Goal: Complete application form

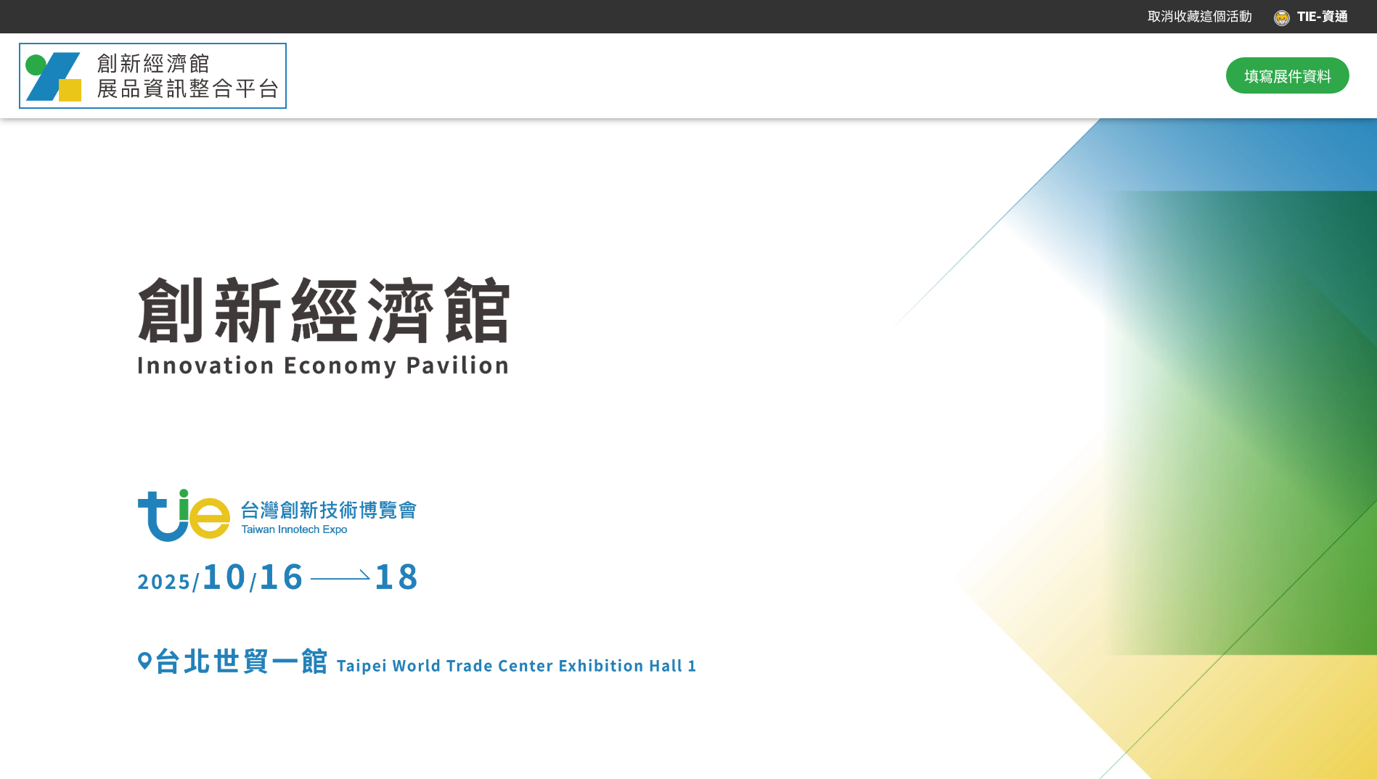
click at [1311, 21] on div "TIE-資通" at bounding box center [1311, 17] width 74 height 20
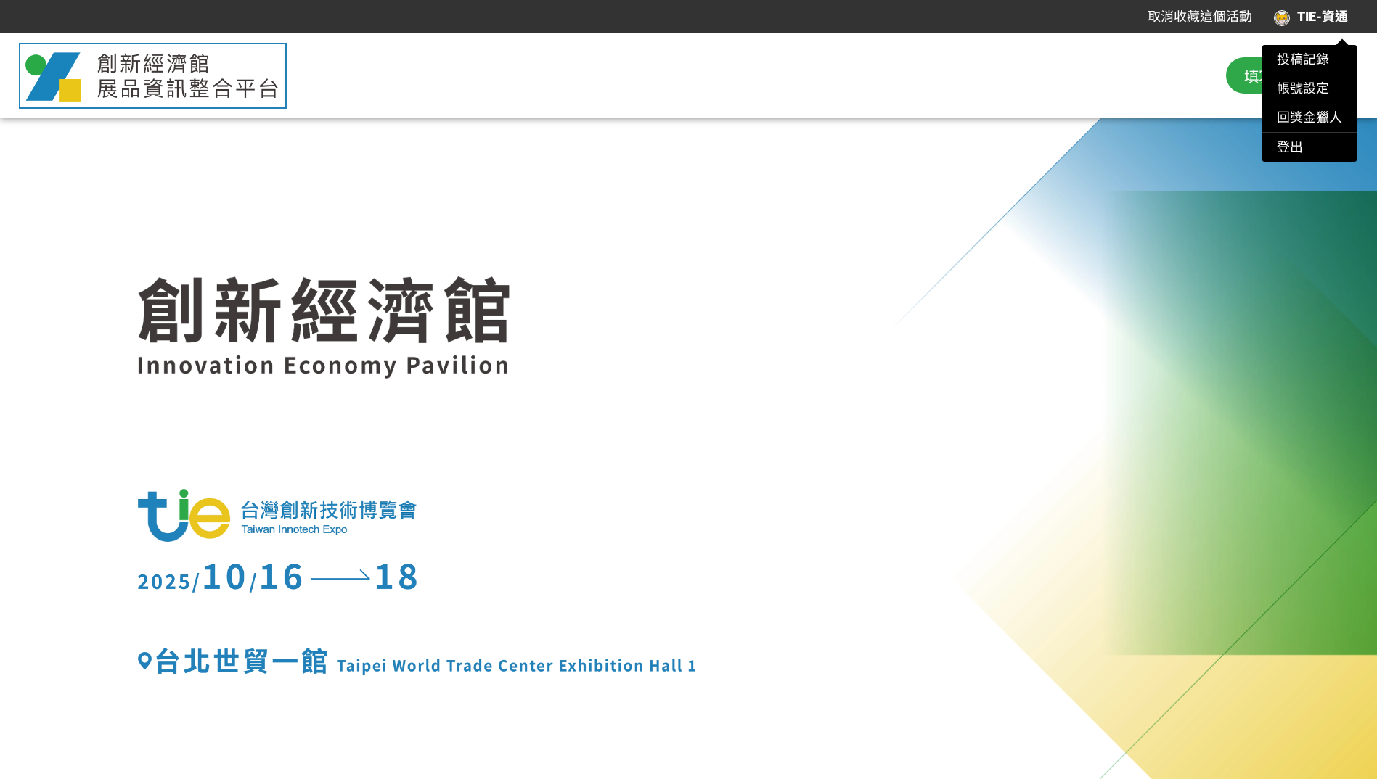
click at [1145, 83] on div at bounding box center [688, 389] width 1377 height 779
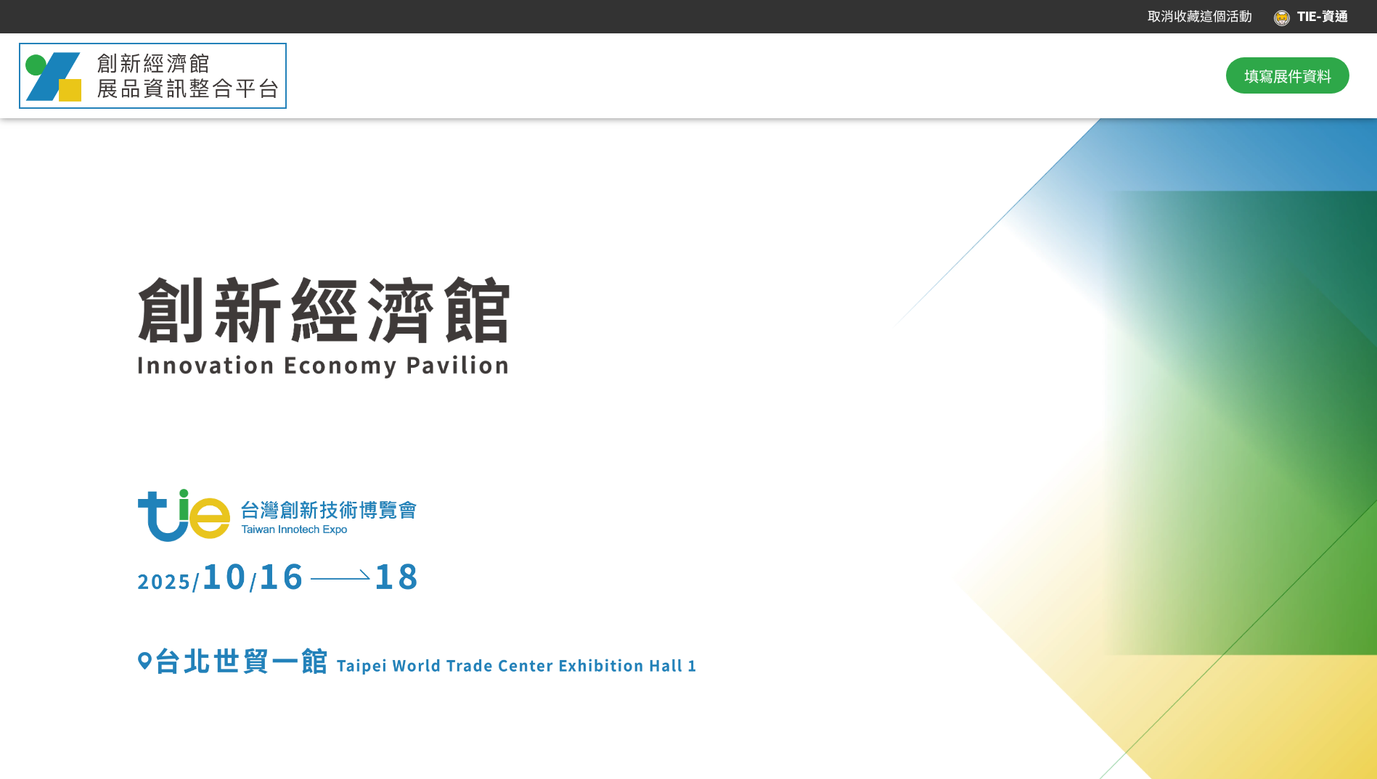
click at [1255, 80] on span "填寫展件資料" at bounding box center [1287, 76] width 87 height 22
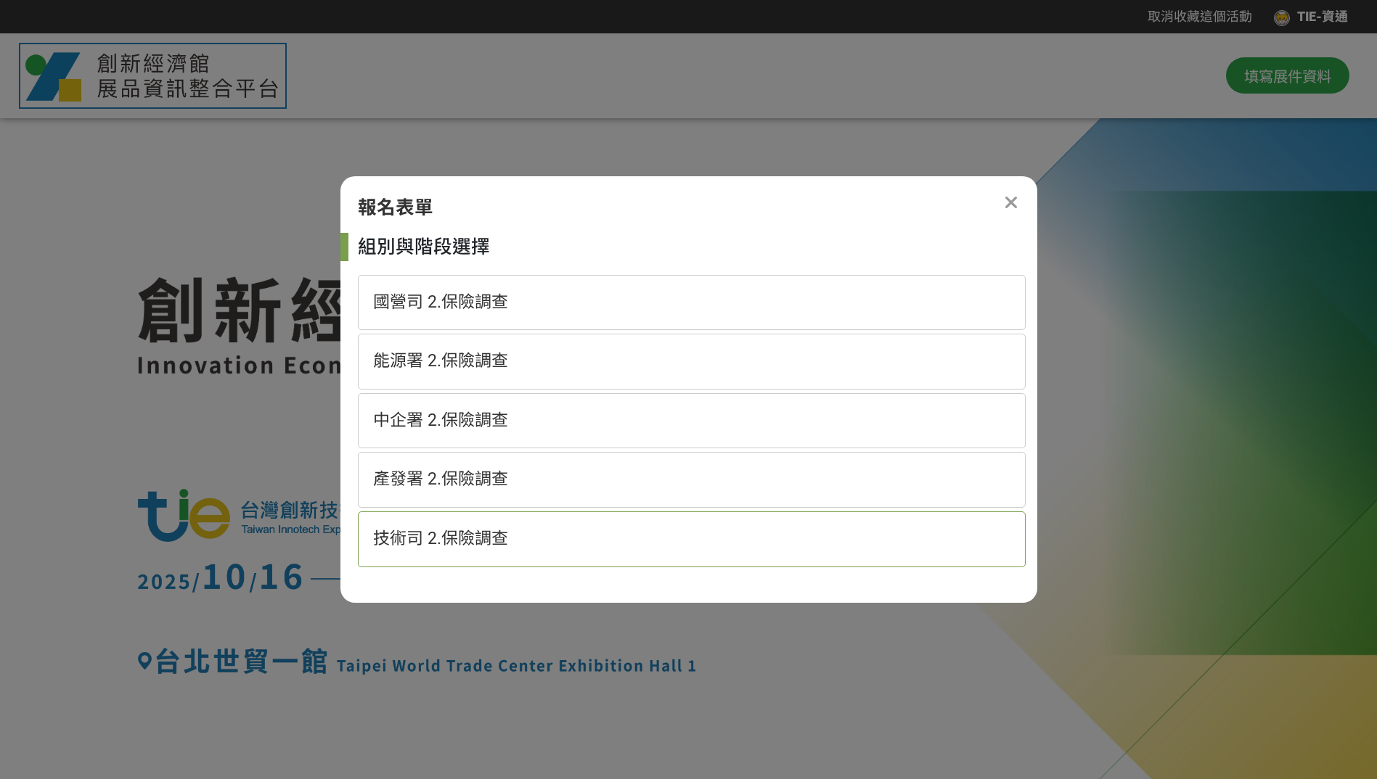
click at [445, 545] on span "技術司 2.保險調查" at bounding box center [440, 539] width 135 height 20
select select "185152:185383"
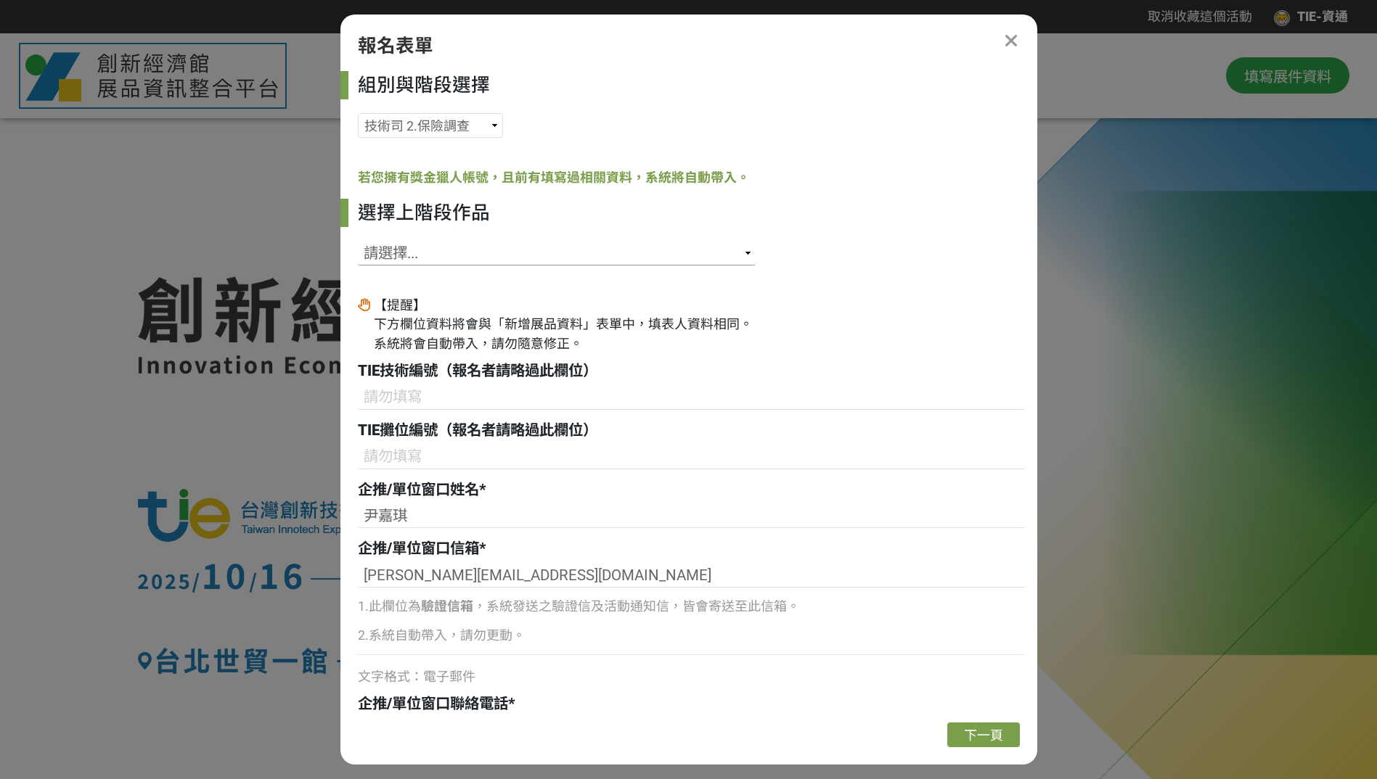
click at [439, 259] on select "請選擇... SID: 341973, 標題: 毫米波CMOS晶片RIS陣列技術 SID: 341457, 標題: 意圖式組網解決方案 SID: 341358…" at bounding box center [557, 253] width 398 height 25
select select "341358"
click at [358, 241] on select "請選擇... SID: 341973, 標題: 毫米波CMOS晶片RIS陣列技術 SID: 341457, 標題: 意圖式組網解決方案 SID: 341358…" at bounding box center [557, 253] width 398 height 25
type input "B19"
click at [763, 377] on div "TIE技術編號（報名者請略過此欄位）" at bounding box center [692, 371] width 668 height 22
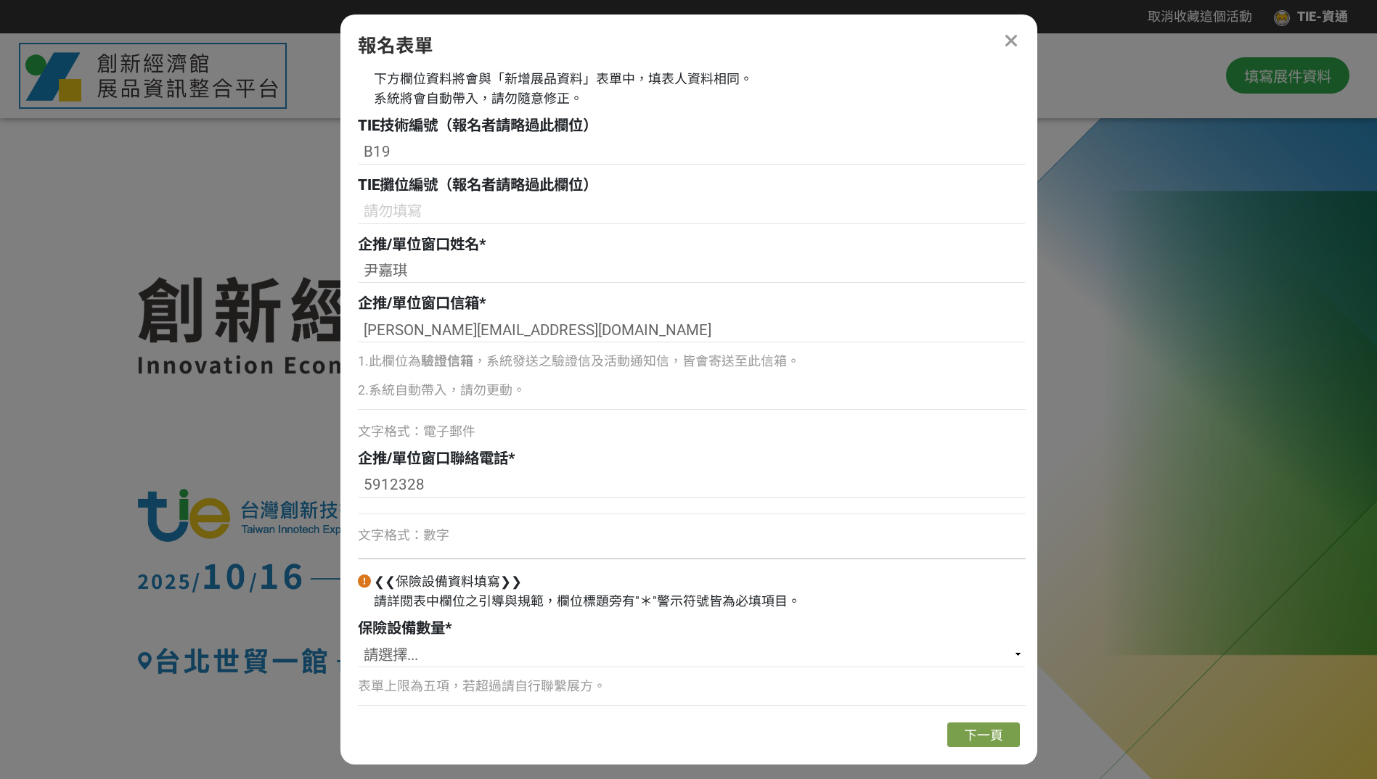
scroll to position [250, 0]
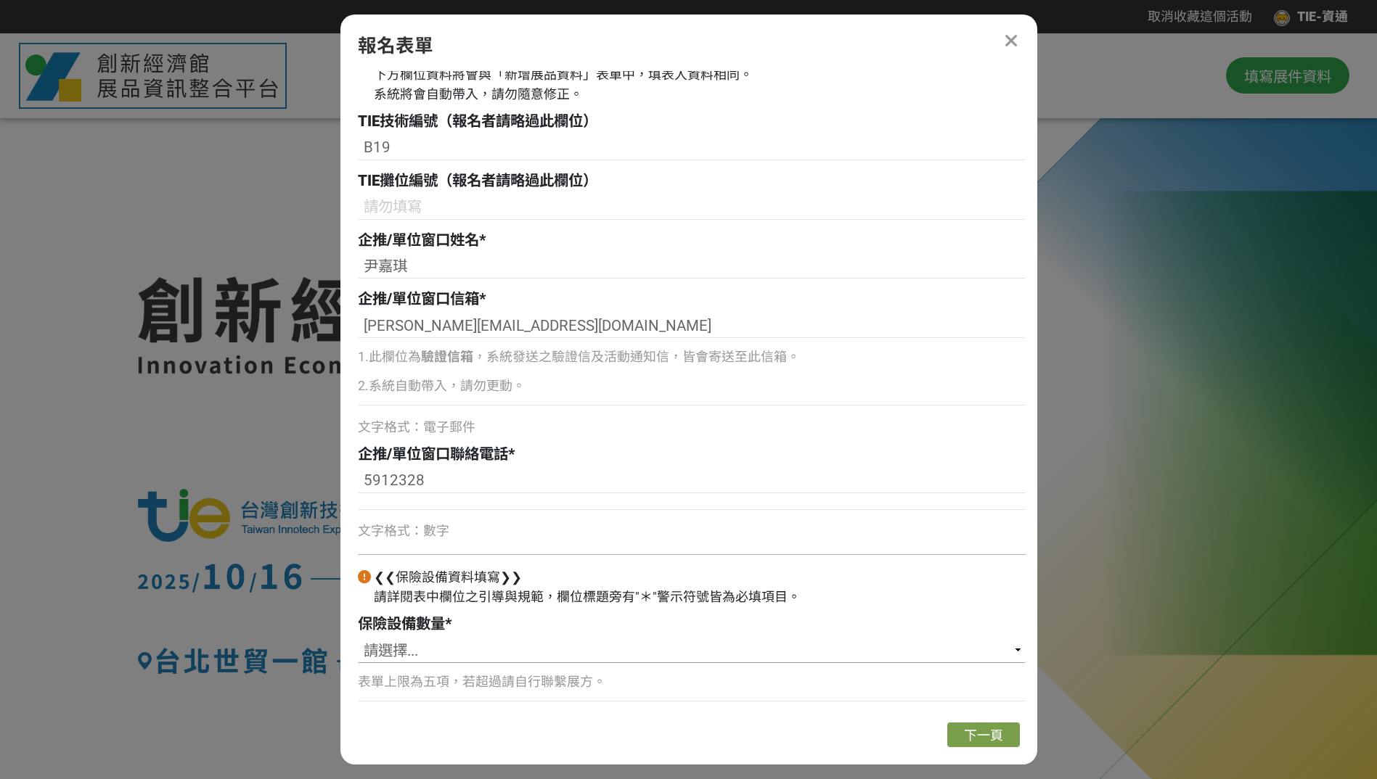
click at [411, 647] on select "請選擇... 1 2 3 4 5" at bounding box center [692, 651] width 668 height 25
select select "2"
click at [358, 639] on select "請選擇... 1 2 3 4 5" at bounding box center [692, 651] width 668 height 25
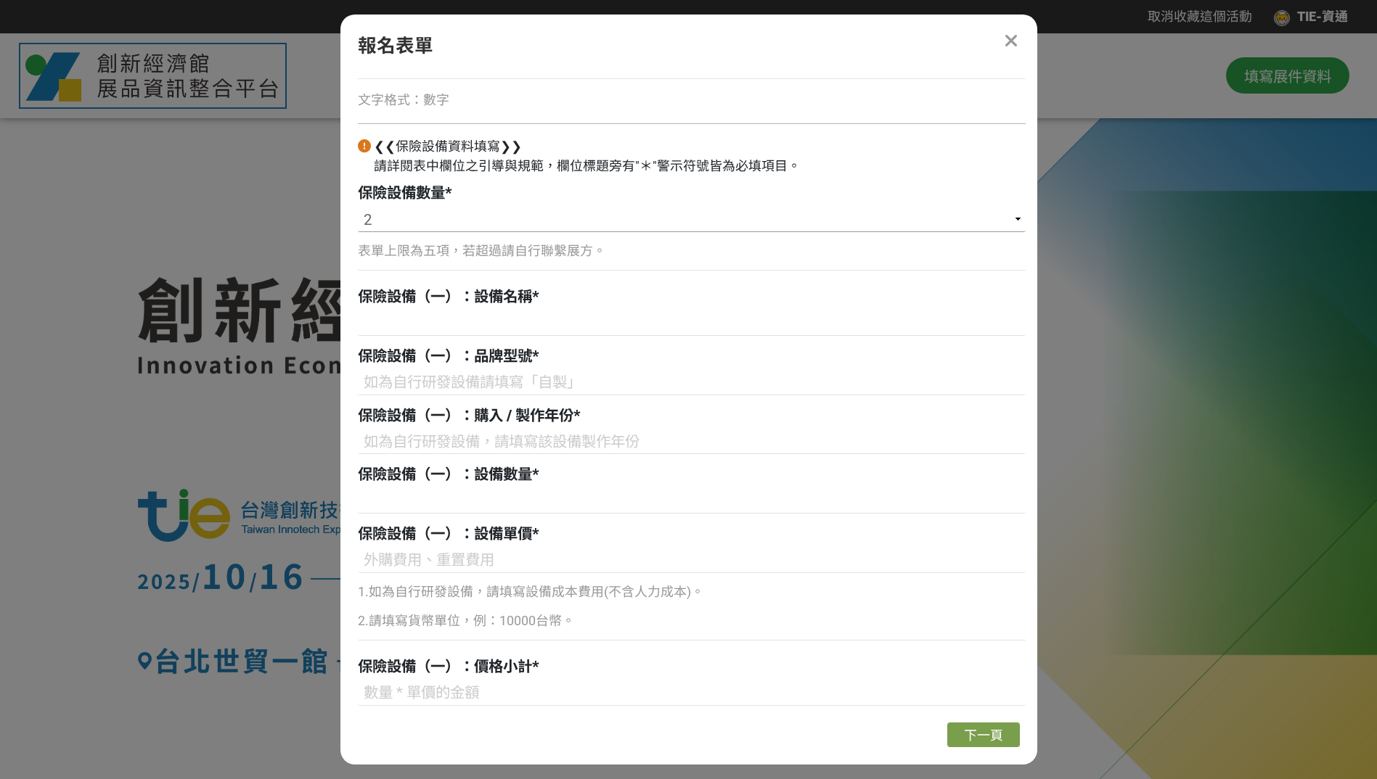
scroll to position [685, 0]
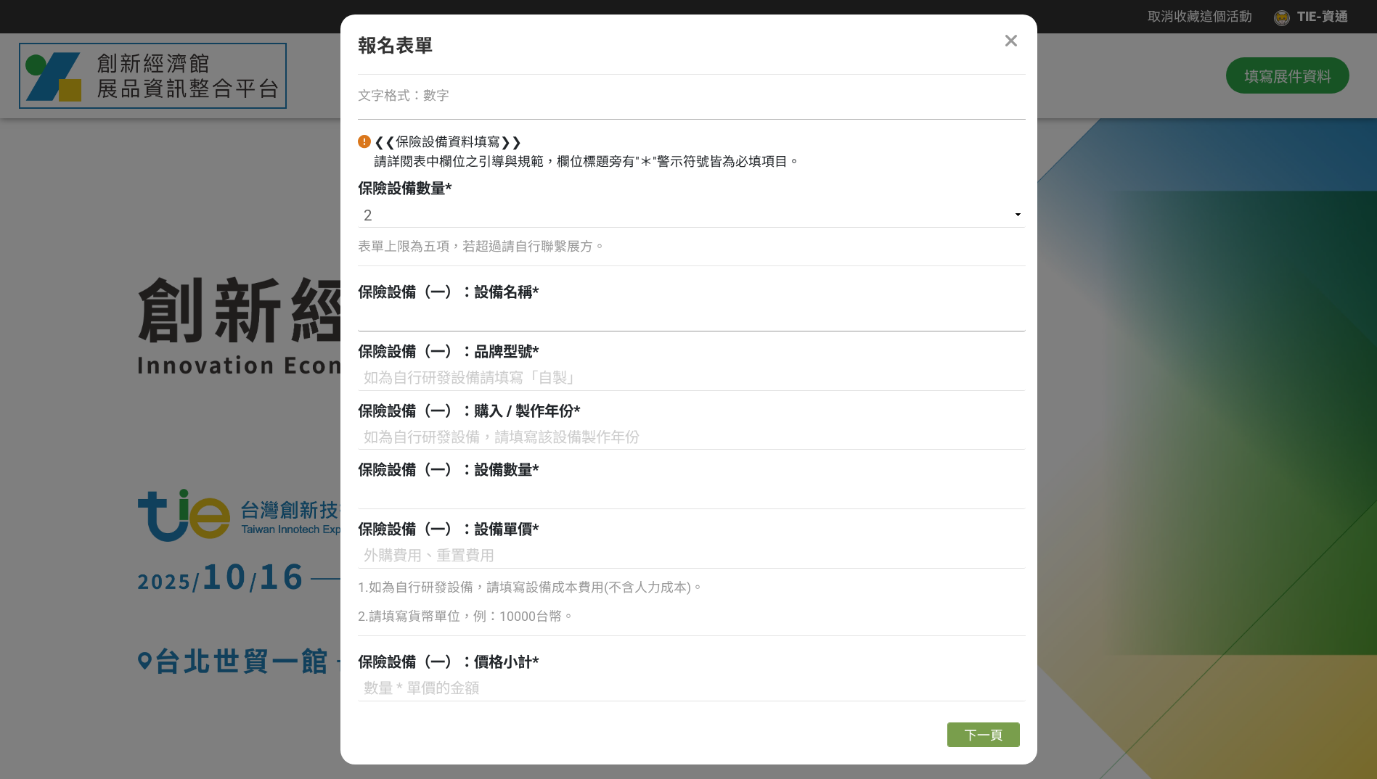
click at [391, 316] on input at bounding box center [692, 319] width 668 height 25
paste input "自主低軌衛星地面設備"
type input "自主低軌衛星地面設備"
click at [390, 377] on input at bounding box center [692, 378] width 668 height 25
type input "自製"
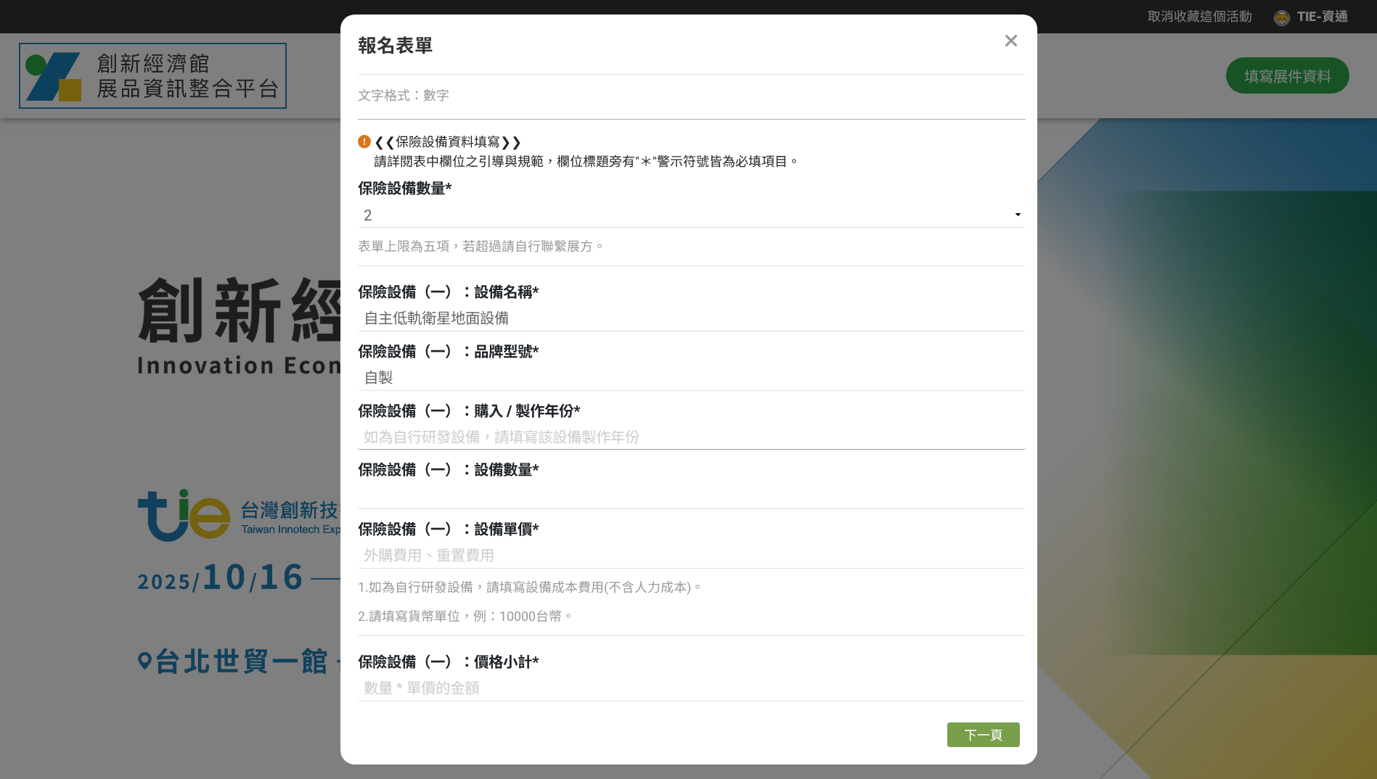
click at [441, 429] on input at bounding box center [692, 437] width 668 height 25
type input "[DATE]"
click at [394, 500] on input at bounding box center [692, 497] width 668 height 25
type input "ㄅ"
type input "1"
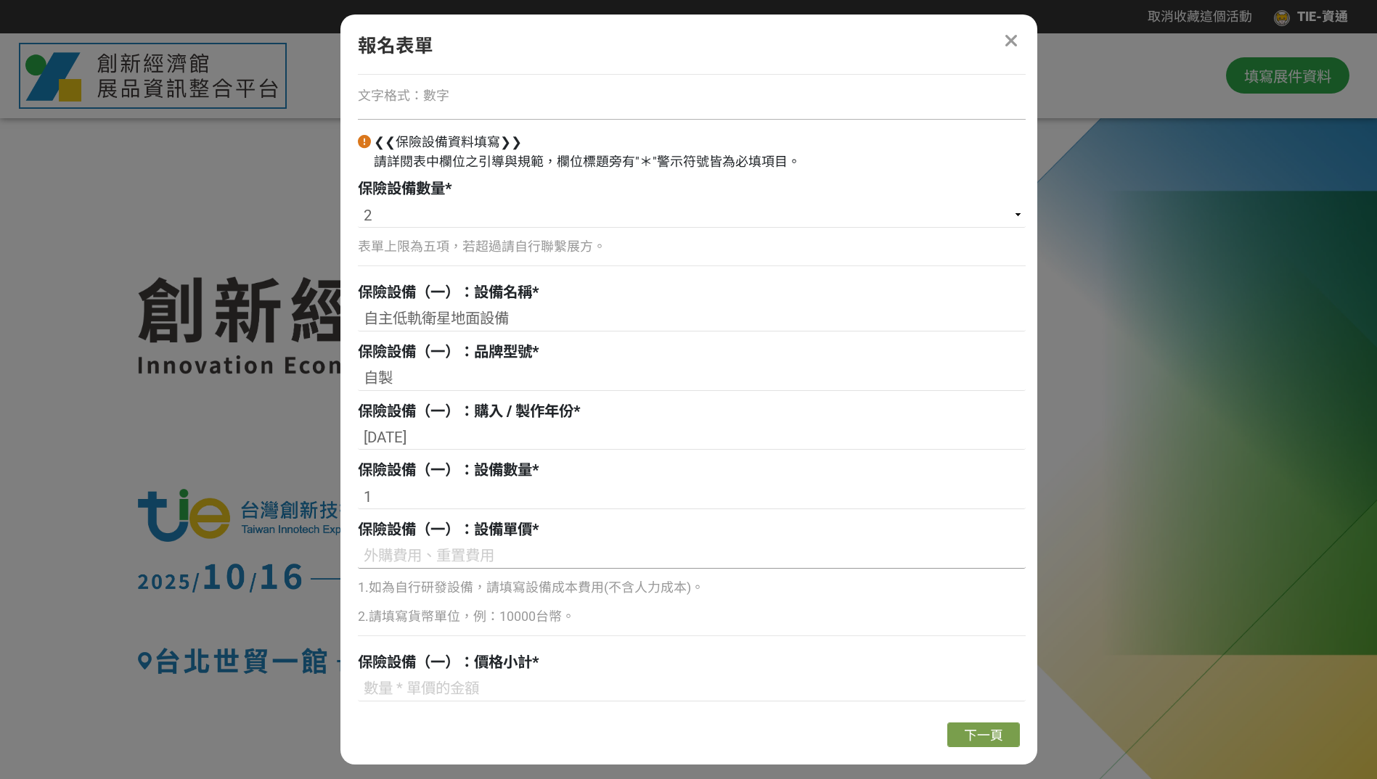
click at [406, 557] on input at bounding box center [692, 556] width 668 height 25
type input "ㄓ"
type input "5250000"
click at [425, 615] on p "2.請填寫貨幣單位，例：10000台幣。" at bounding box center [692, 617] width 668 height 20
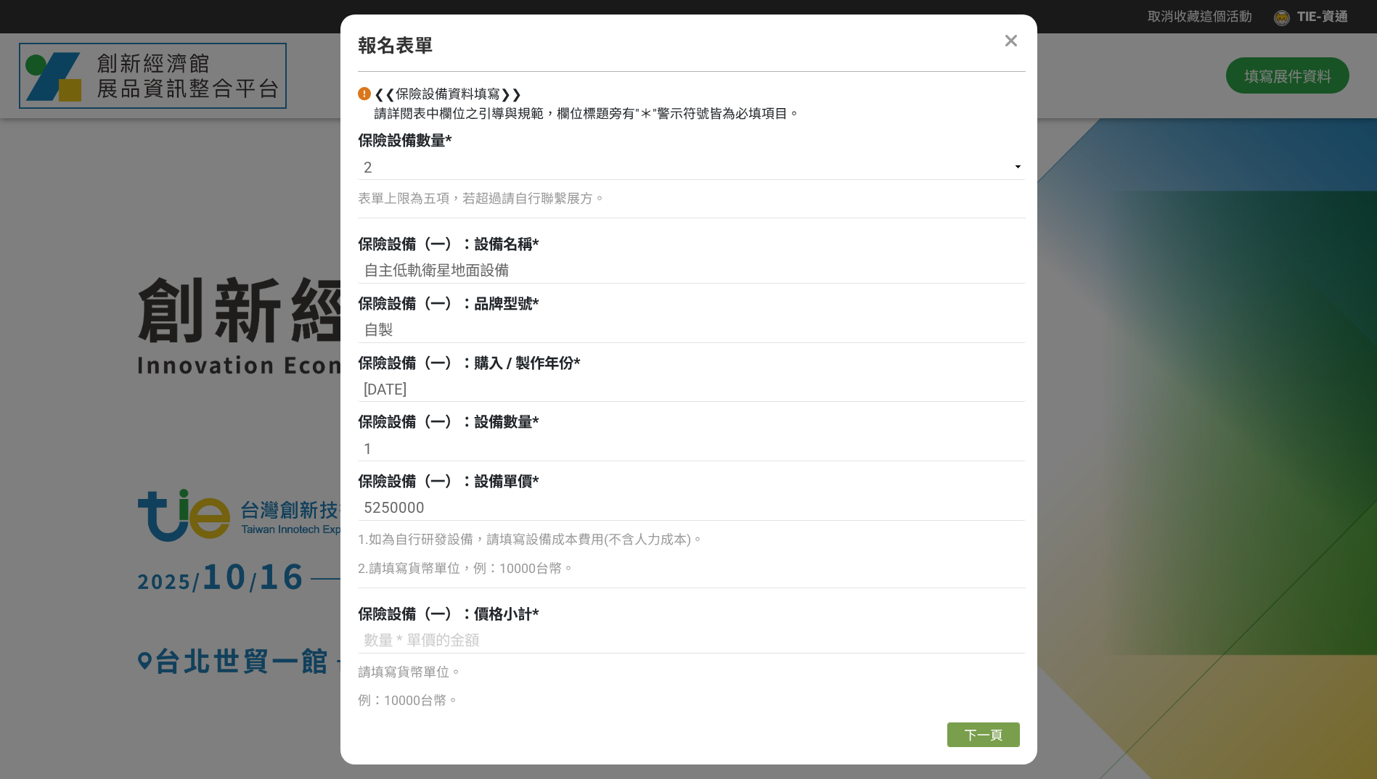
scroll to position [830, 0]
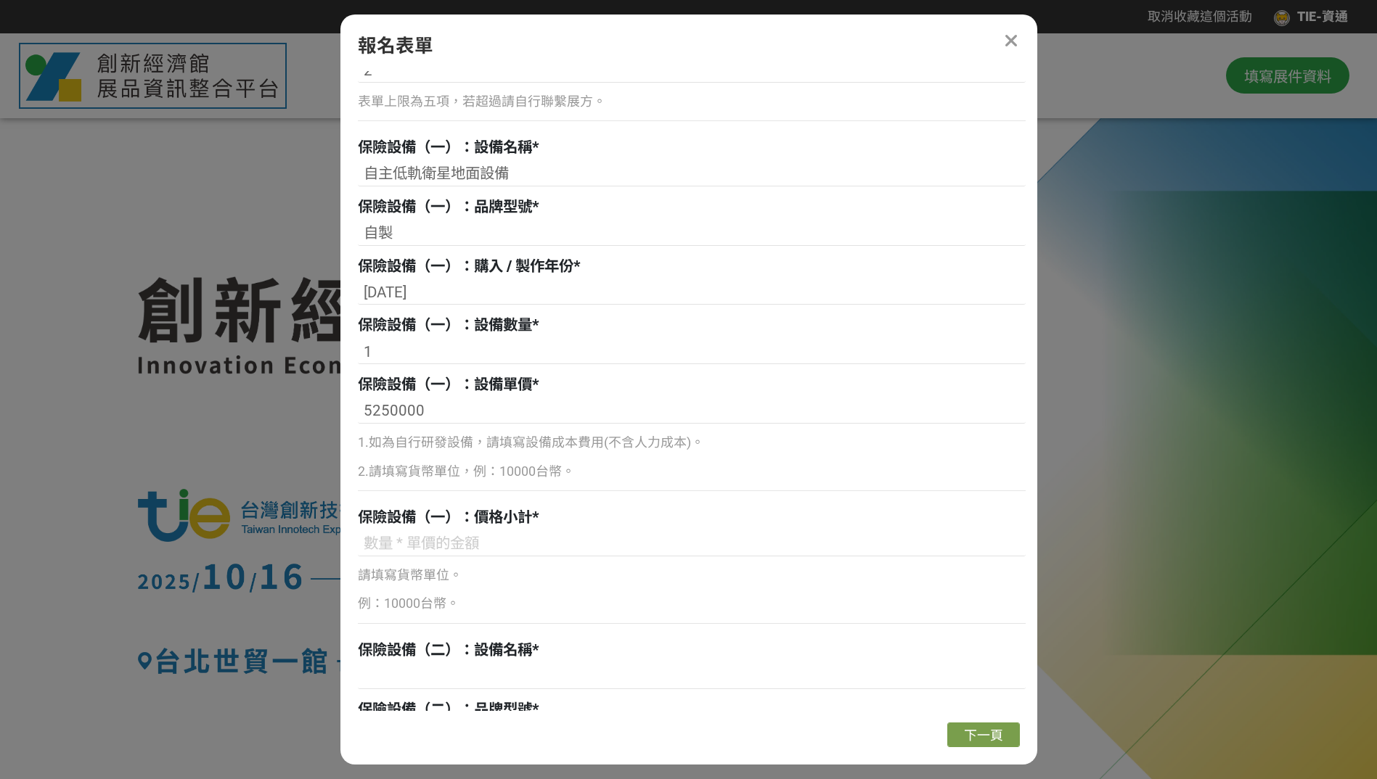
click at [430, 600] on p "例：10000台幣。" at bounding box center [692, 604] width 668 height 20
click at [427, 546] on input at bounding box center [692, 544] width 668 height 25
drag, startPoint x: 428, startPoint y: 410, endPoint x: 310, endPoint y: 412, distance: 118.3
click at [310, 412] on div "取消收藏這個活動 TIE-資通 此網站由獎金獵人建置，若有網站建置需求 可洽 LINE: @irv0112w 分享 報名表單 組別與階段選擇 國營司 2.保險…" at bounding box center [688, 699] width 1377 height 1399
click at [389, 549] on input at bounding box center [692, 544] width 668 height 25
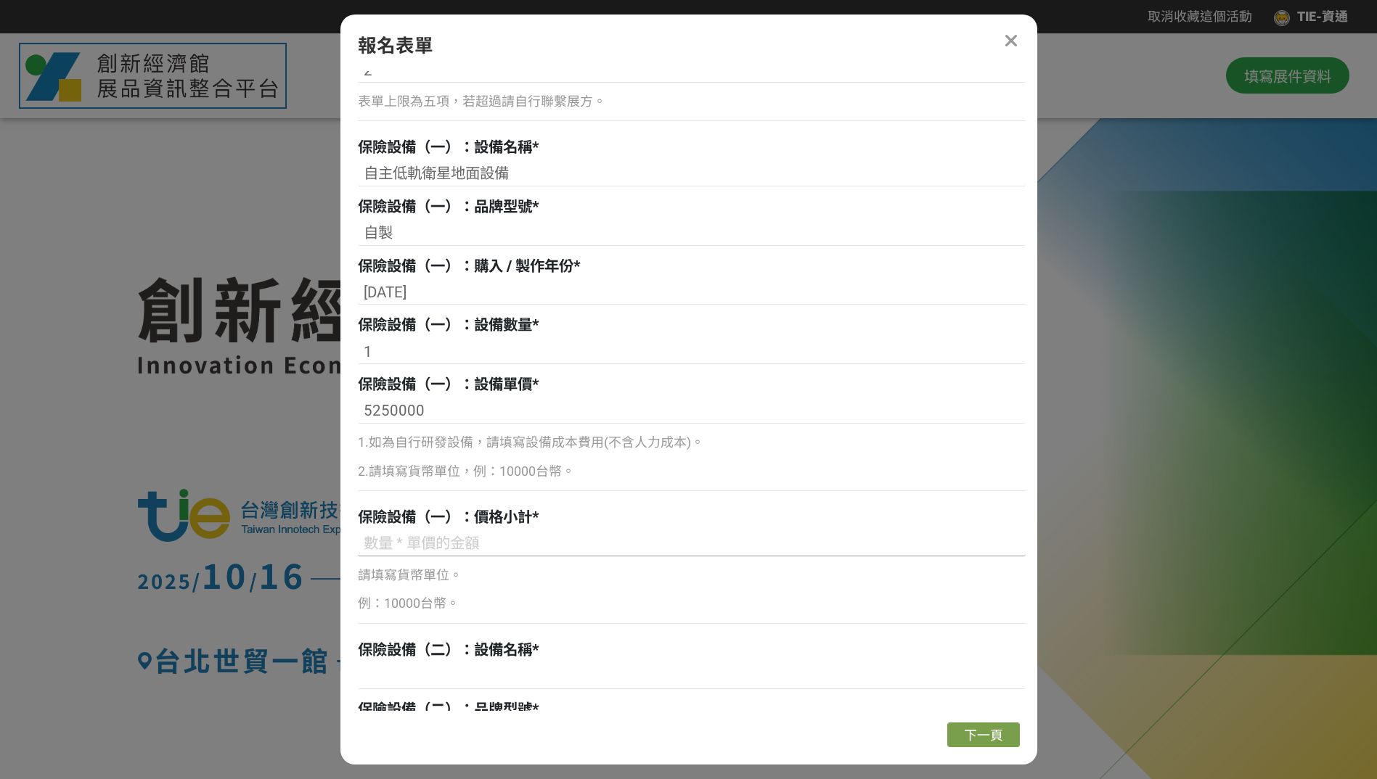
paste input "5250000"
type input "5250000"
click at [407, 607] on p "例：10000台幣。" at bounding box center [692, 604] width 668 height 20
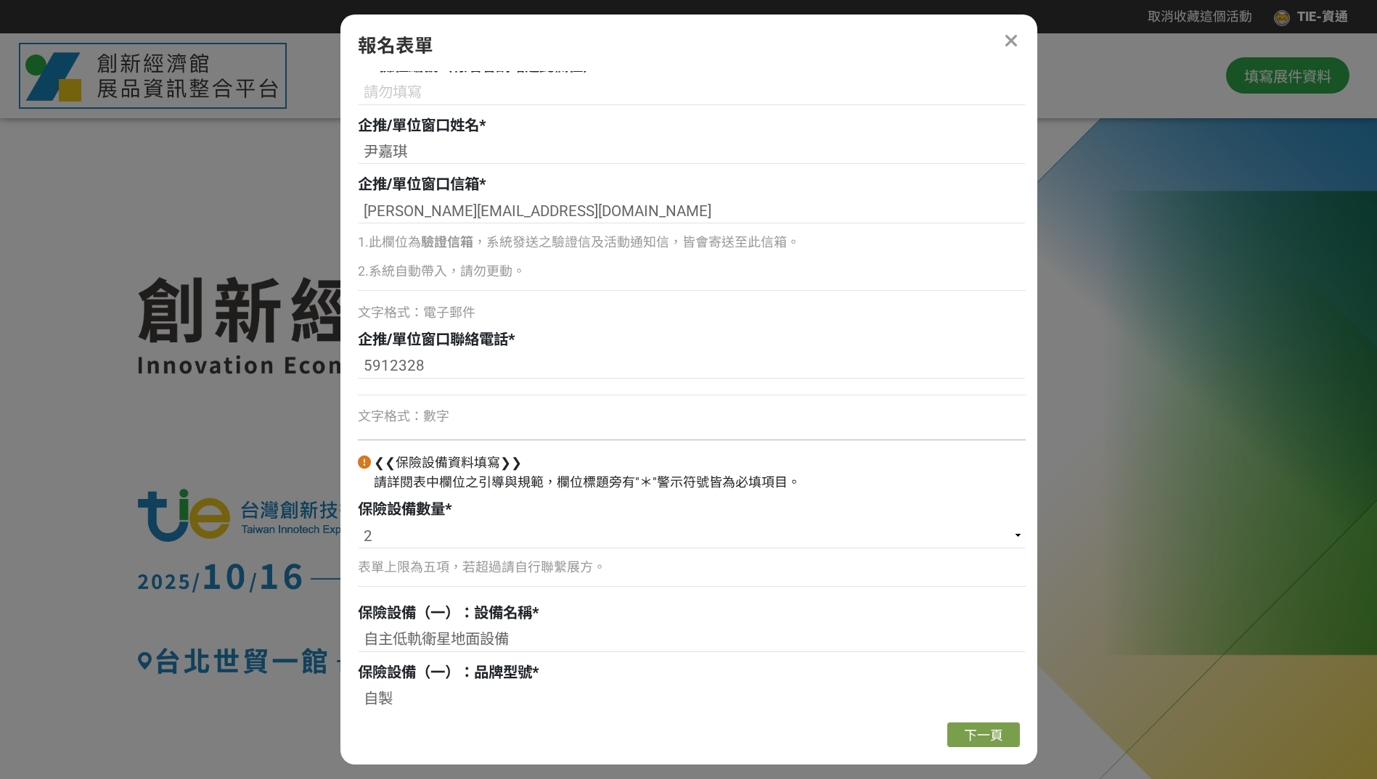
scroll to position [540, 0]
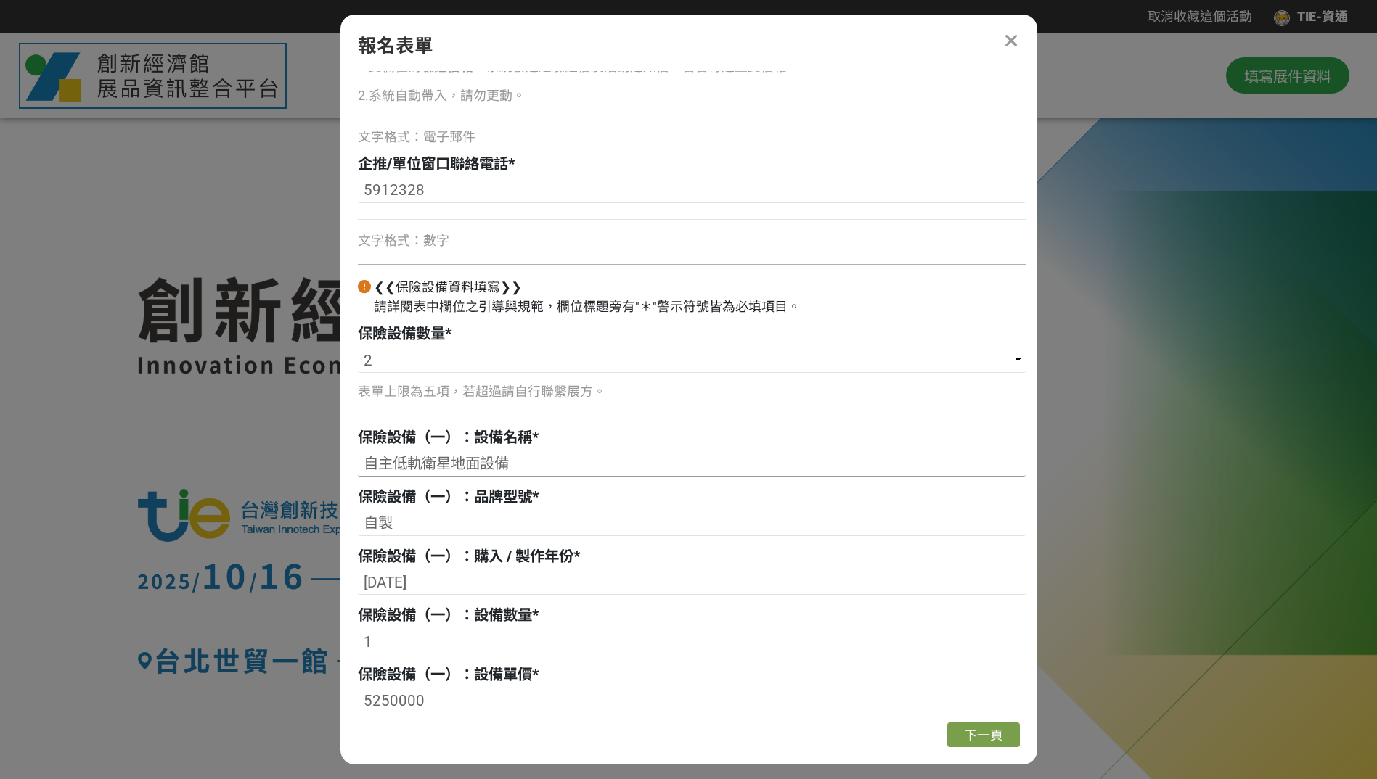
click at [517, 464] on input "自主低軌衛星地面設備" at bounding box center [692, 464] width 668 height 25
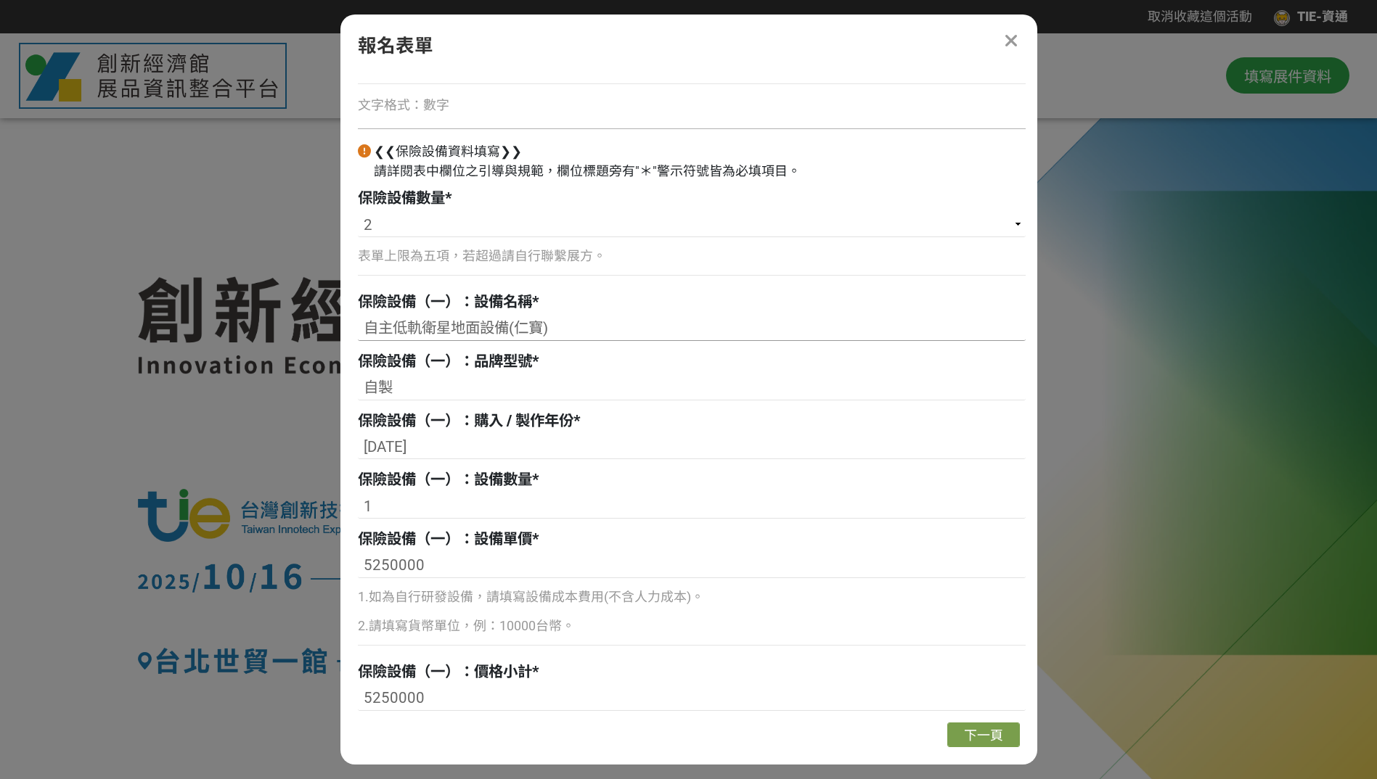
scroll to position [674, 0]
drag, startPoint x: 365, startPoint y: 334, endPoint x: 509, endPoint y: 339, distance: 144.5
click at [509, 339] on input "自主低軌衛星地面設備(仁寶)" at bounding box center [692, 330] width 668 height 25
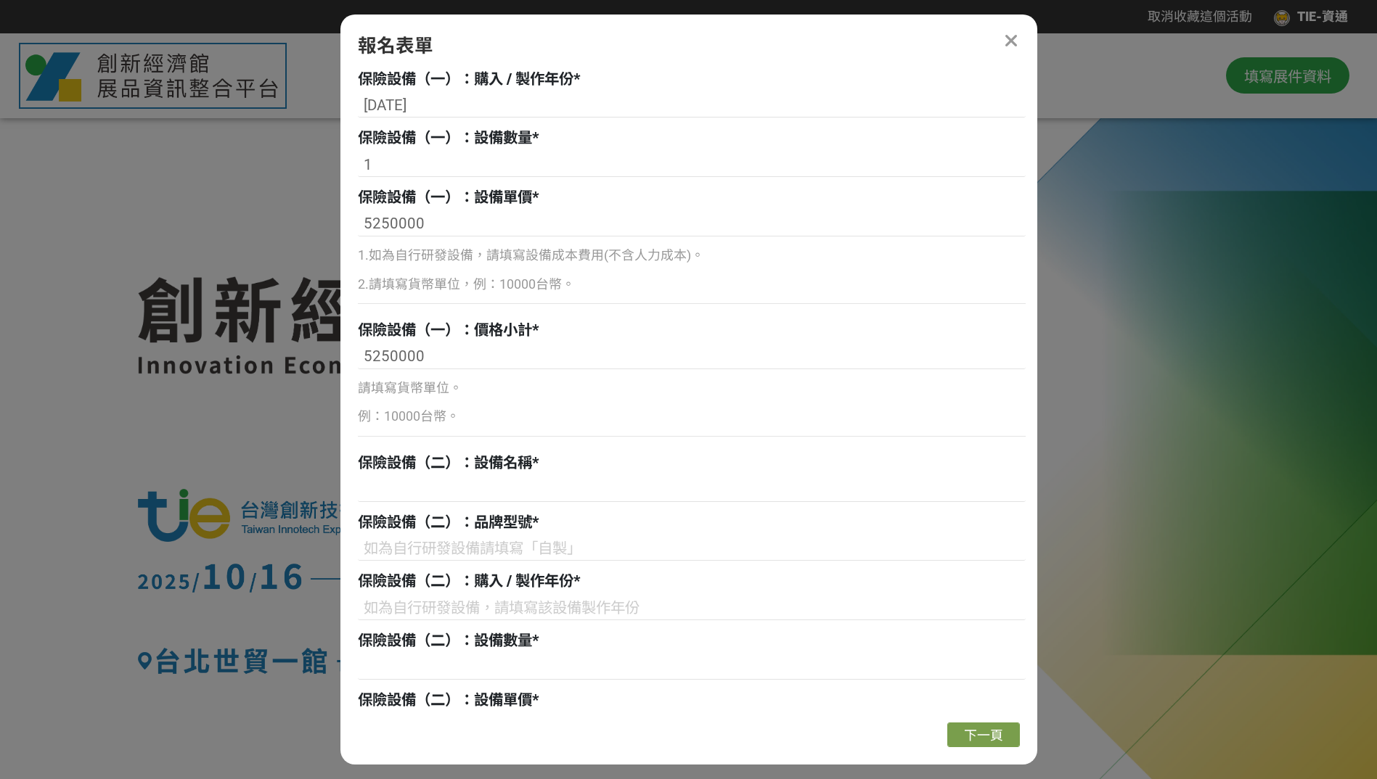
scroll to position [1037, 0]
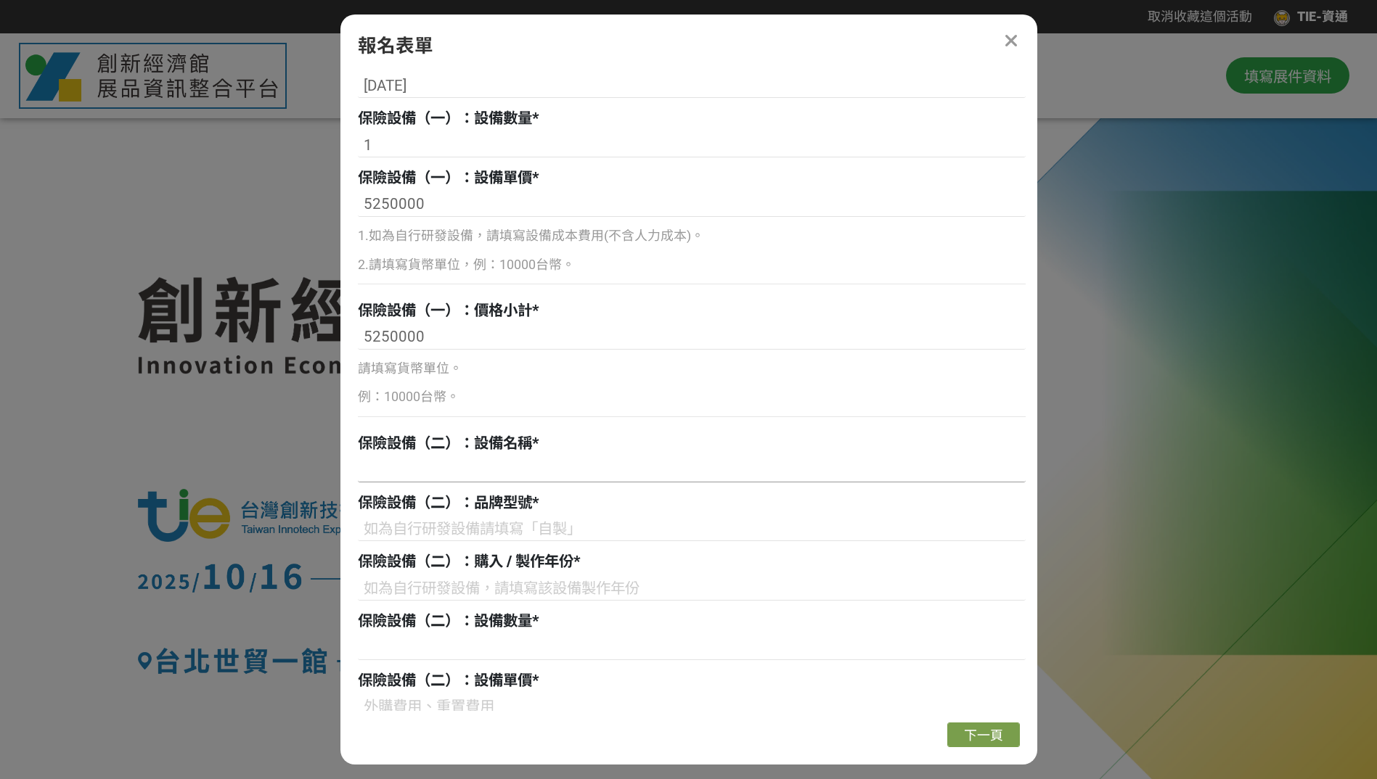
type input "自主低軌衛星地面設備(仁寶)"
click at [401, 466] on input at bounding box center [692, 470] width 668 height 25
paste input "自主低軌衛星地面設備"
type input "自主低軌衛星地面設備(工研院)"
click at [507, 525] on input at bounding box center [692, 529] width 668 height 25
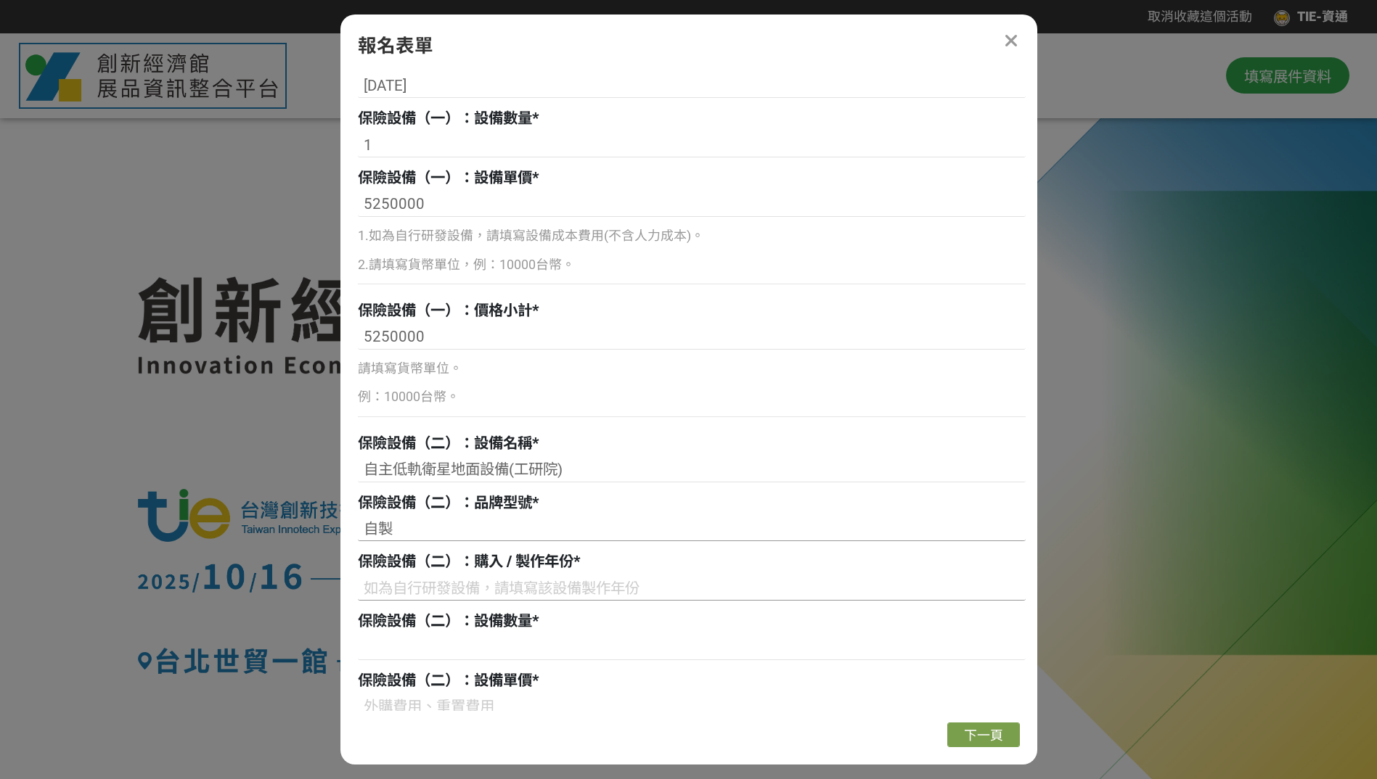
type input "自製"
click at [441, 581] on input at bounding box center [692, 588] width 668 height 25
type input "[DATE]"
click at [409, 654] on input at bounding box center [692, 648] width 668 height 25
type input "ㄅ"
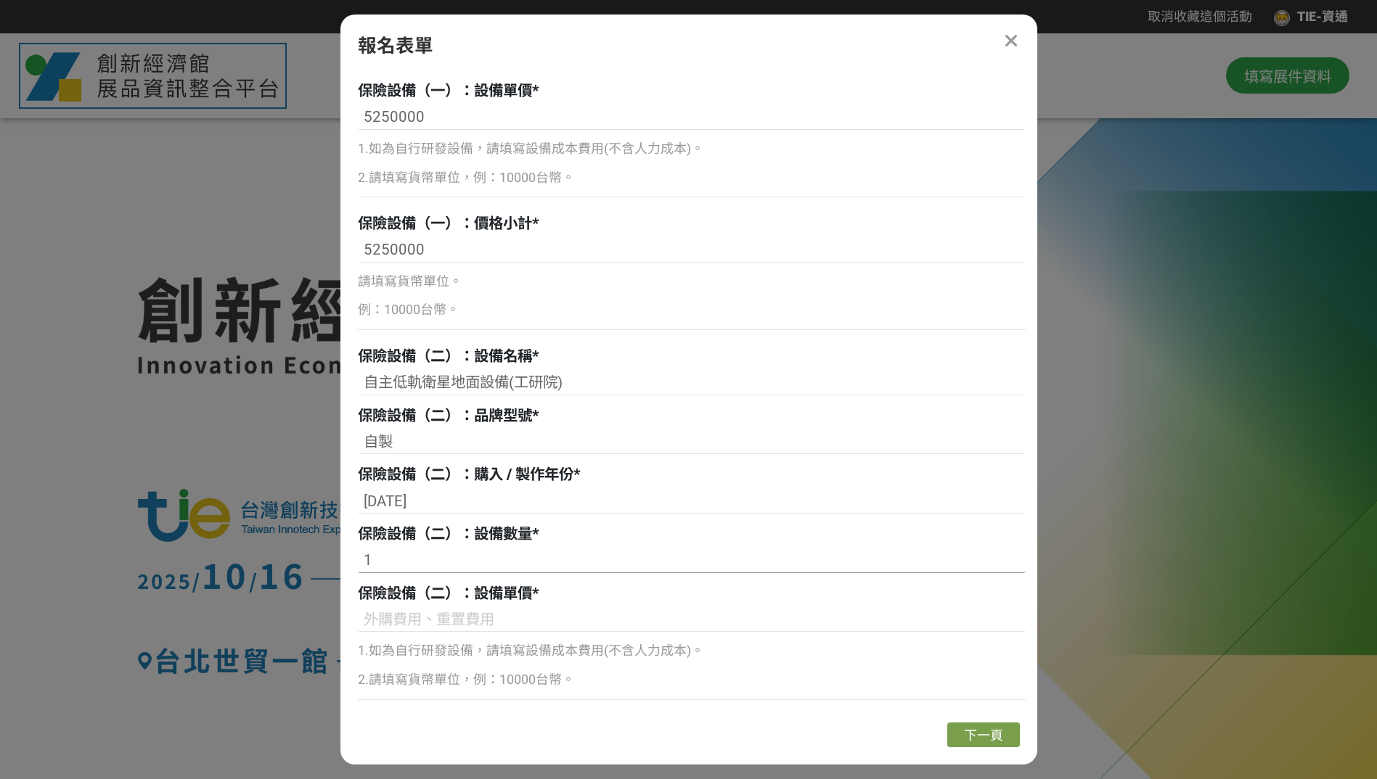
scroll to position [1255, 0]
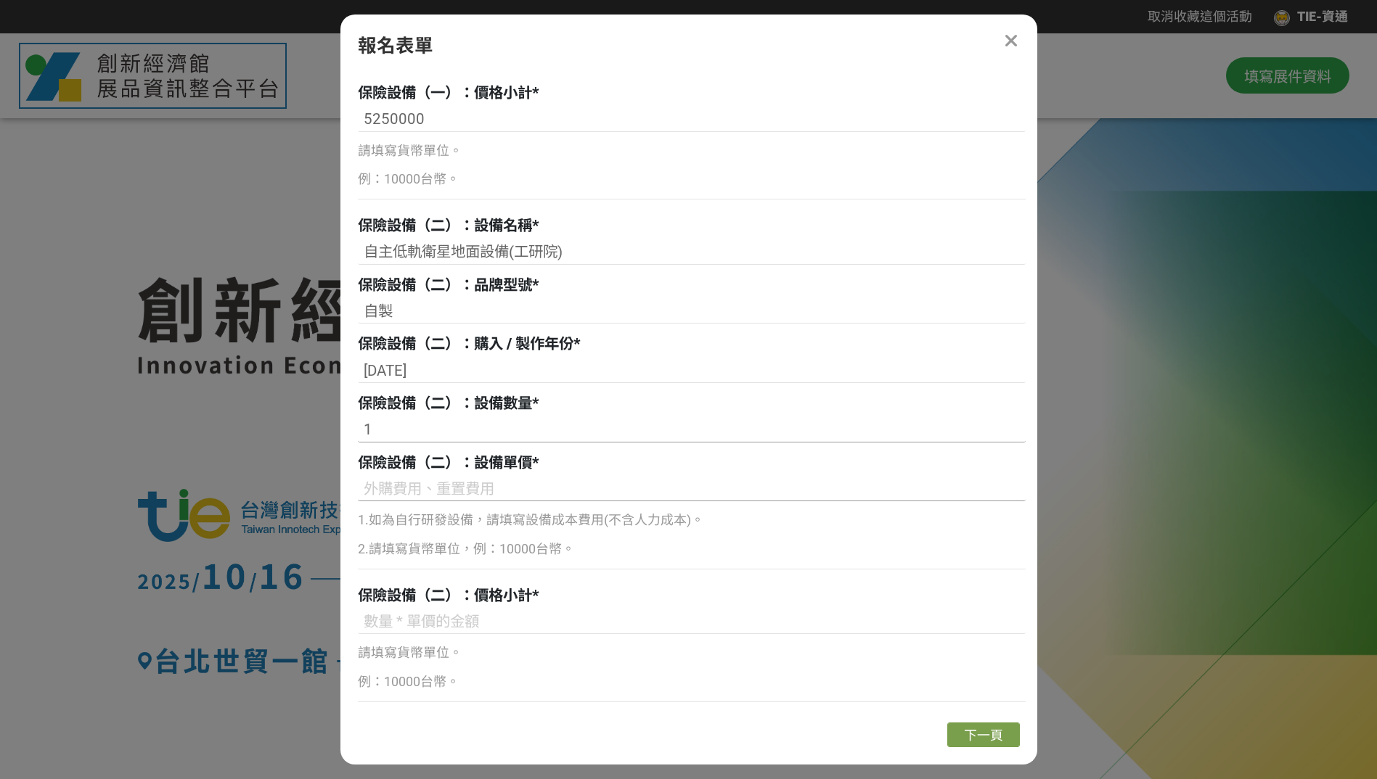
type input "1"
click at [391, 486] on input at bounding box center [692, 489] width 668 height 25
click at [411, 496] on input at bounding box center [692, 489] width 668 height 25
click at [441, 494] on input "5000000" at bounding box center [692, 489] width 668 height 25
drag, startPoint x: 456, startPoint y: 490, endPoint x: 320, endPoint y: 488, distance: 136.5
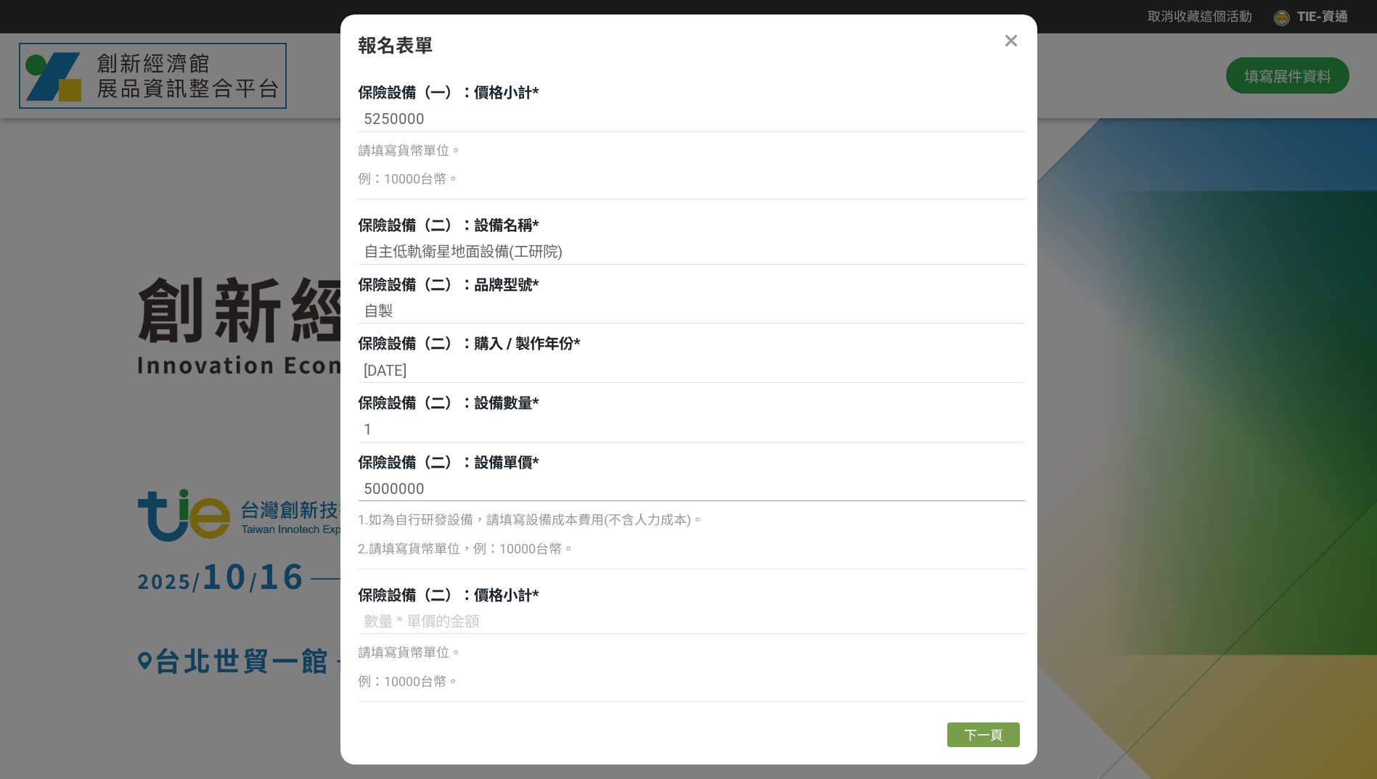
click at [320, 488] on div "取消收藏這個活動 TIE-資通 此網站由獎金獵人建置，若有網站建置需求 可洽 LINE: @irv0112w 分享 報名表單 組別與階段選擇 國營司 2.保險…" at bounding box center [688, 699] width 1377 height 1399
type input "5000000"
click at [389, 625] on input at bounding box center [692, 622] width 668 height 25
paste input "5000000"
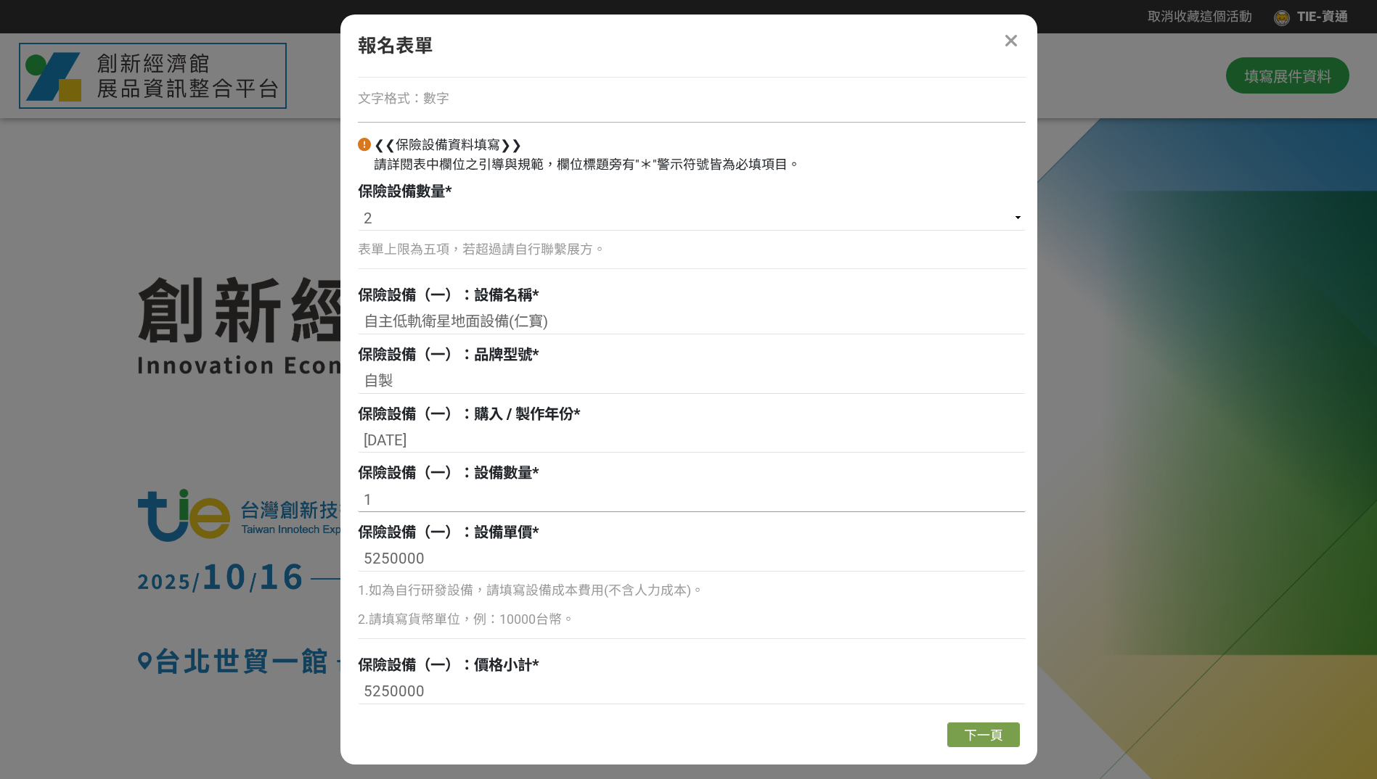
scroll to position [674, 0]
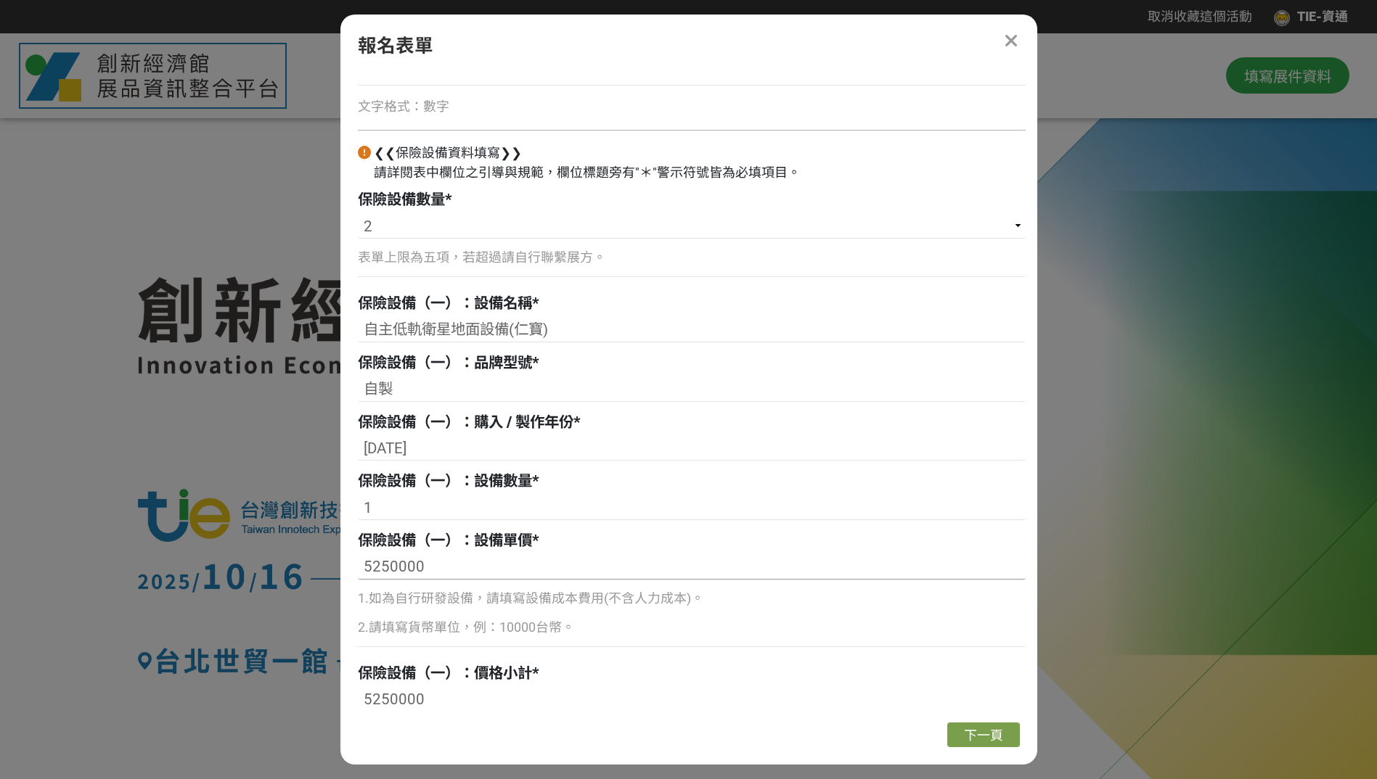
type input "5000000"
click at [451, 571] on input "5250000" at bounding box center [692, 567] width 668 height 25
drag, startPoint x: 422, startPoint y: 570, endPoint x: 462, endPoint y: 570, distance: 39.9
click at [462, 570] on input "5250000台幣" at bounding box center [692, 567] width 668 height 25
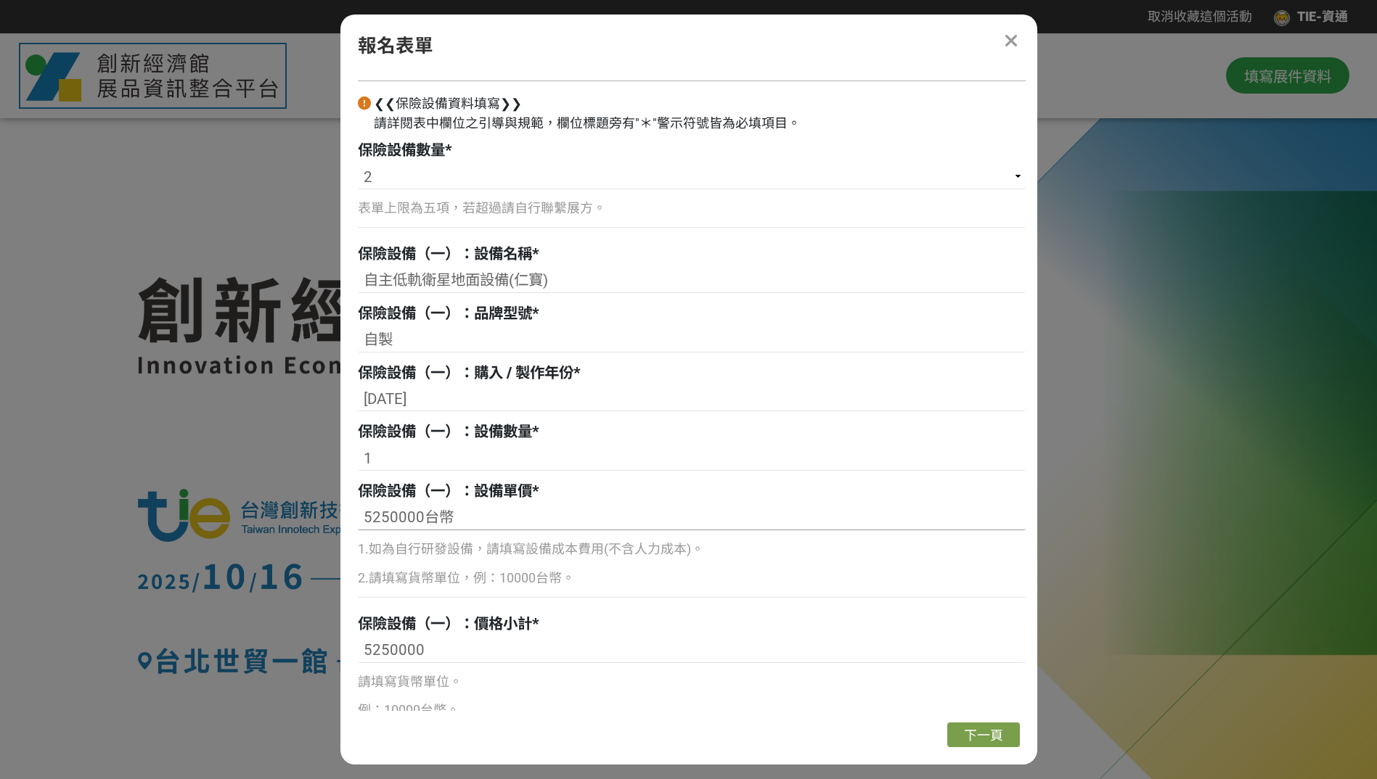
scroll to position [747, 0]
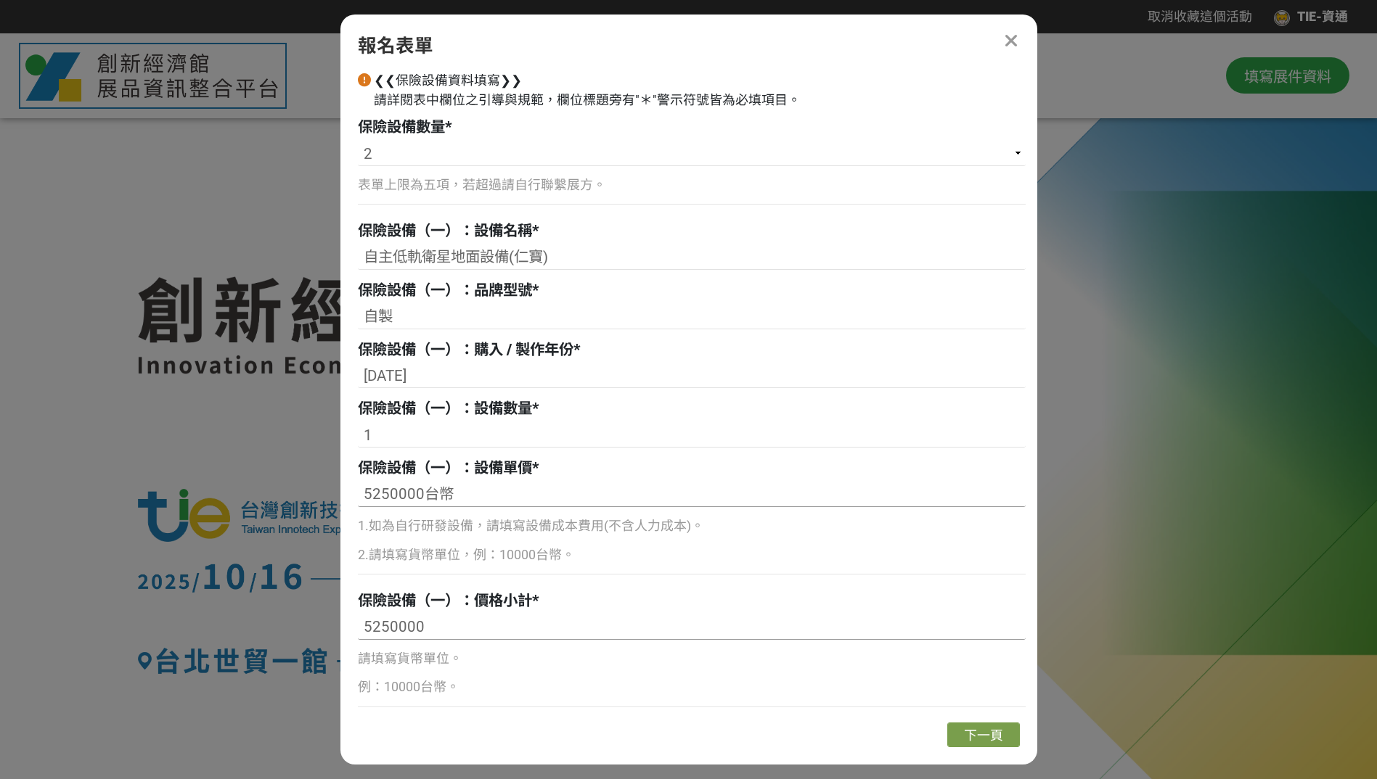
type input "5250000台幣"
click at [434, 623] on input "5250000" at bounding box center [692, 627] width 668 height 25
paste input "台幣"
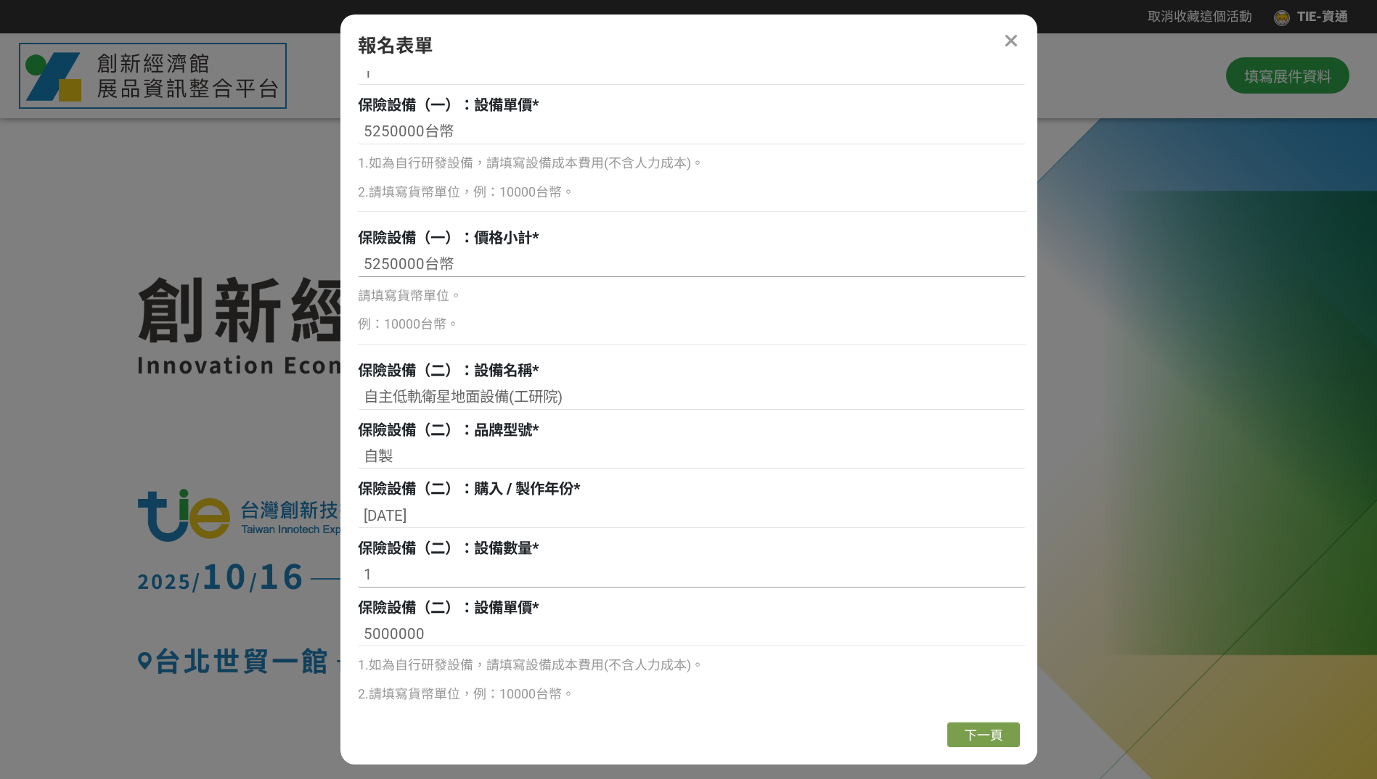
scroll to position [1255, 0]
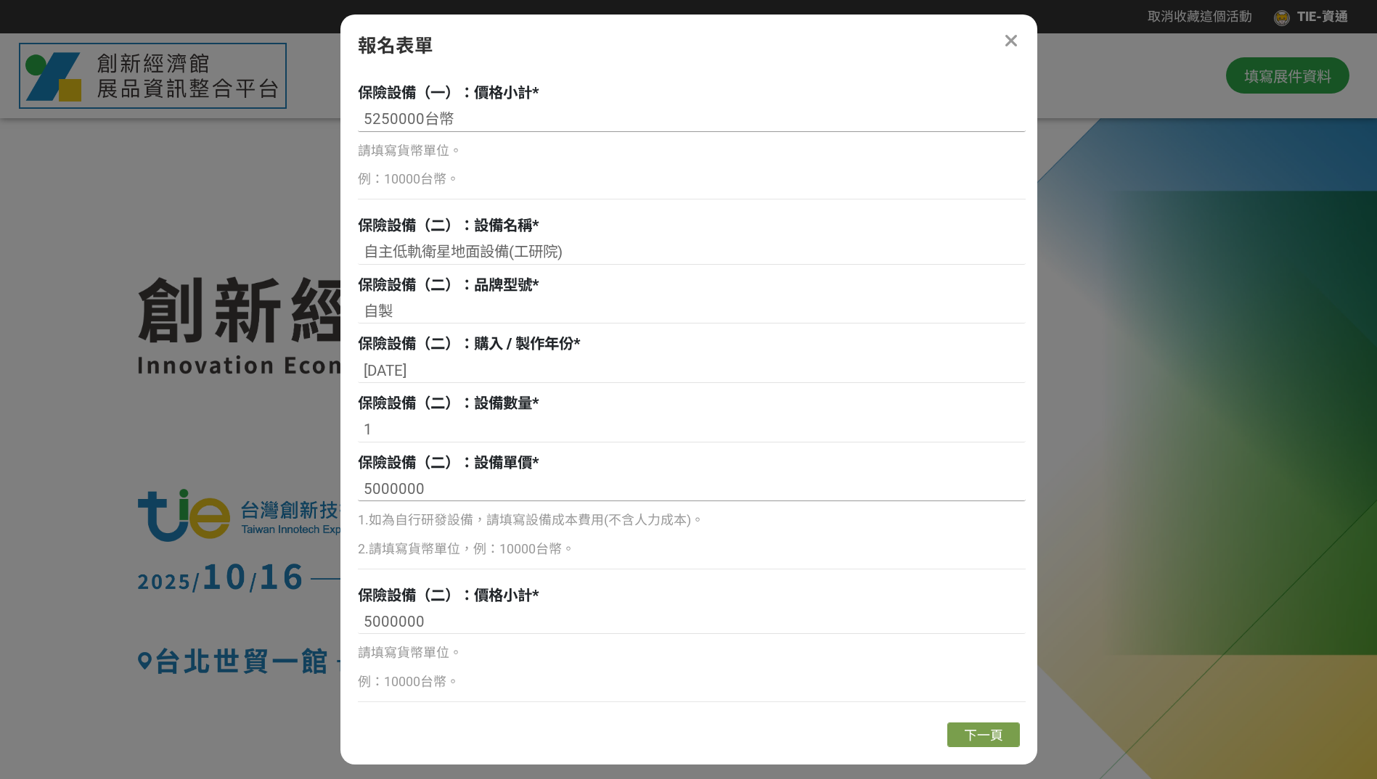
type input "5250000台幣"
click at [434, 486] on input "5000000" at bounding box center [692, 489] width 668 height 25
paste input "台幣"
type input "5000000台幣"
click at [446, 623] on input "5000000" at bounding box center [692, 622] width 668 height 25
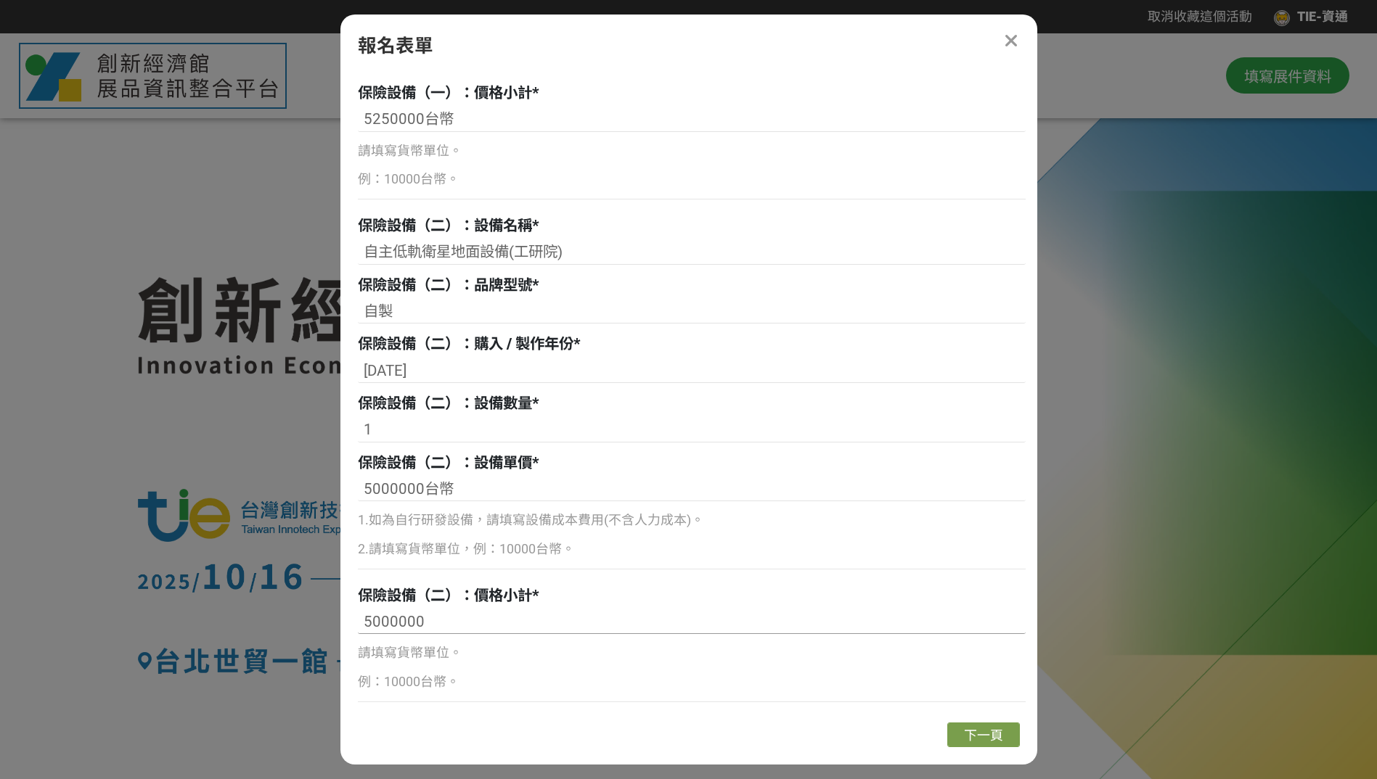
paste input "台幣"
type input "5000000台幣"
click at [966, 737] on span "下一頁" at bounding box center [983, 735] width 39 height 15
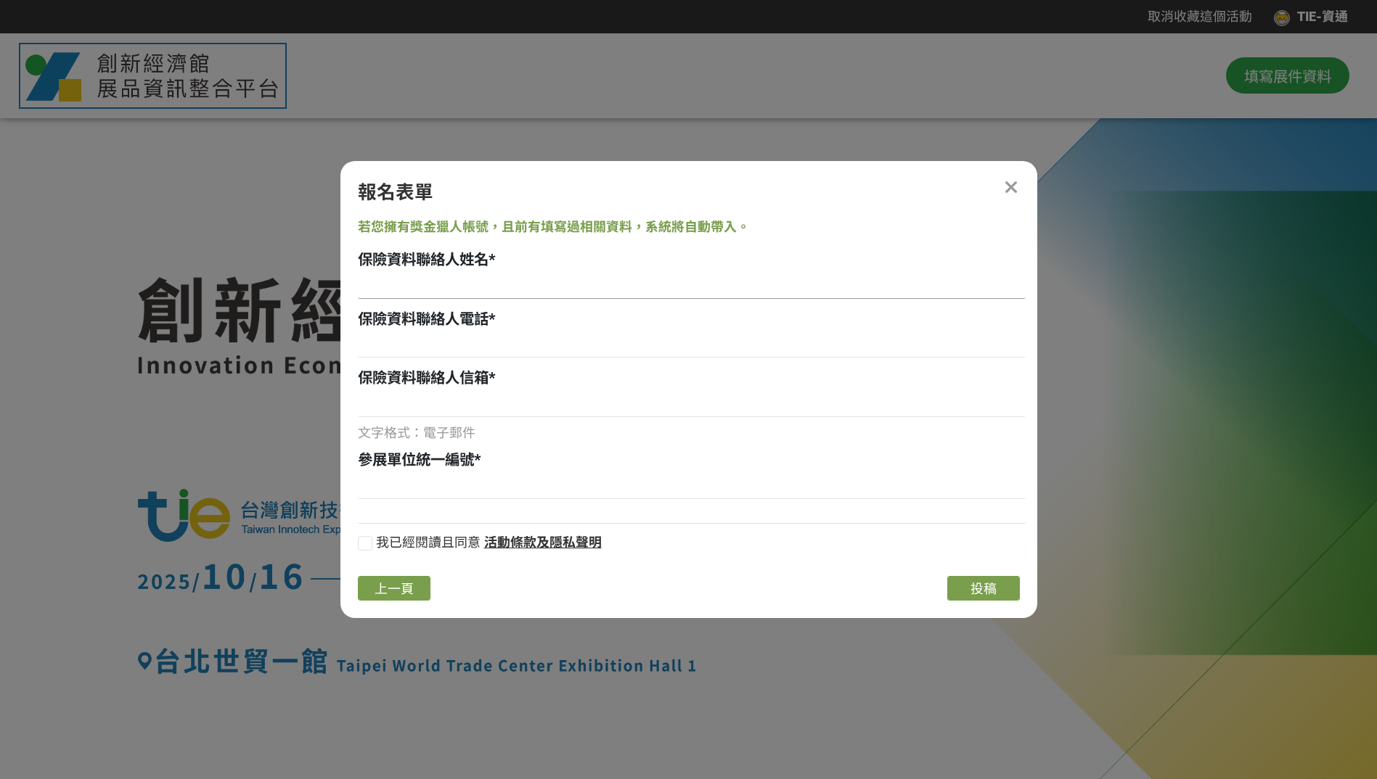
click at [384, 287] on input at bounding box center [692, 286] width 668 height 25
click at [388, 484] on input at bounding box center [692, 487] width 668 height 25
type input "02750963"
click at [365, 547] on div at bounding box center [365, 543] width 15 height 15
checkbox input "true"
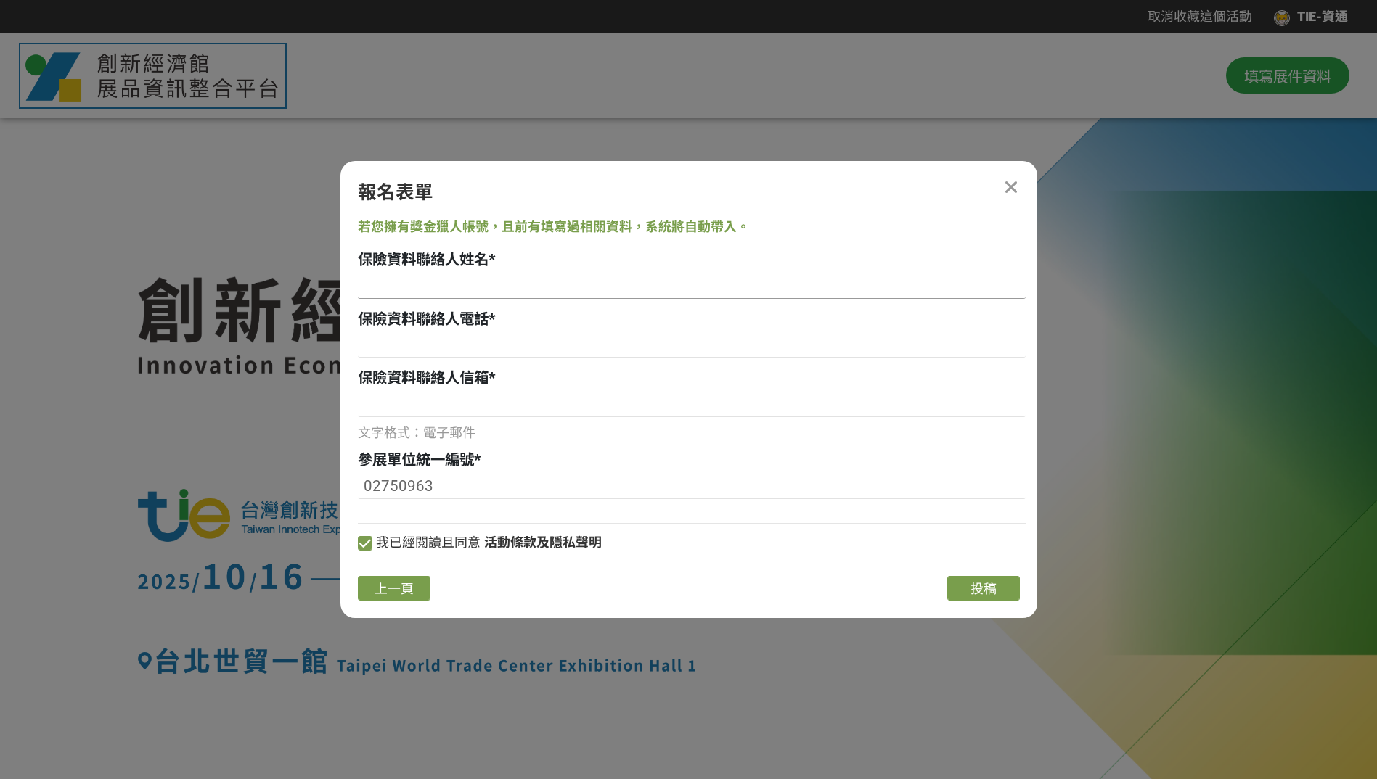
click at [420, 283] on input at bounding box center [692, 286] width 668 height 25
type input "[PERSON_NAME]"
click at [409, 350] on input at bounding box center [692, 345] width 668 height 25
type input "[US_EMPLOYER_IDENTIFICATION_NUMBER]"
click at [400, 409] on input at bounding box center [692, 405] width 668 height 25
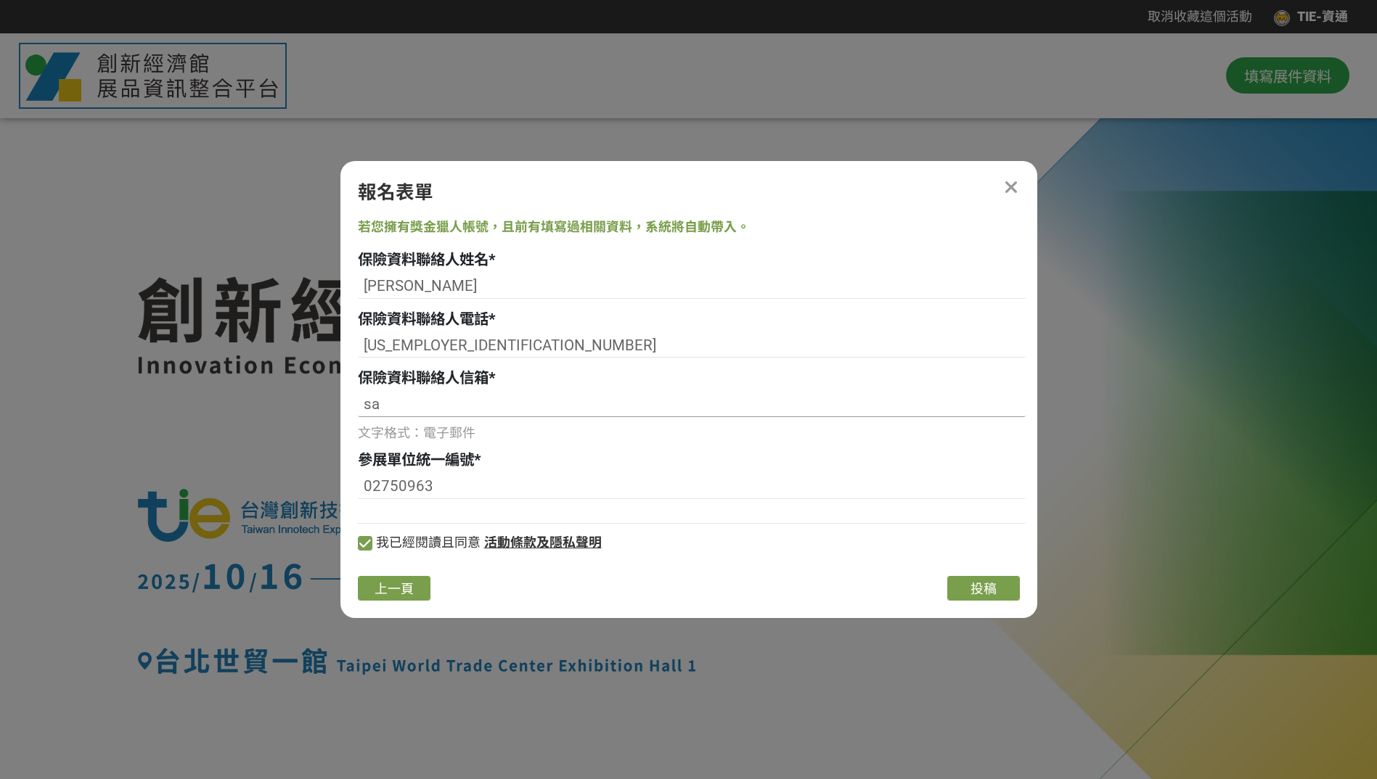
type input "s"
type input "[EMAIL_ADDRESS][DOMAIN_NAME]"
click at [974, 592] on span "投稿" at bounding box center [983, 588] width 26 height 15
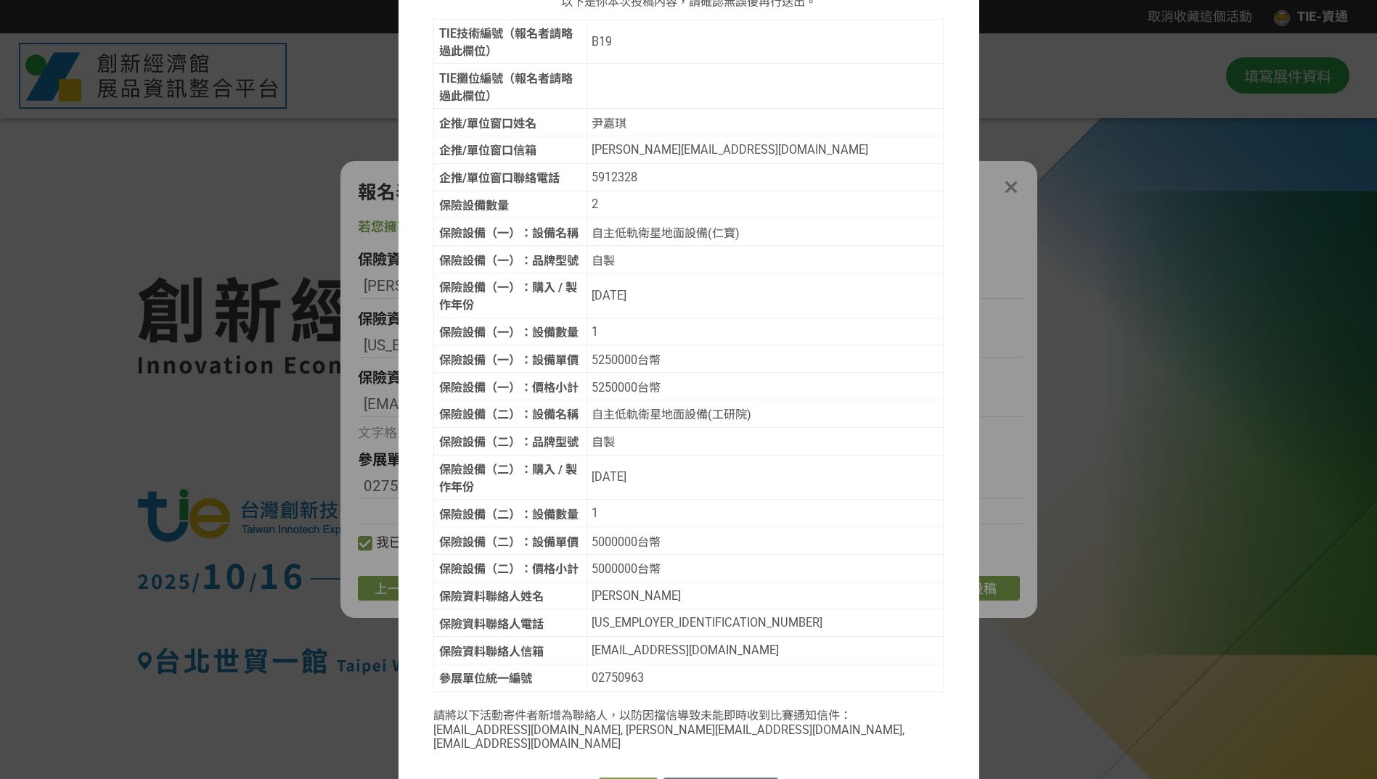
scroll to position [171, 0]
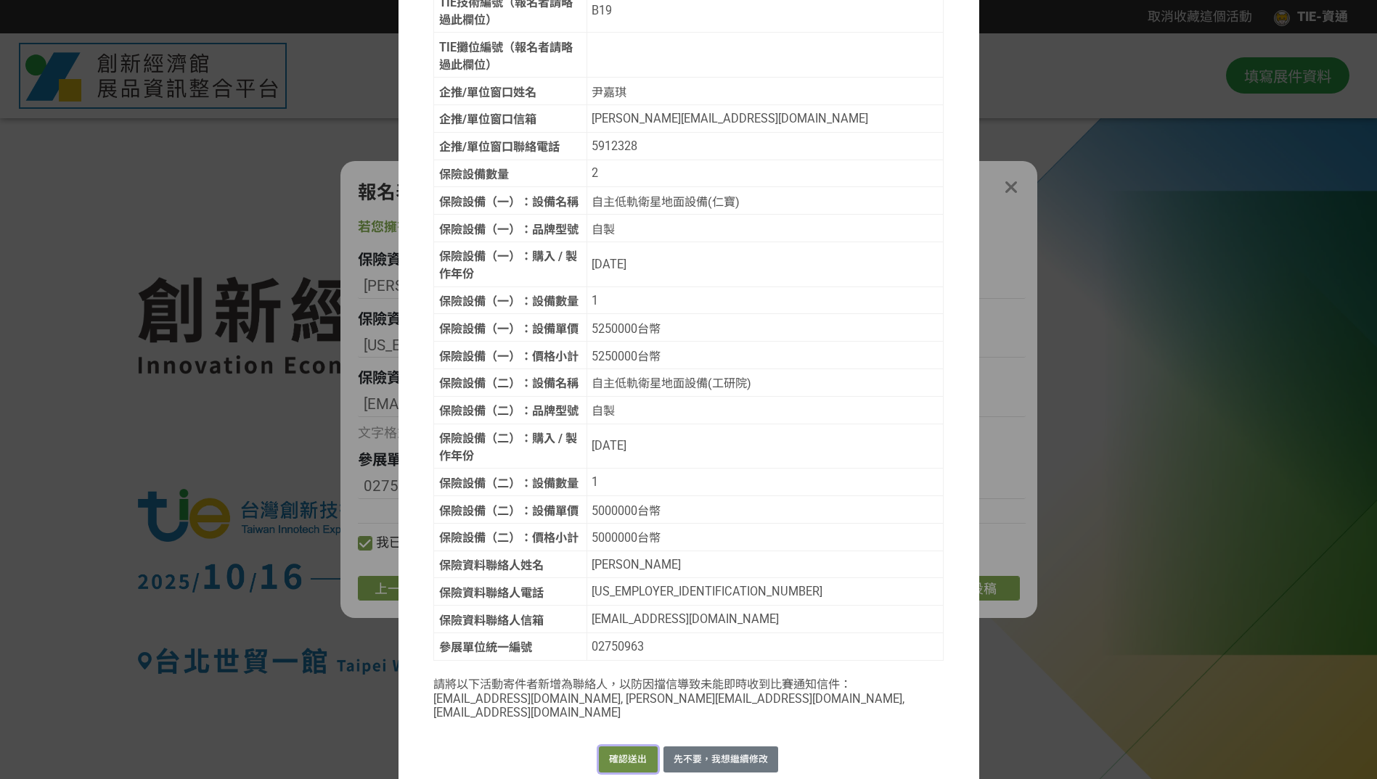
click at [620, 747] on button "確認送出" at bounding box center [628, 759] width 58 height 25
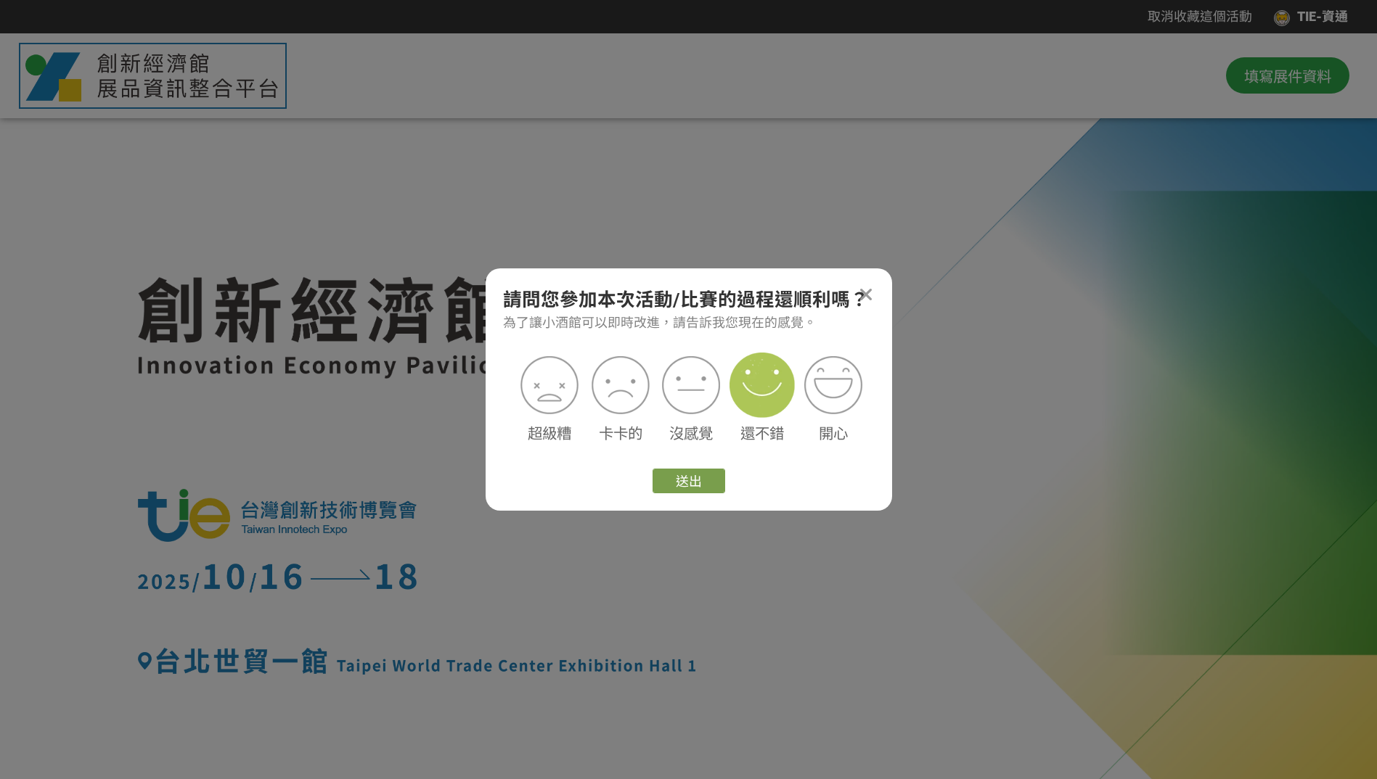
click at [748, 393] on img at bounding box center [761, 385] width 65 height 65
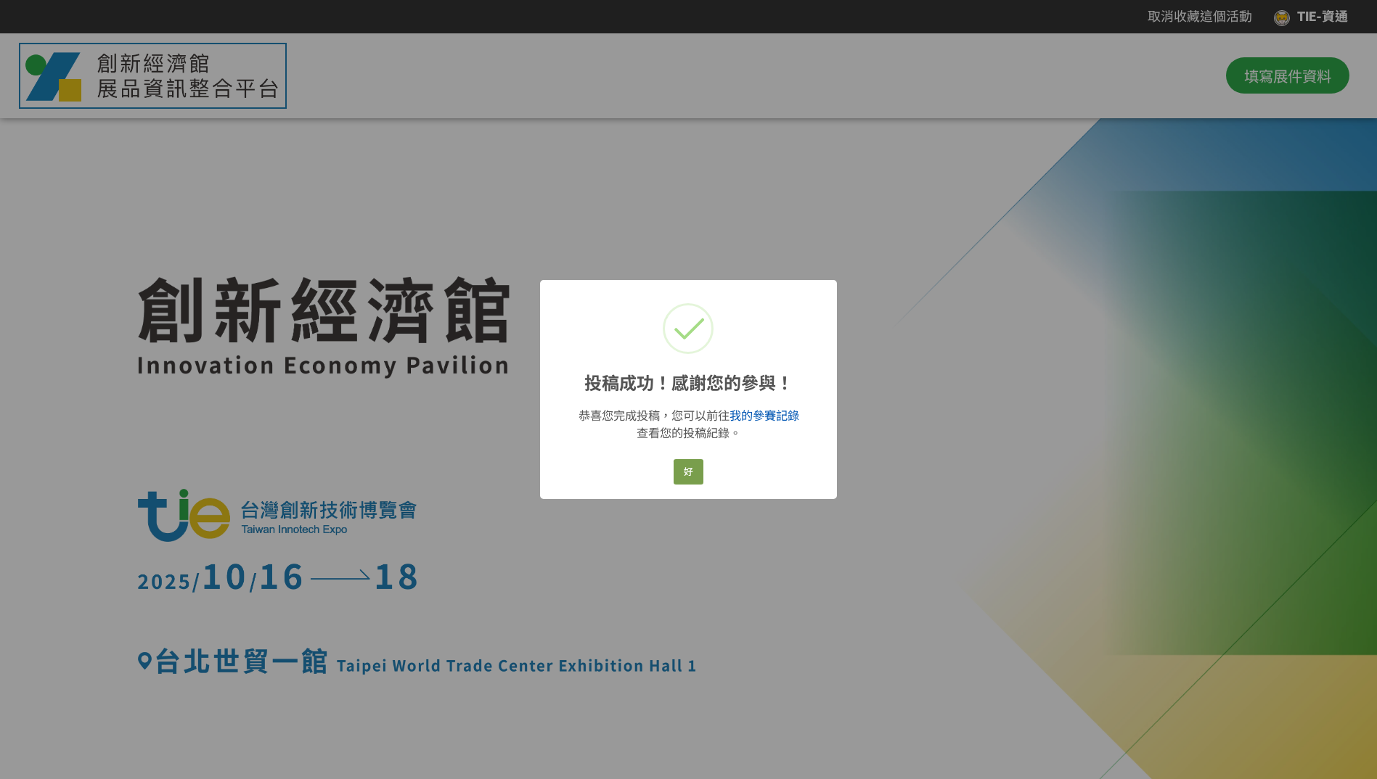
click at [762, 414] on link "我的參賽記錄" at bounding box center [764, 416] width 70 height 14
click at [685, 473] on button "好" at bounding box center [688, 471] width 30 height 25
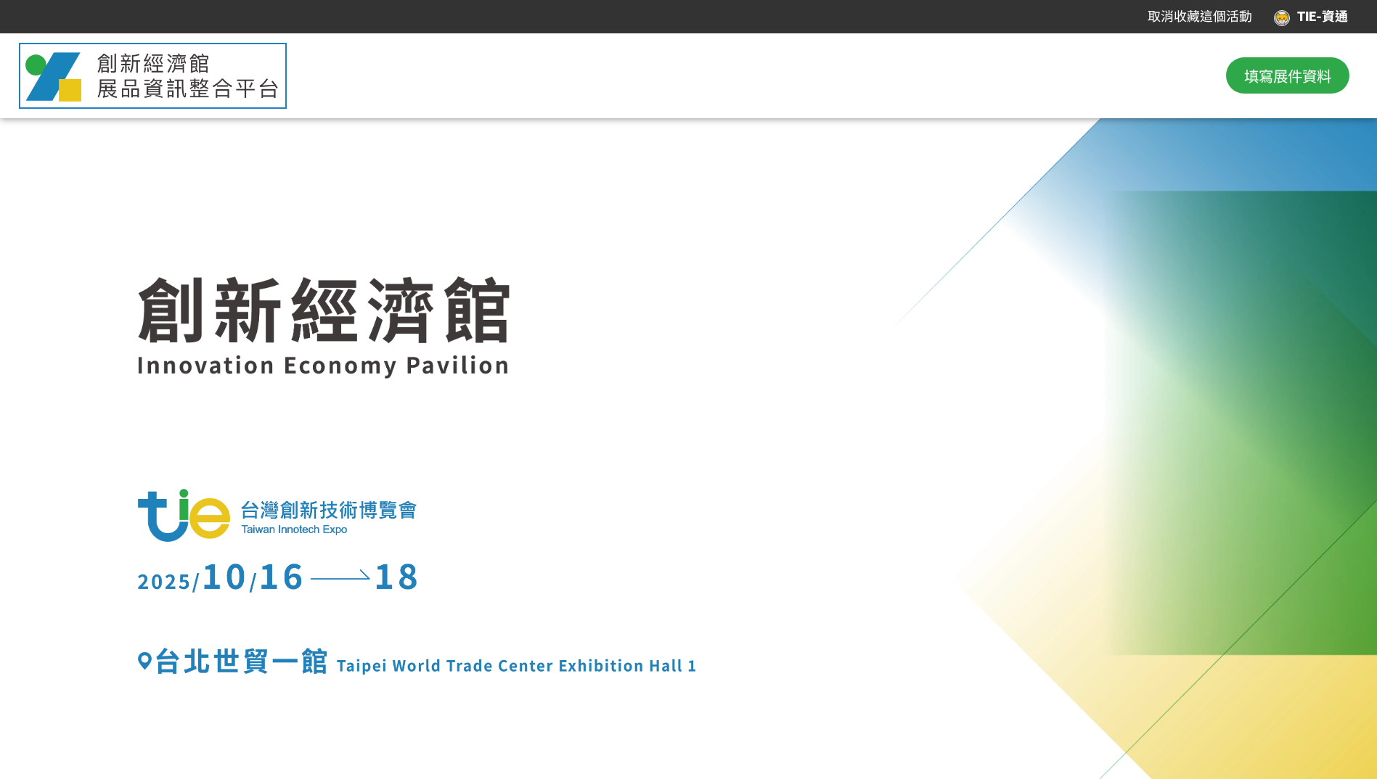
click at [1296, 74] on span "填寫展件資料" at bounding box center [1287, 76] width 87 height 22
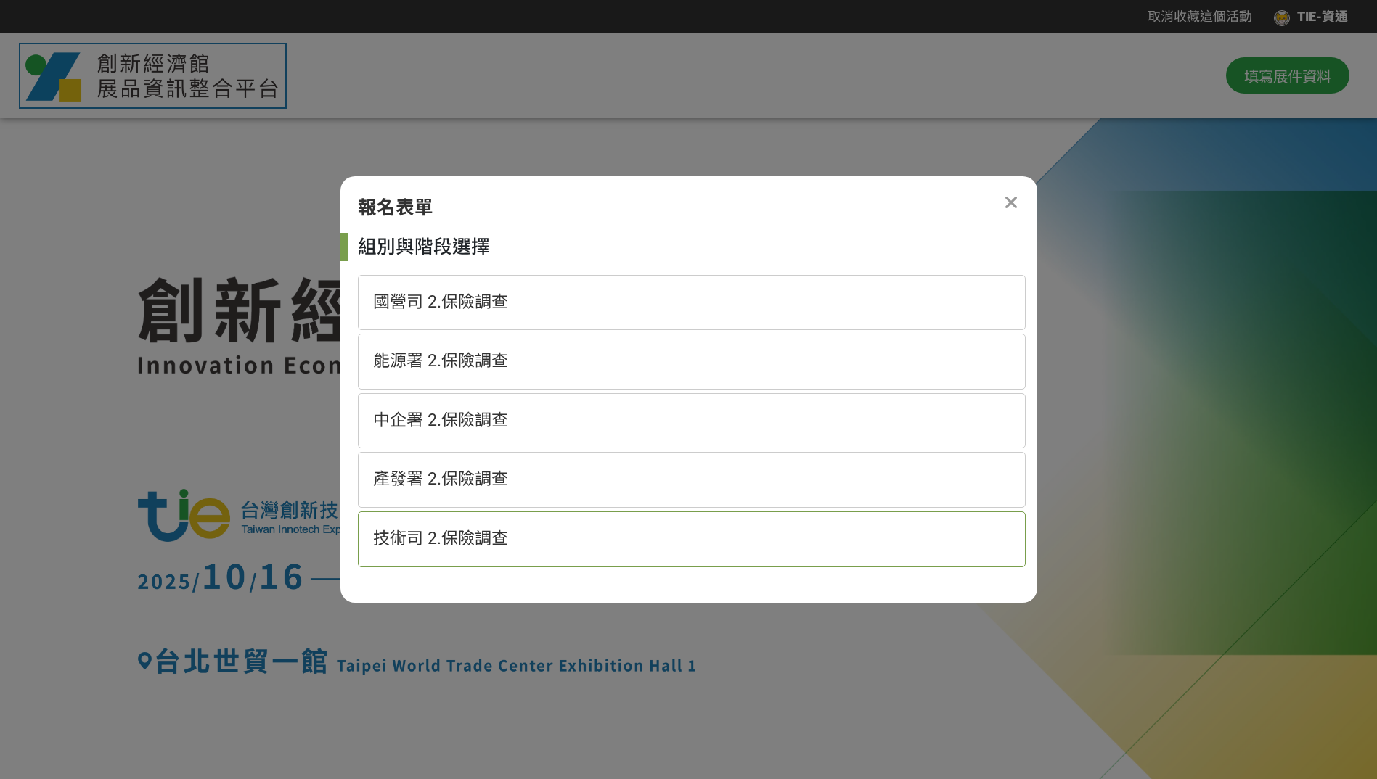
click at [435, 532] on span "技術司 2.保險調查" at bounding box center [440, 539] width 135 height 20
select select "185152:185383"
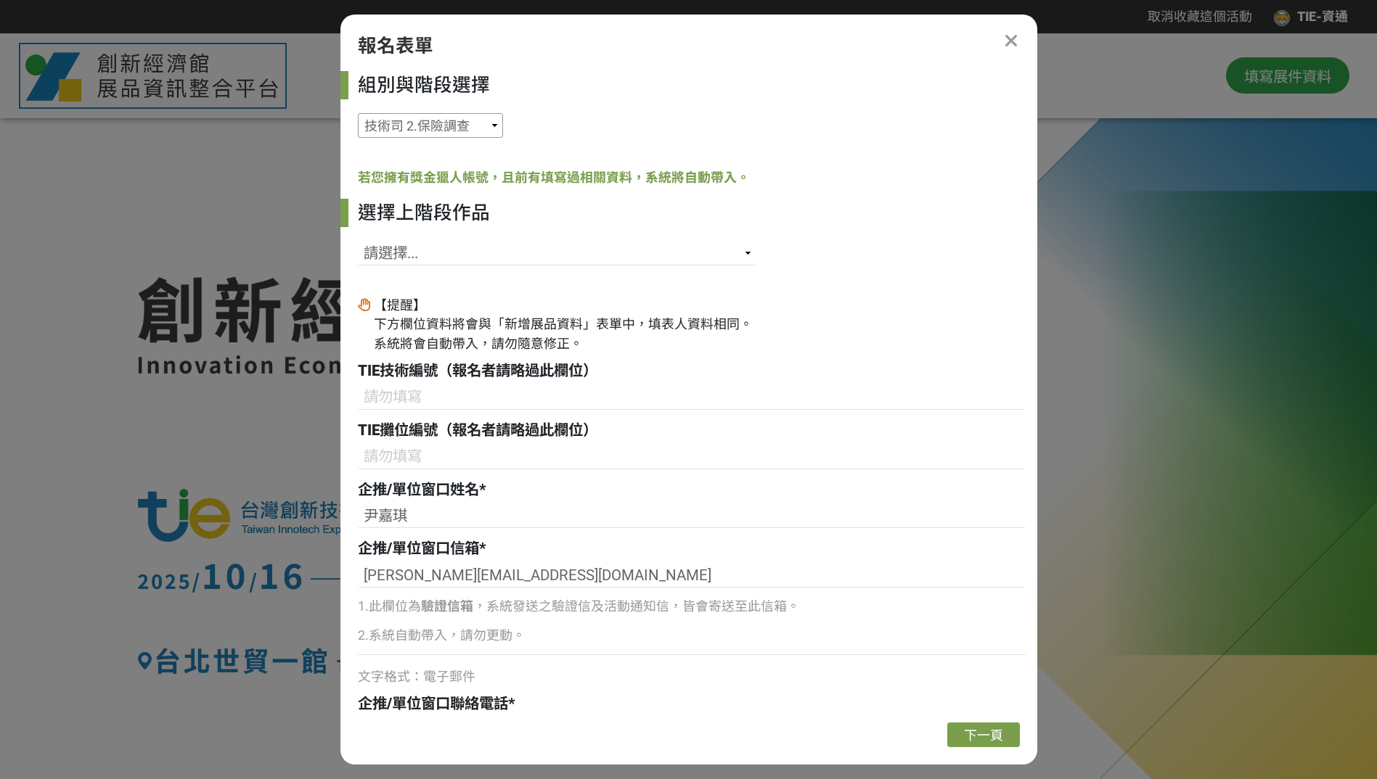
click at [467, 123] on select "國營司 2.保險調查 能源署 2.保險調查 中企署 2.保險調查 產發署 2.保險調查 技術司 2.保險調查" at bounding box center [430, 125] width 145 height 25
click at [582, 214] on div "選擇上階段作品" at bounding box center [692, 213] width 668 height 28
click at [541, 253] on select "請選擇... SID: 341973, 標題: 毫米波CMOS晶片RIS陣列技術 SID: 341457, 標題: 意圖式組網解決方案 SID: 341358…" at bounding box center [557, 253] width 398 height 25
select select "341358"
click at [358, 241] on select "請選擇... SID: 341973, 標題: 毫米波CMOS晶片RIS陣列技術 SID: 341457, 標題: 意圖式組網解決方案 SID: 341358…" at bounding box center [557, 253] width 398 height 25
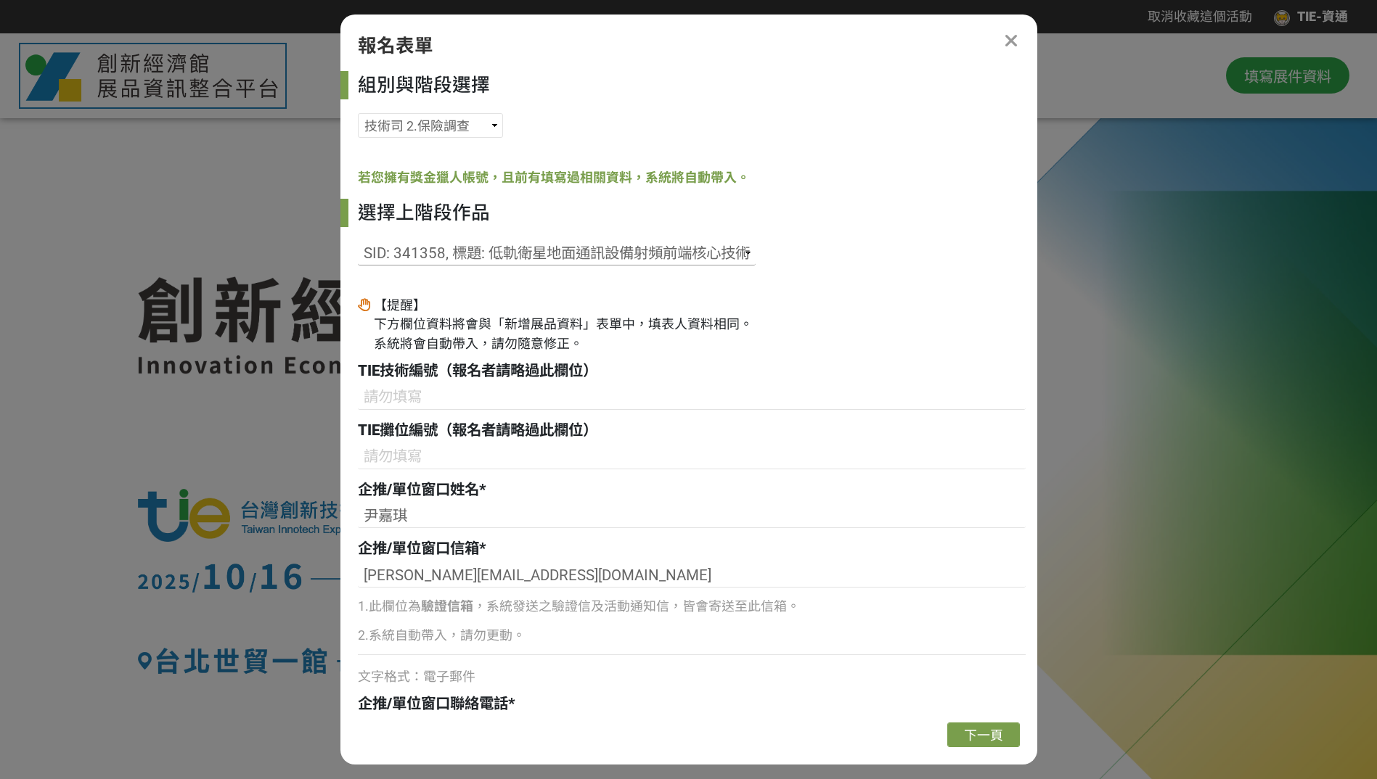
type input "B19"
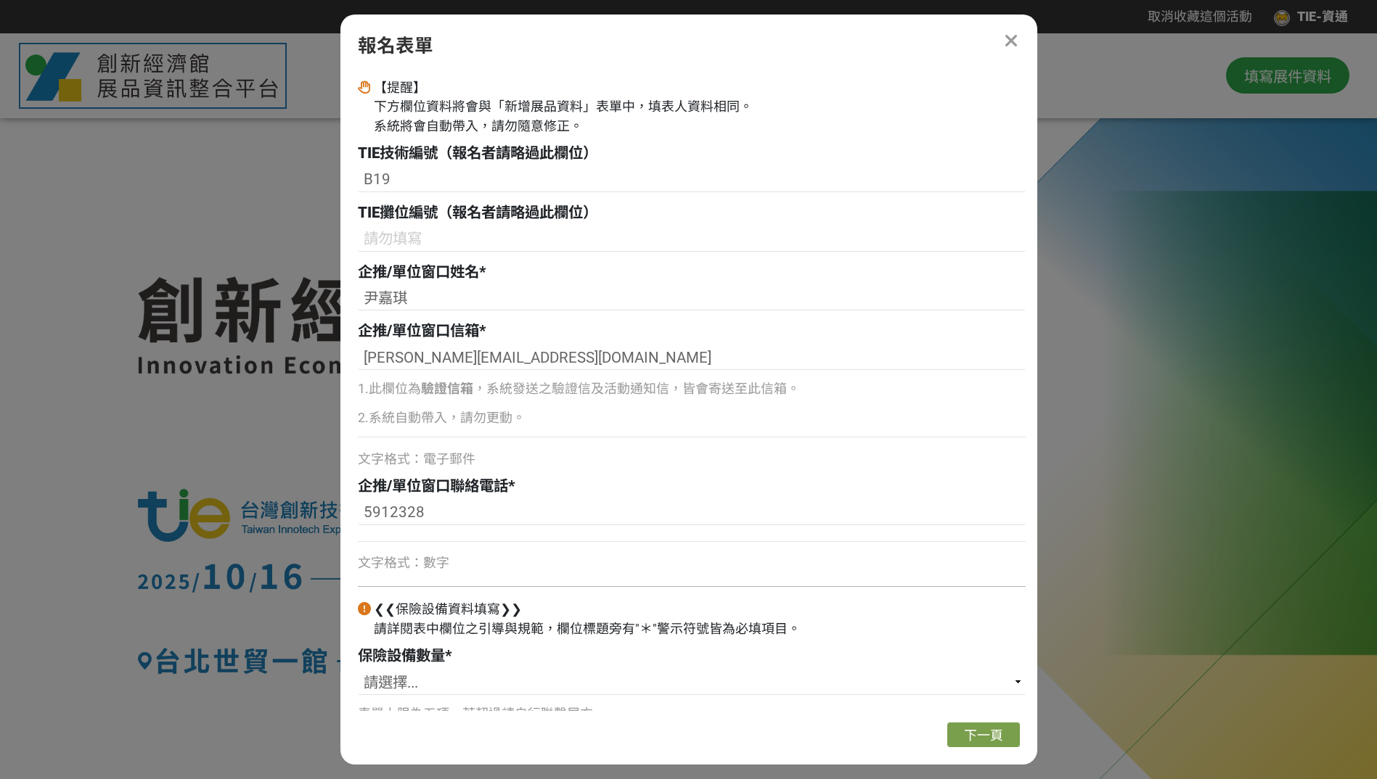
scroll to position [250, 0]
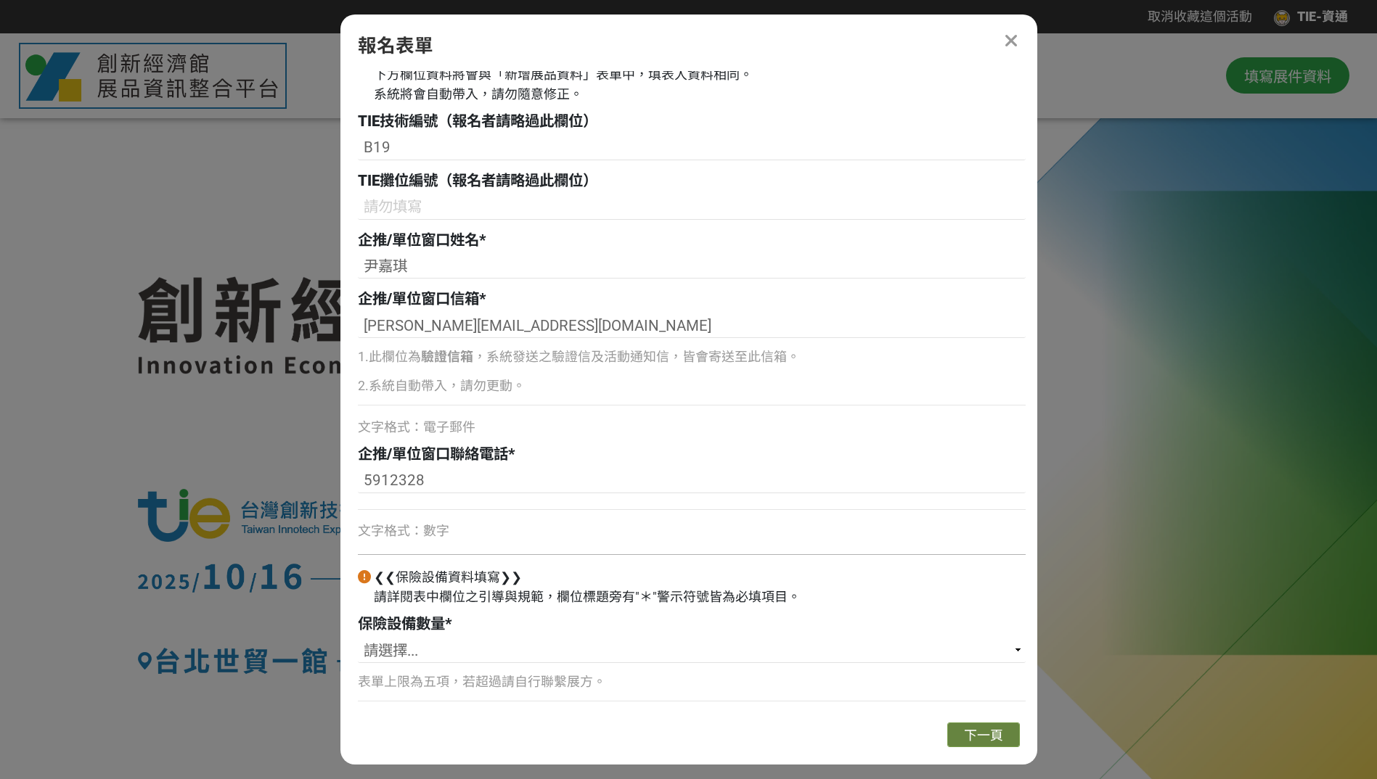
click at [969, 732] on span "下一頁" at bounding box center [983, 735] width 39 height 15
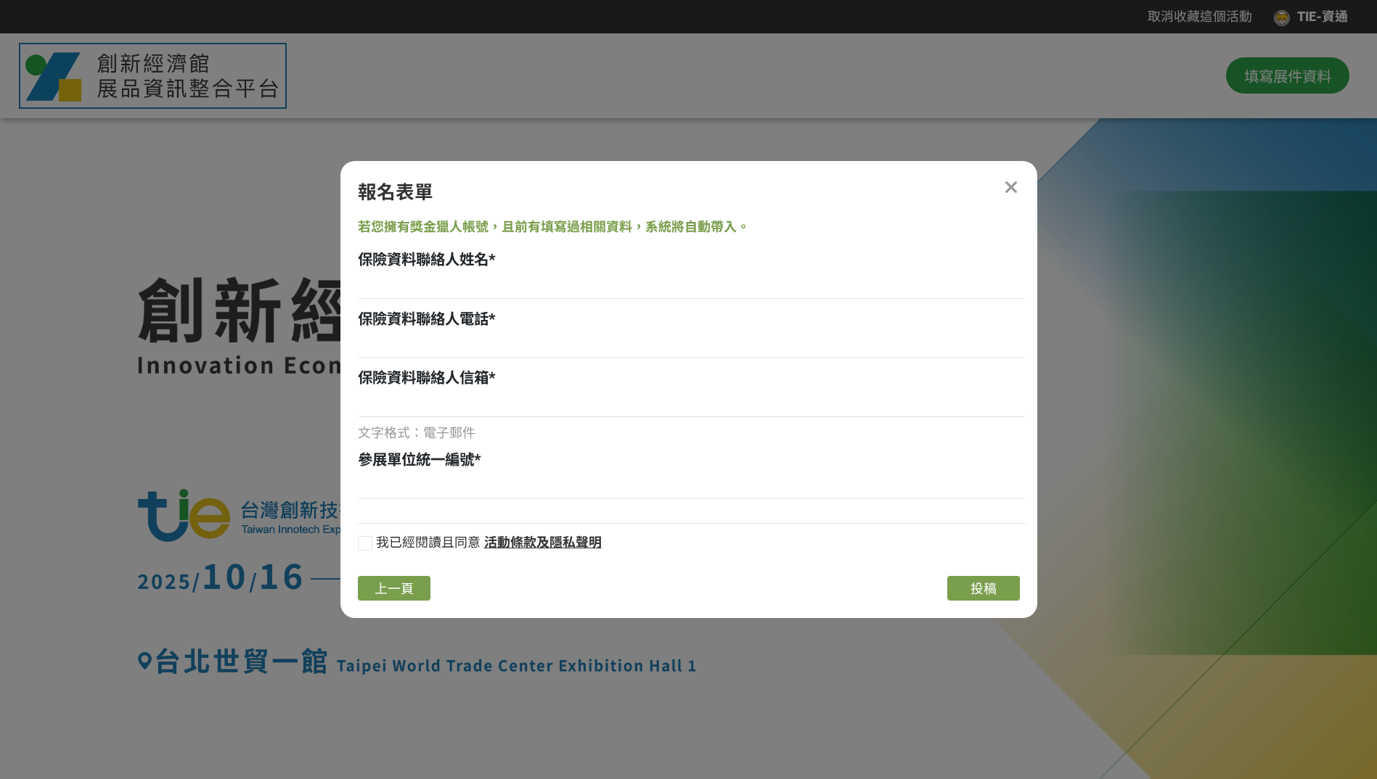
click at [1009, 192] on icon at bounding box center [1011, 188] width 15 height 19
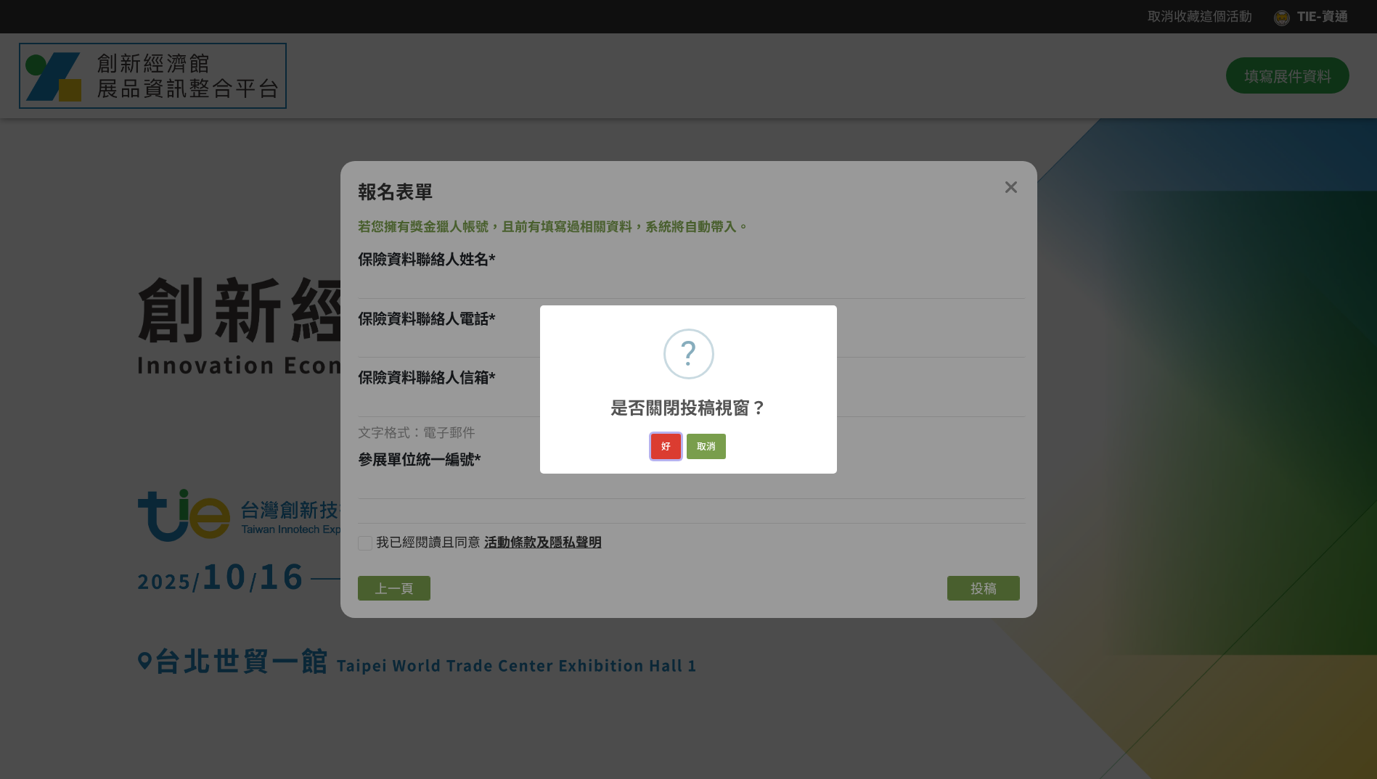
click at [670, 448] on button "好" at bounding box center [666, 446] width 30 height 25
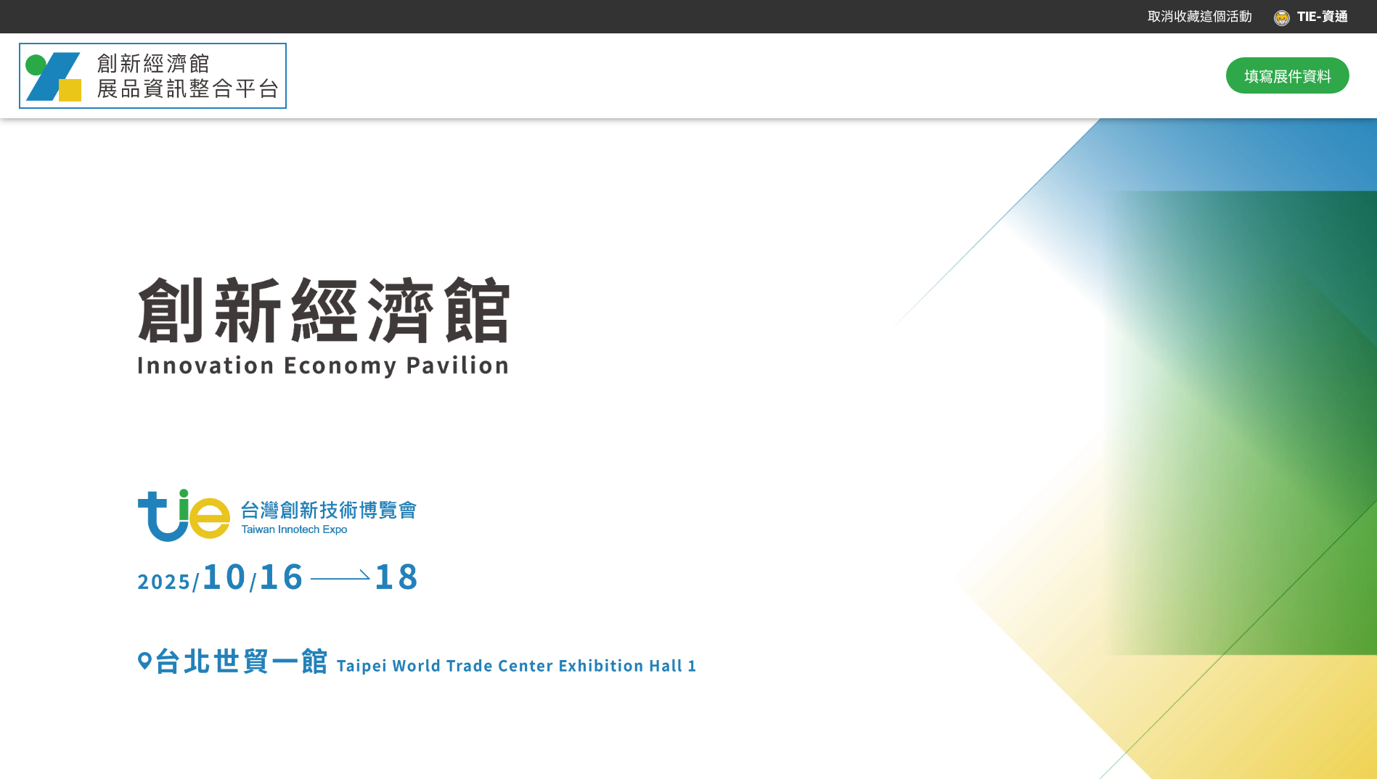
click at [1305, 20] on div "TIE-資通" at bounding box center [1311, 17] width 74 height 20
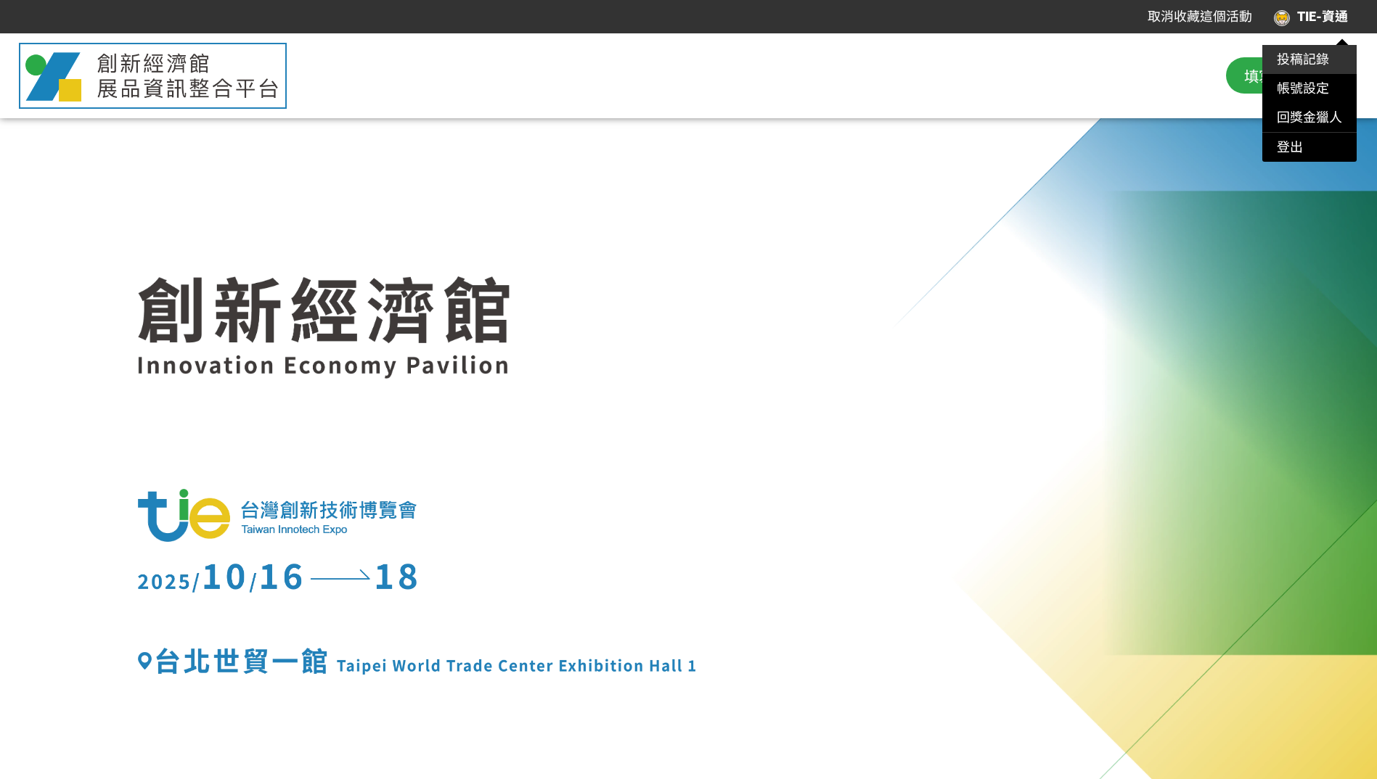
click at [1296, 57] on link "投稿記錄" at bounding box center [1303, 59] width 52 height 15
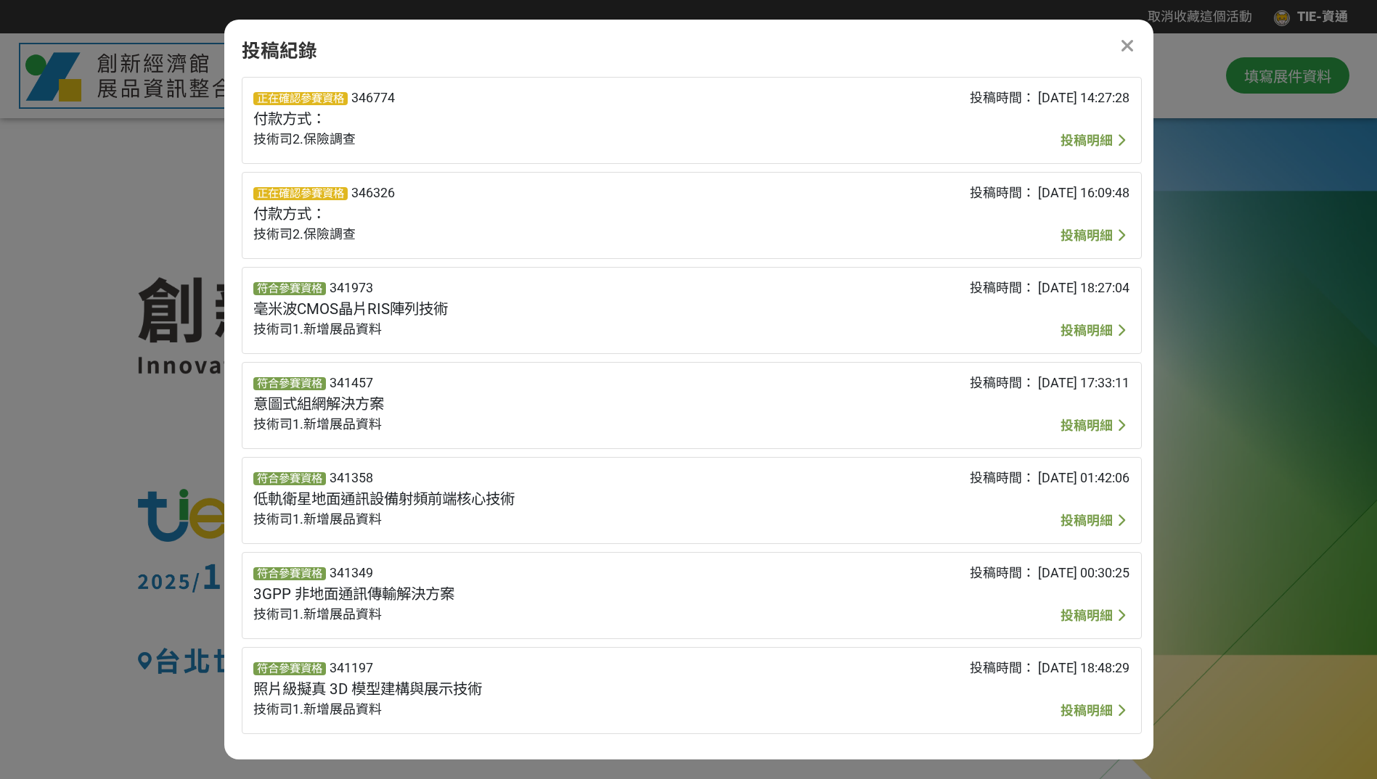
click at [1092, 136] on span "投稿明細" at bounding box center [1086, 140] width 52 height 15
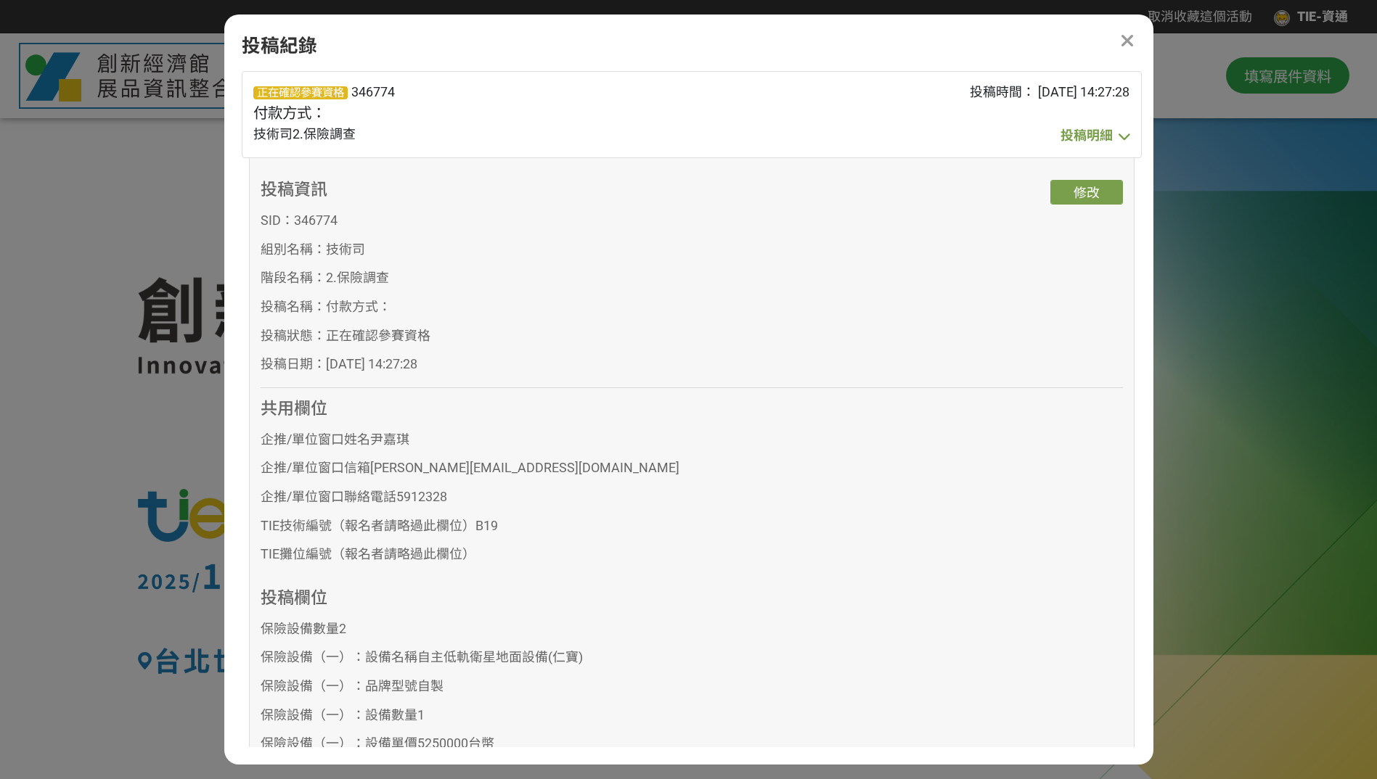
click at [1121, 36] on icon at bounding box center [1127, 41] width 15 height 19
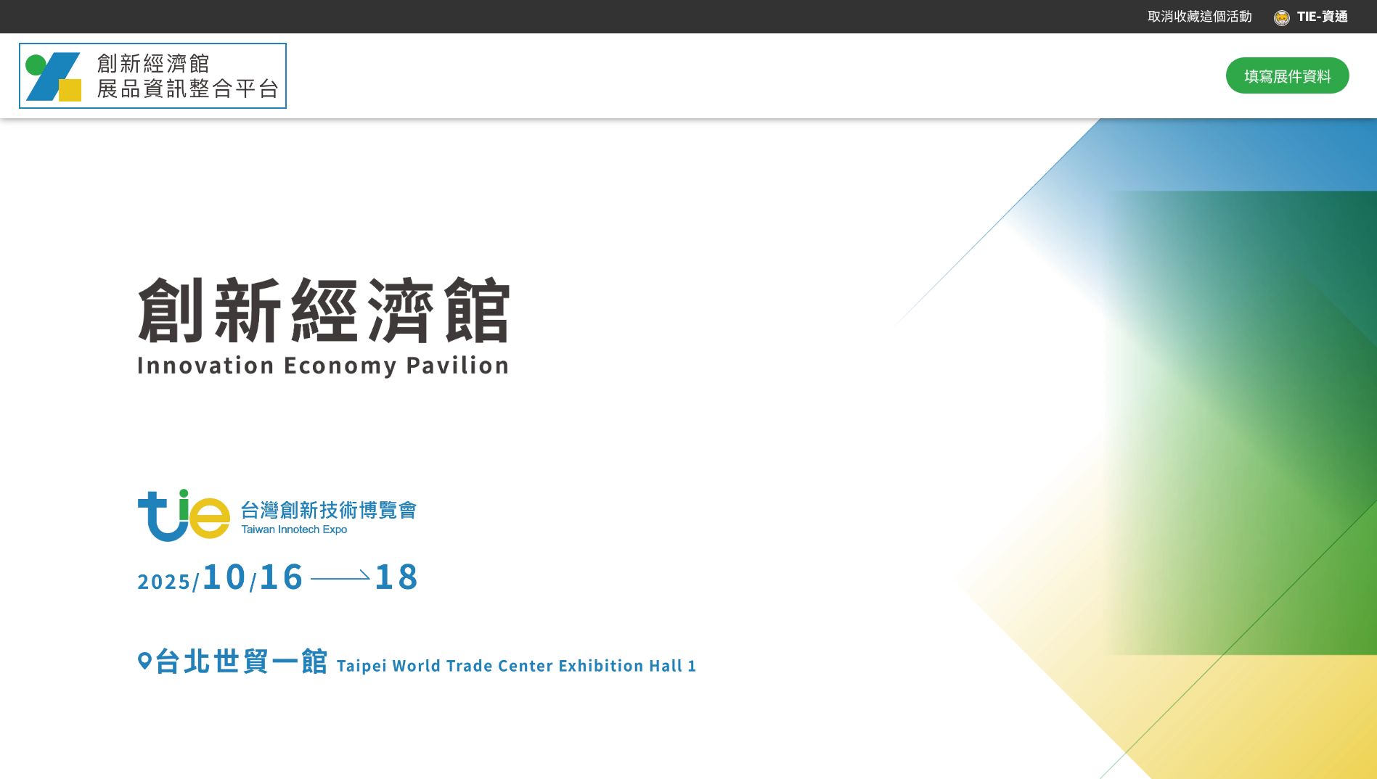
click at [1307, 17] on div "TIE-資通" at bounding box center [1311, 17] width 74 height 20
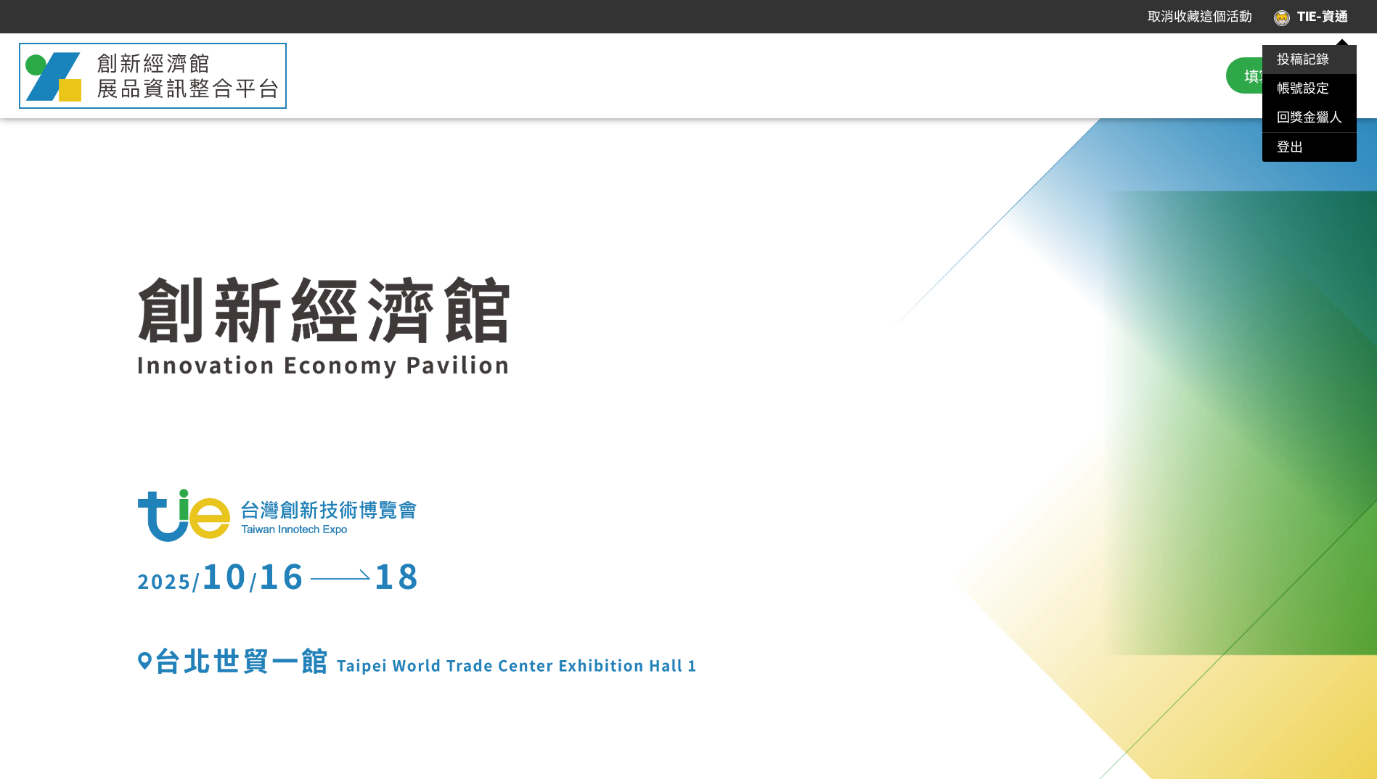
click at [1306, 56] on link "投稿記錄" at bounding box center [1303, 59] width 52 height 15
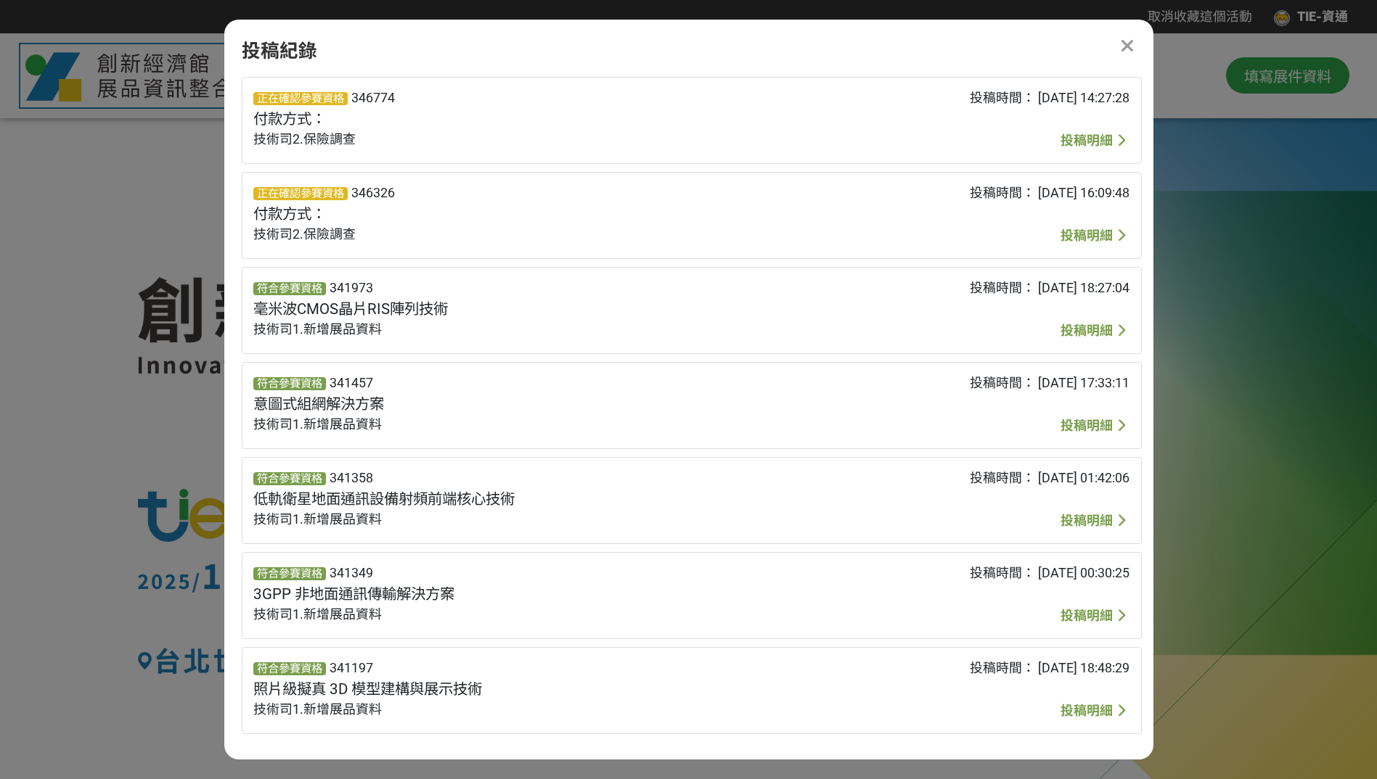
click at [1077, 147] on span "投稿明細" at bounding box center [1086, 140] width 52 height 15
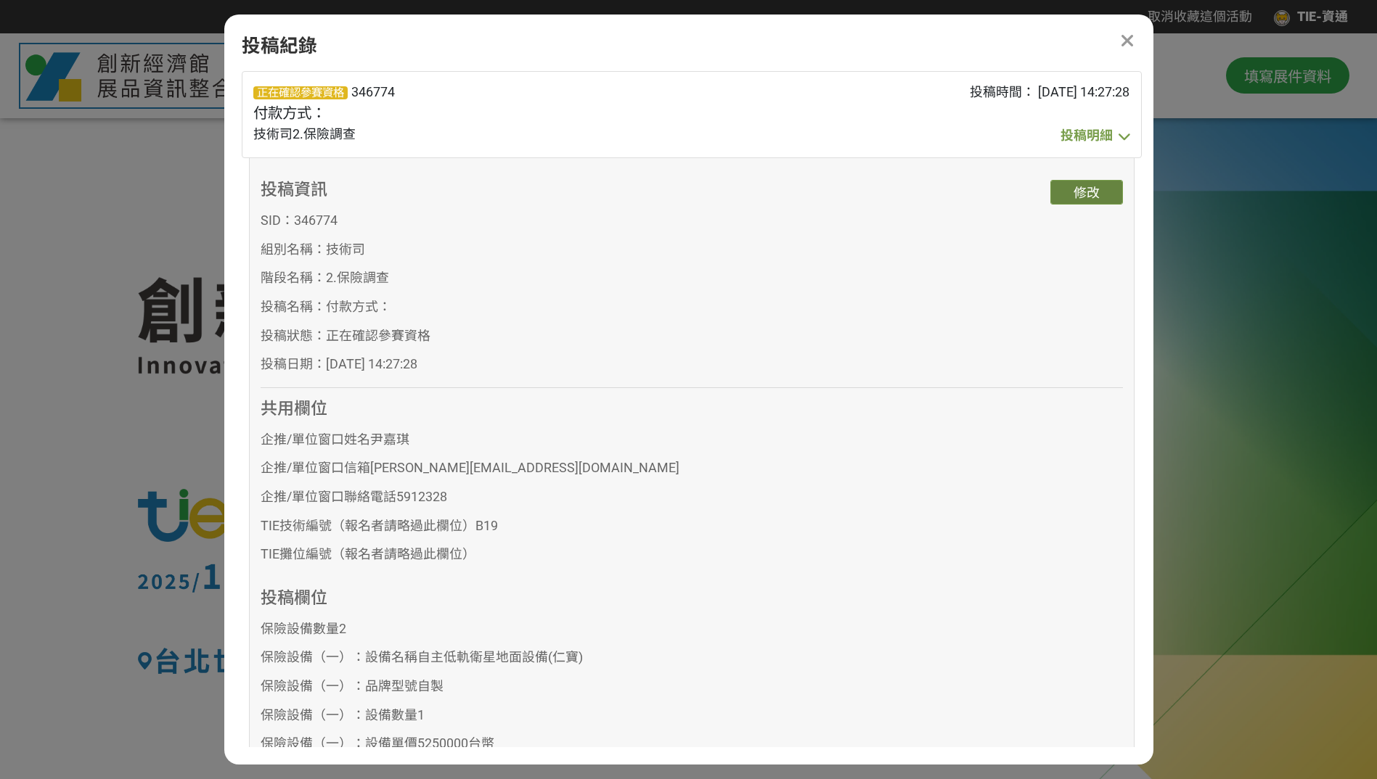
click at [1087, 190] on button "修改" at bounding box center [1086, 192] width 73 height 25
select select "2"
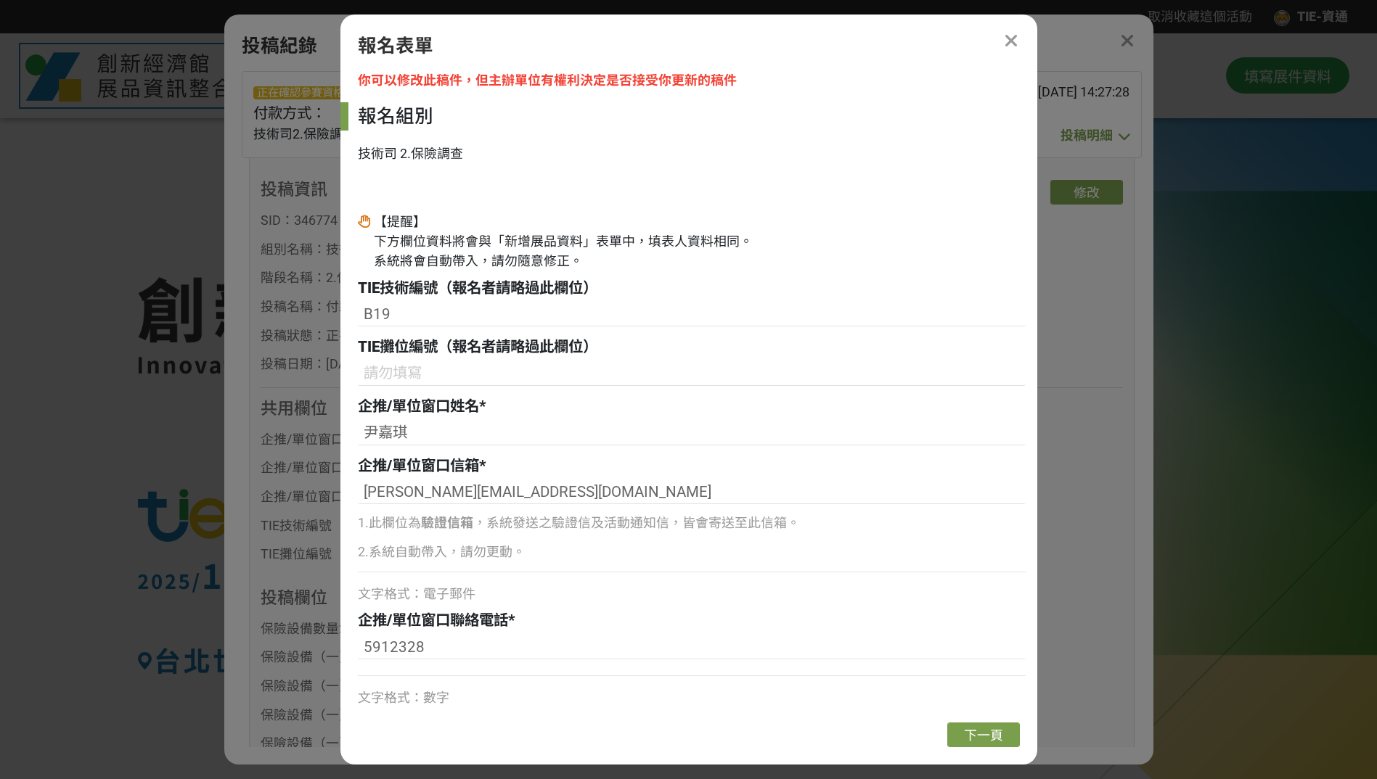
click at [1007, 37] on icon at bounding box center [1011, 41] width 15 height 19
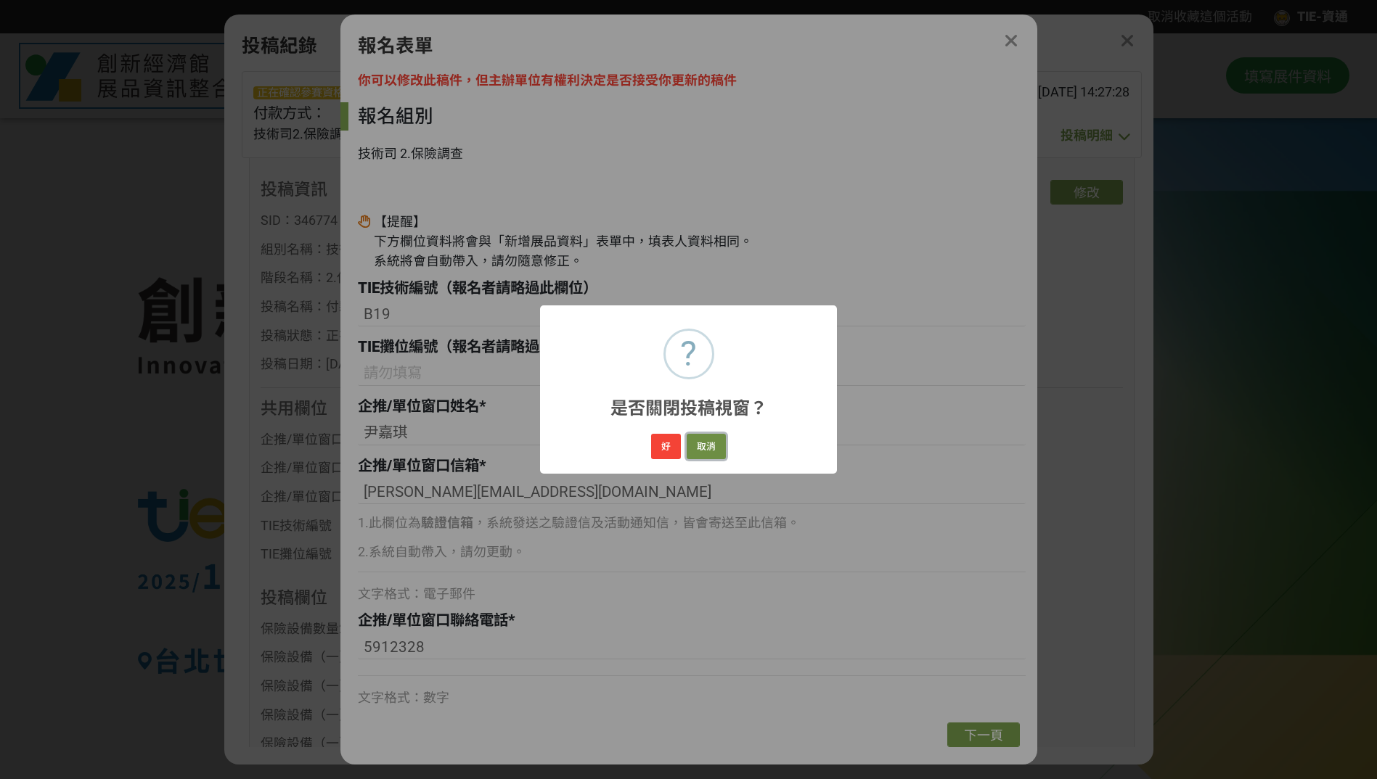
click at [713, 443] on button "取消" at bounding box center [706, 446] width 39 height 25
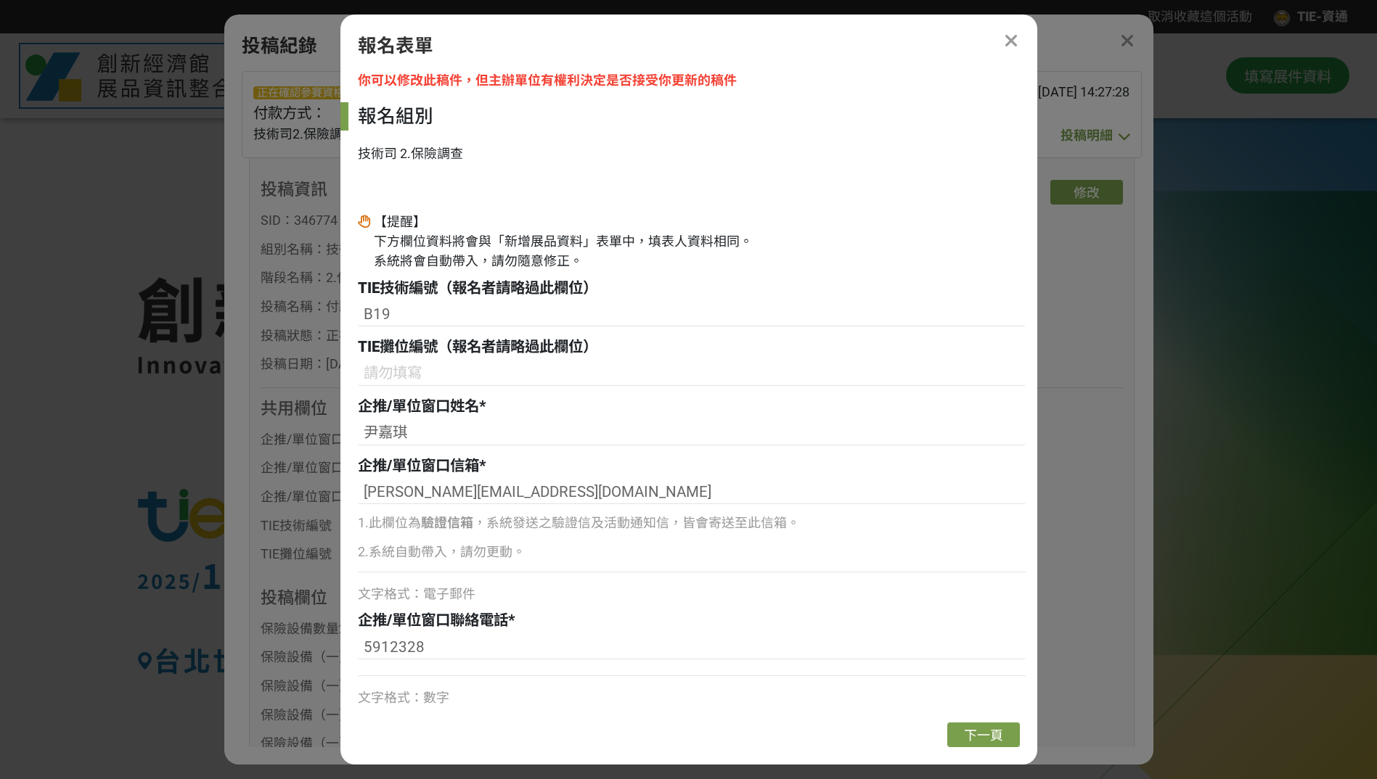
click at [1012, 41] on icon at bounding box center [1011, 41] width 15 height 19
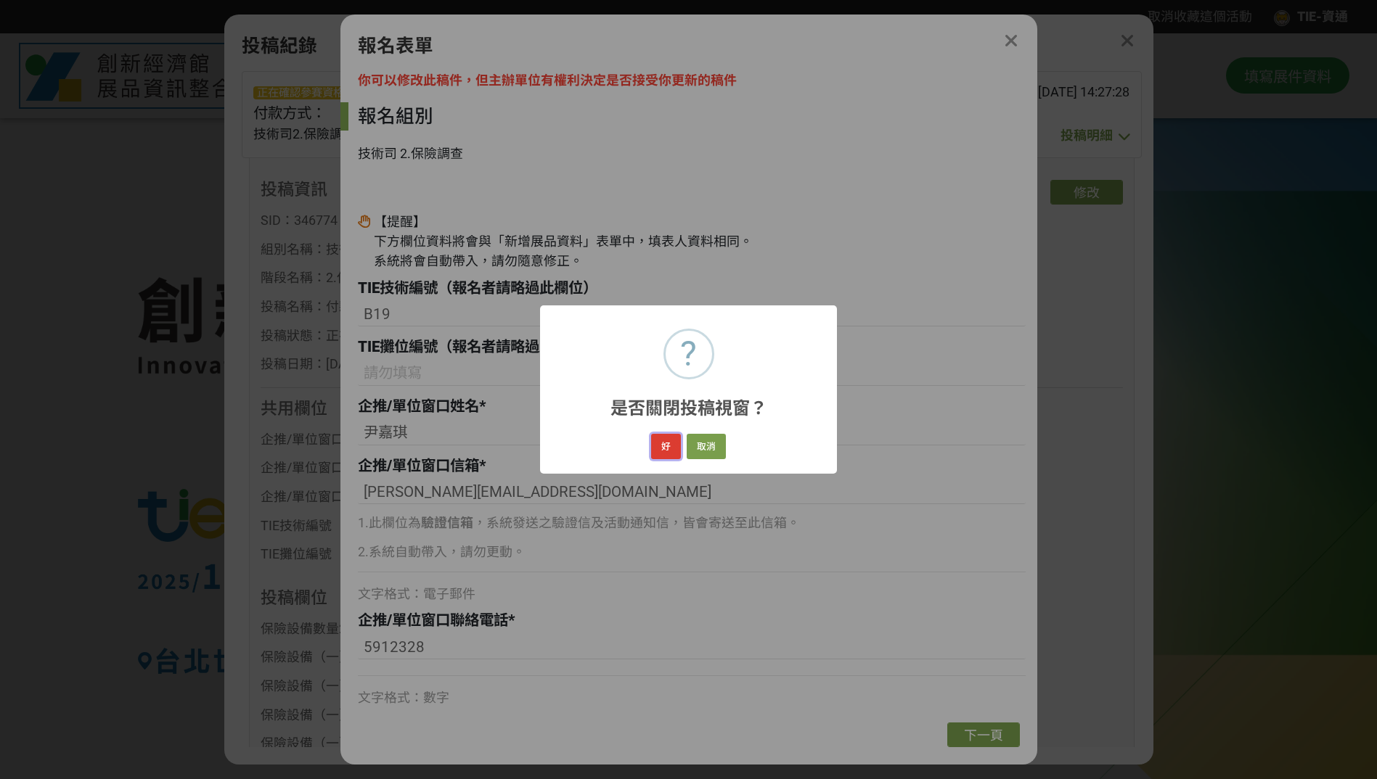
click at [666, 450] on button "好" at bounding box center [666, 446] width 30 height 25
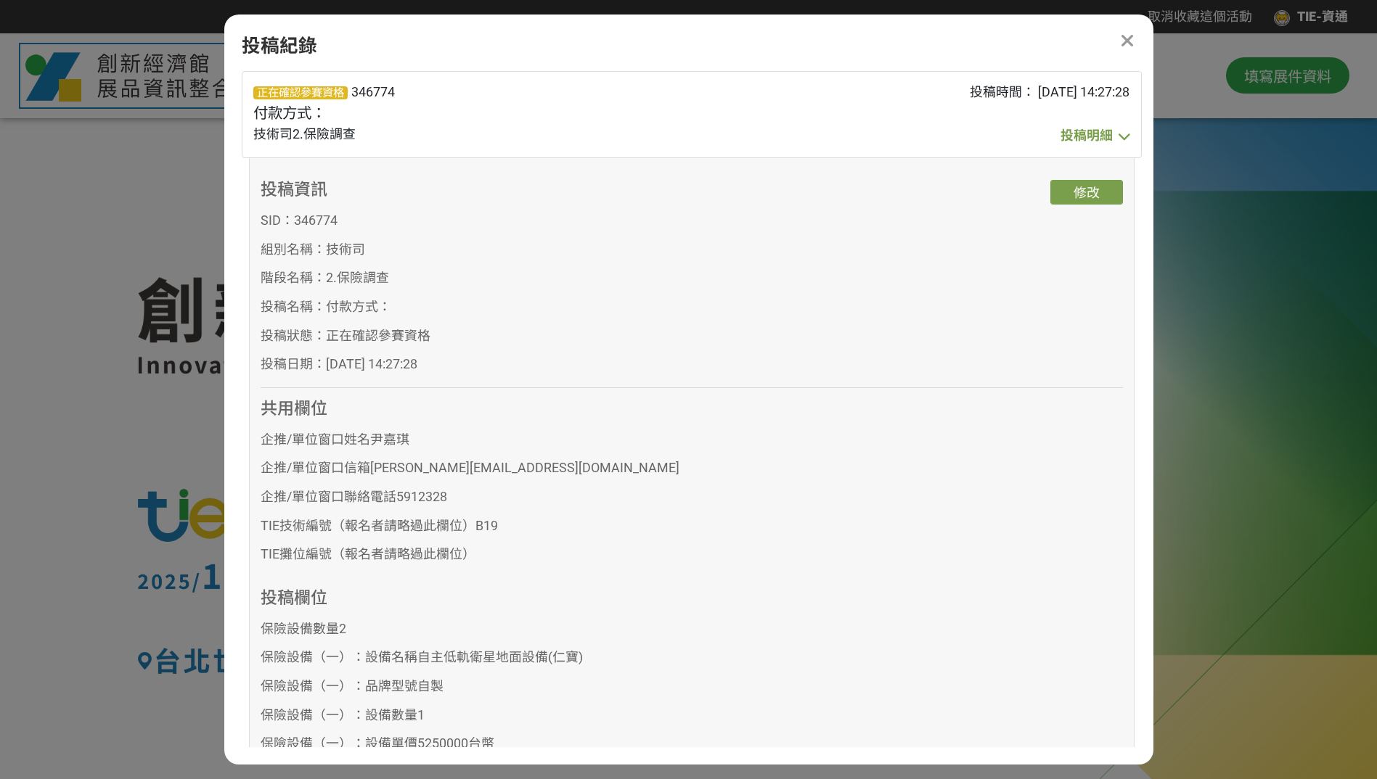
click at [1123, 38] on icon at bounding box center [1127, 41] width 15 height 19
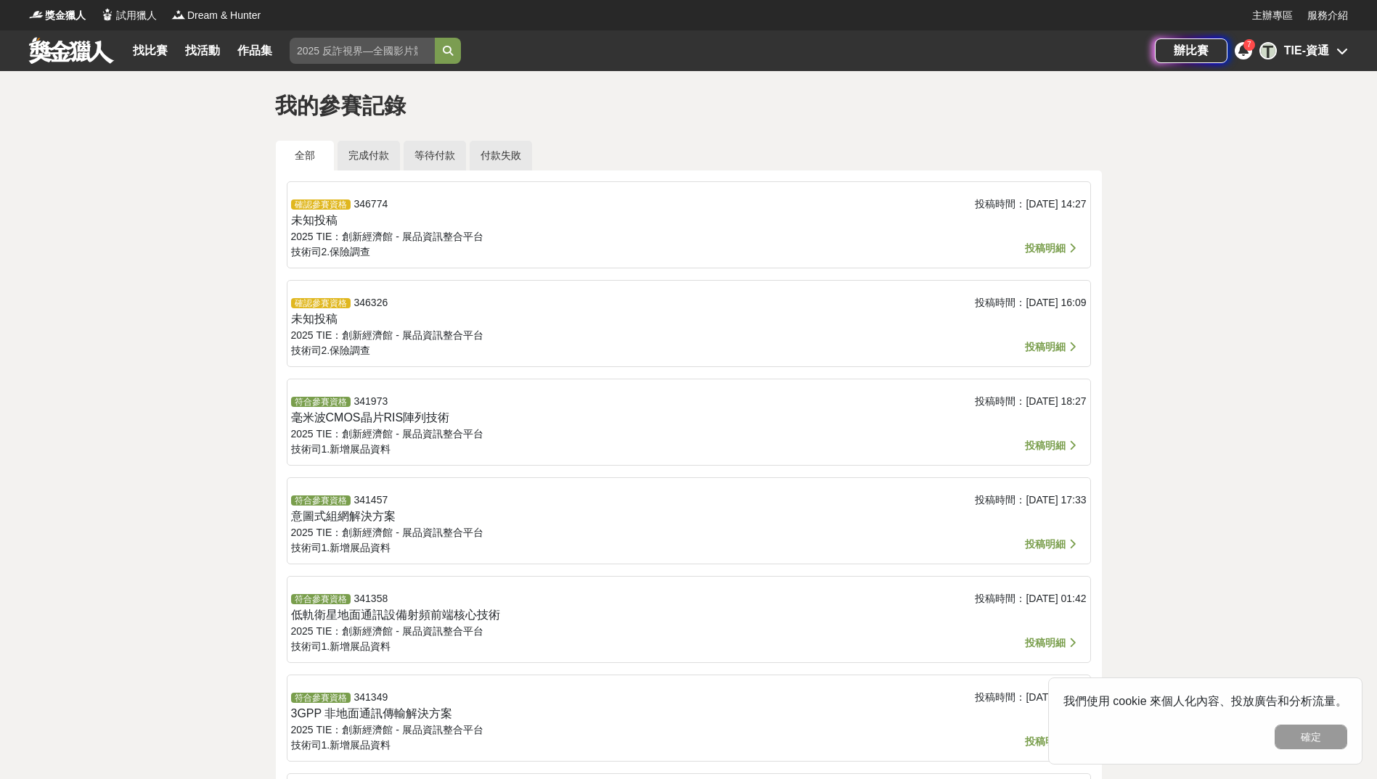
click at [1055, 638] on span "投稿明細" at bounding box center [1045, 643] width 41 height 12
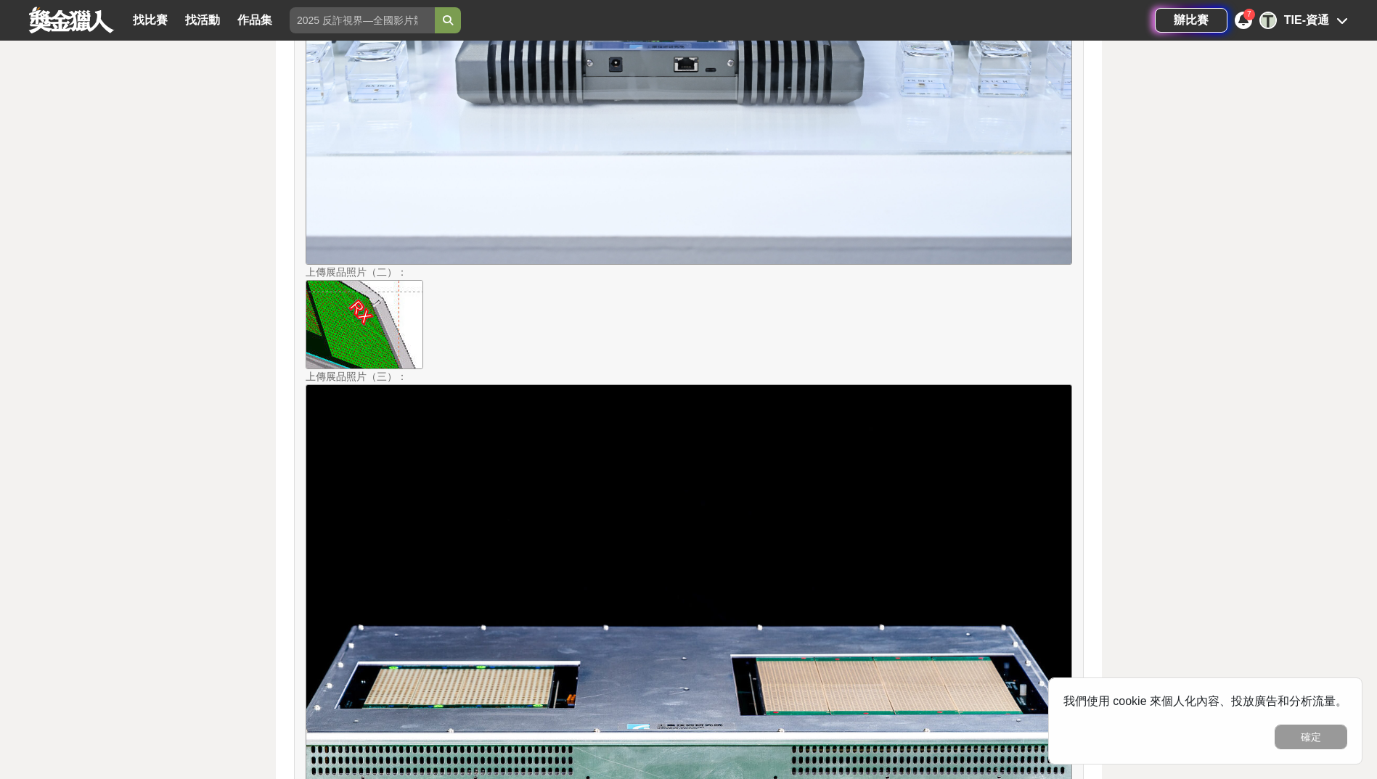
scroll to position [2100, 0]
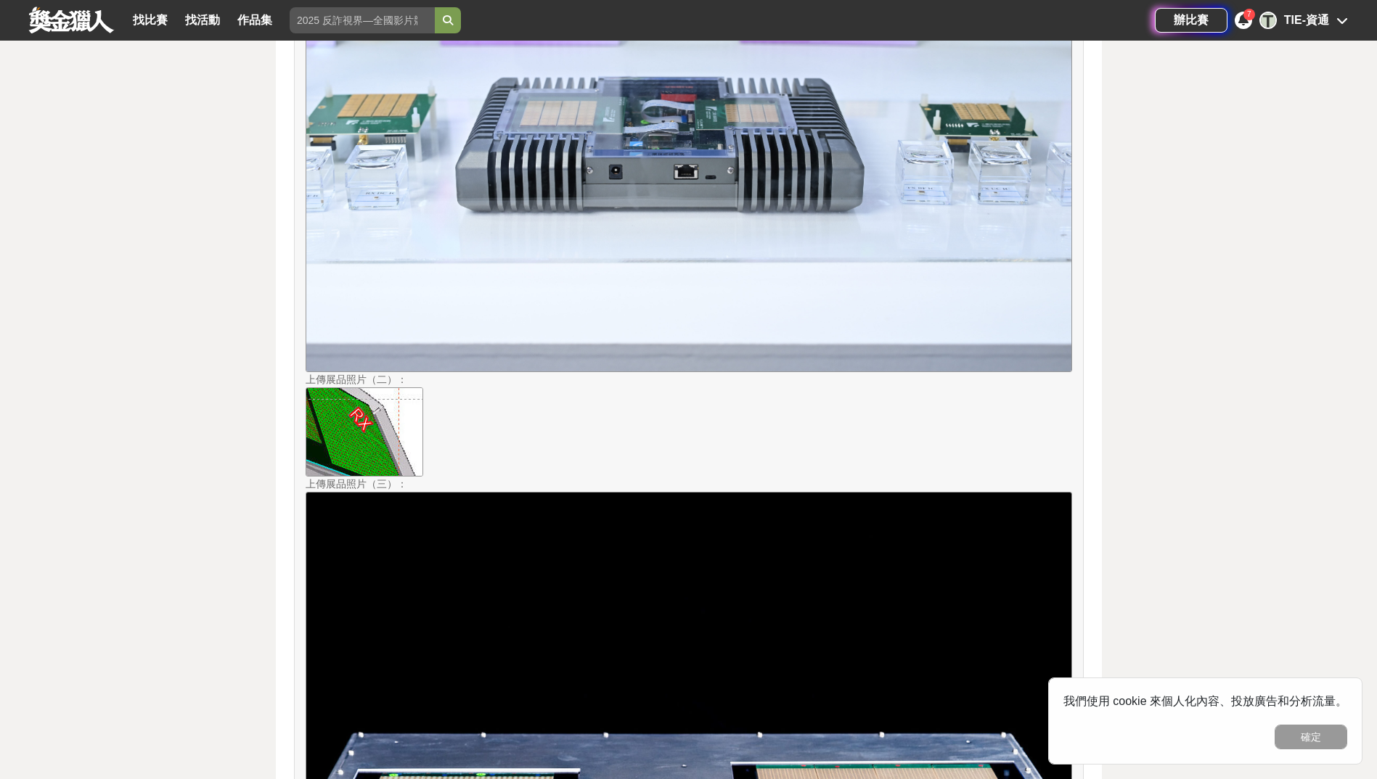
click at [1241, 19] on icon at bounding box center [1243, 20] width 10 height 12
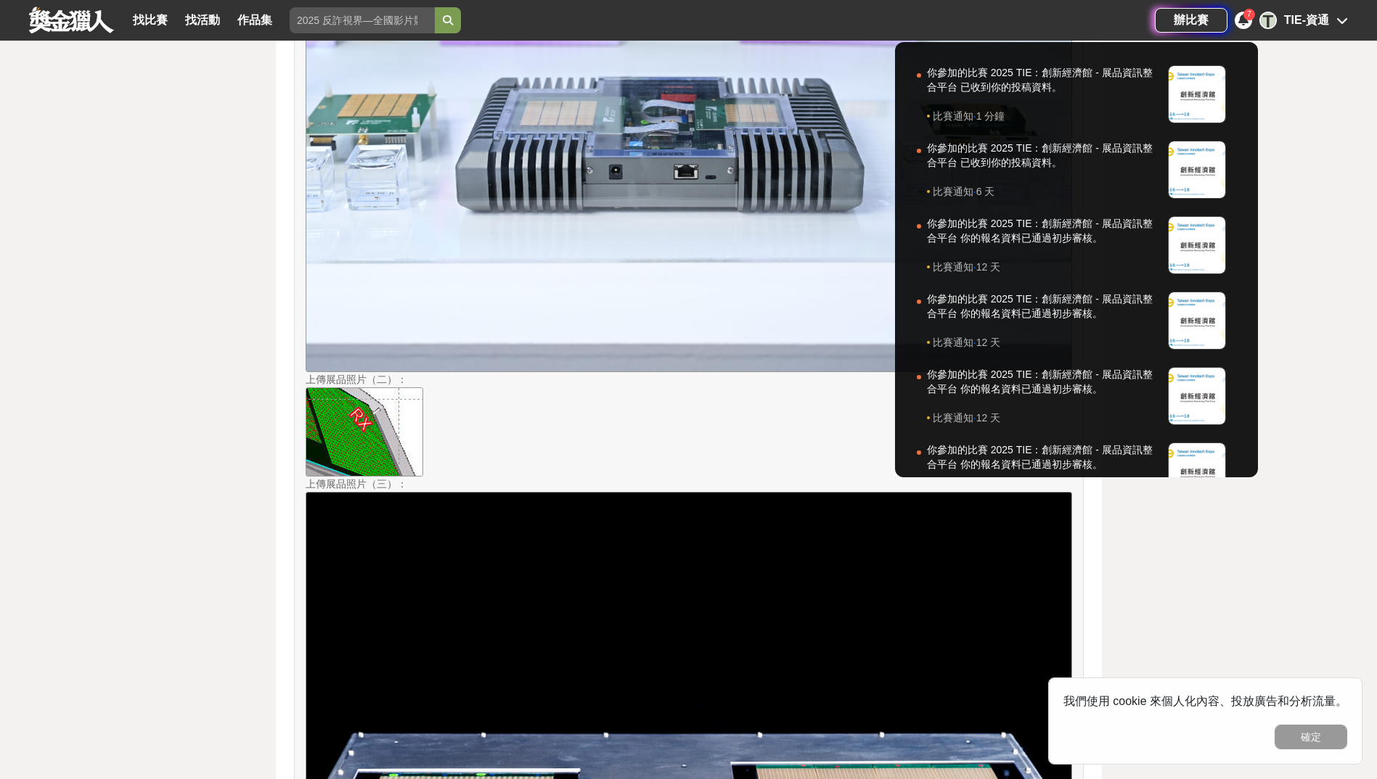
click at [1321, 20] on div at bounding box center [688, 389] width 1377 height 779
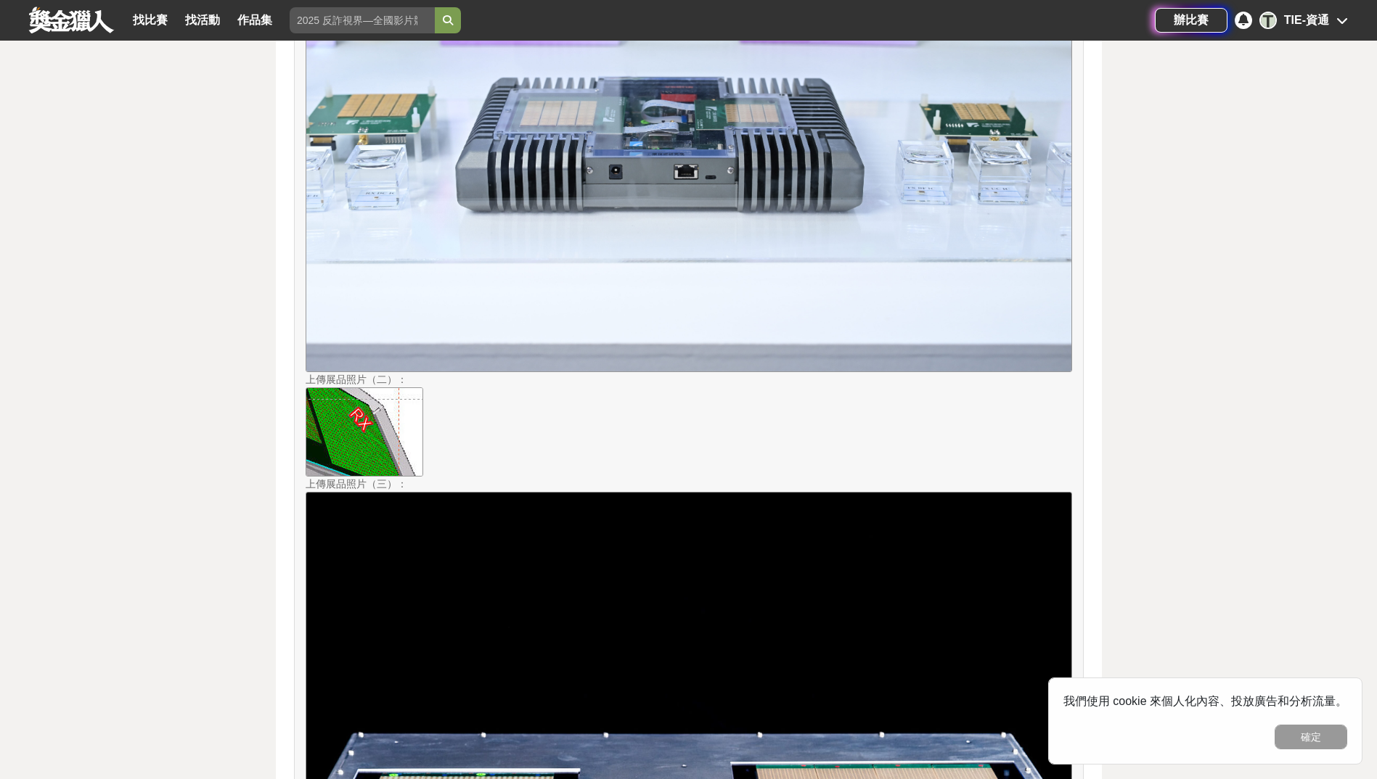
click at [1328, 21] on div "TIE-資通" at bounding box center [1306, 20] width 45 height 17
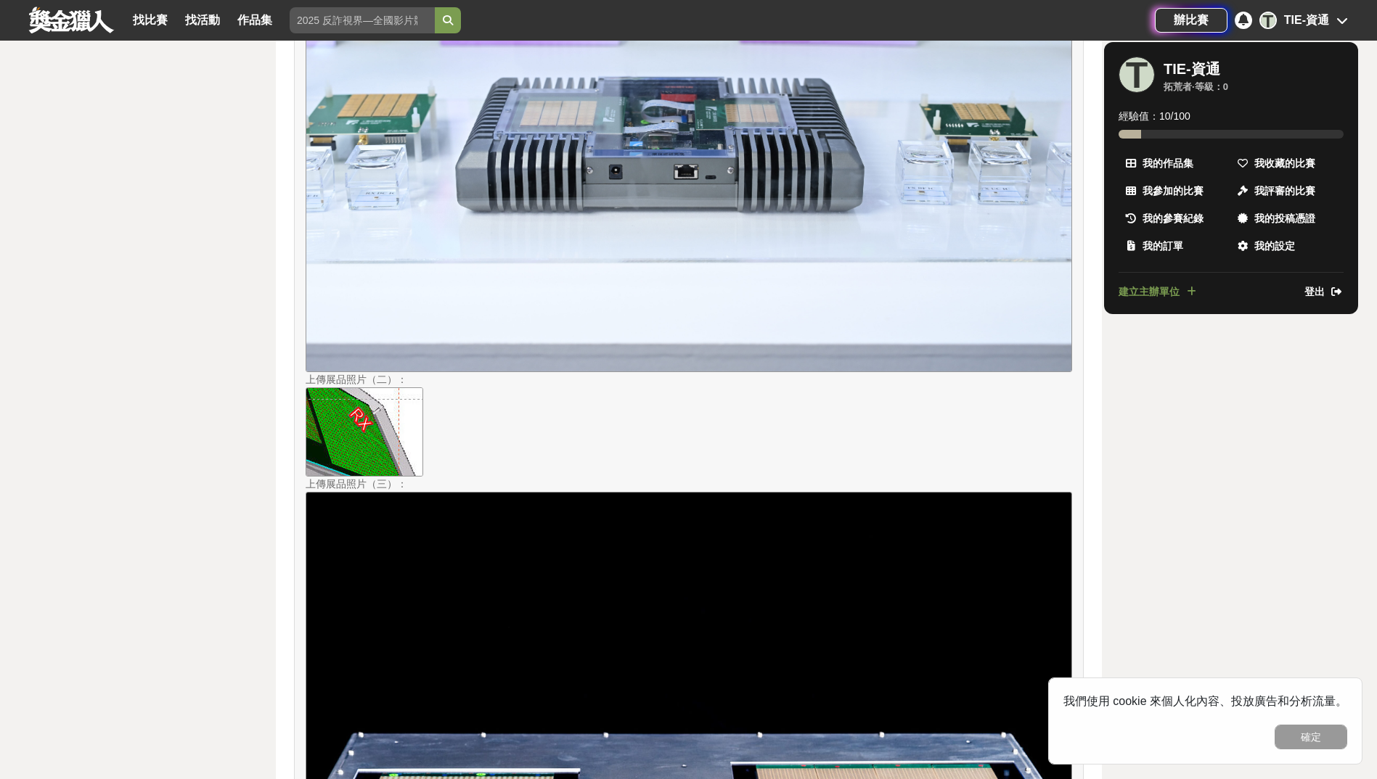
click at [1240, 375] on div at bounding box center [688, 389] width 1377 height 779
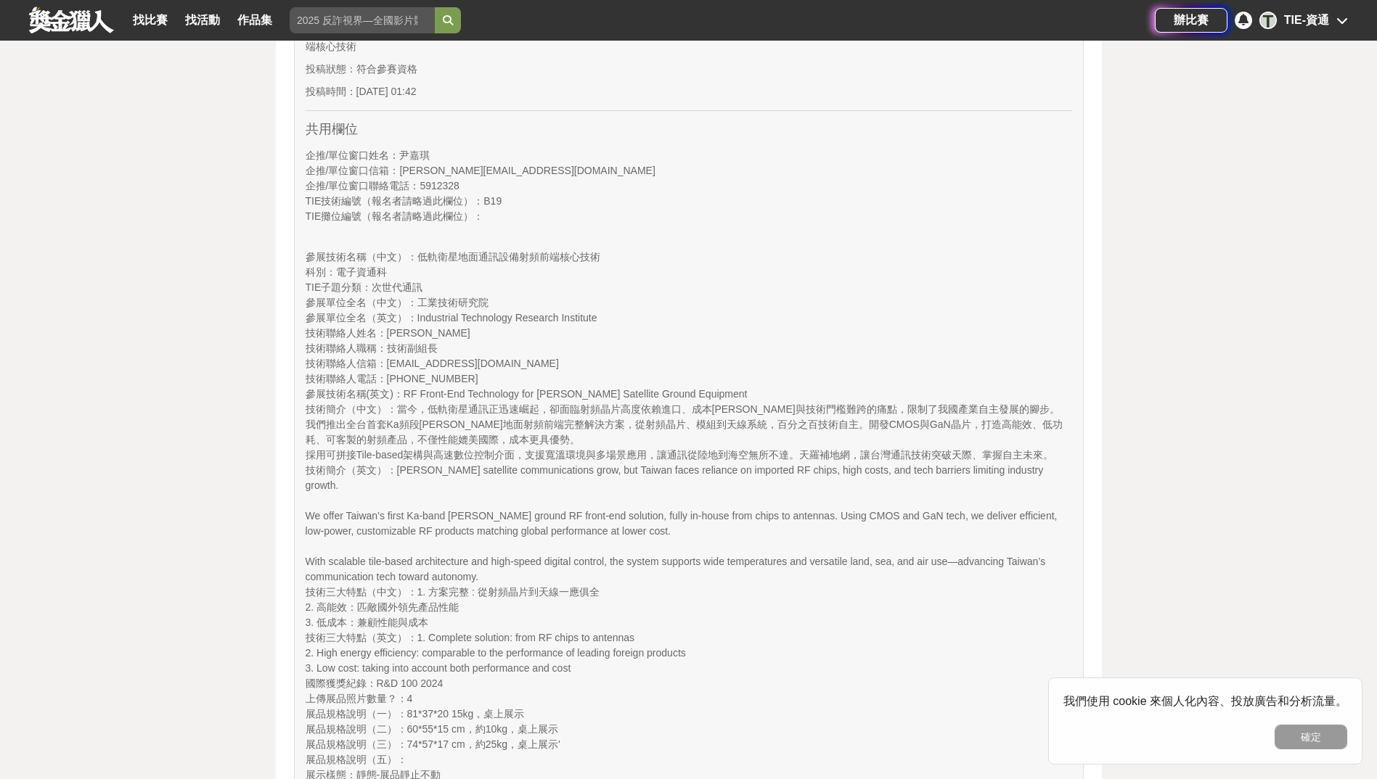
scroll to position [358, 0]
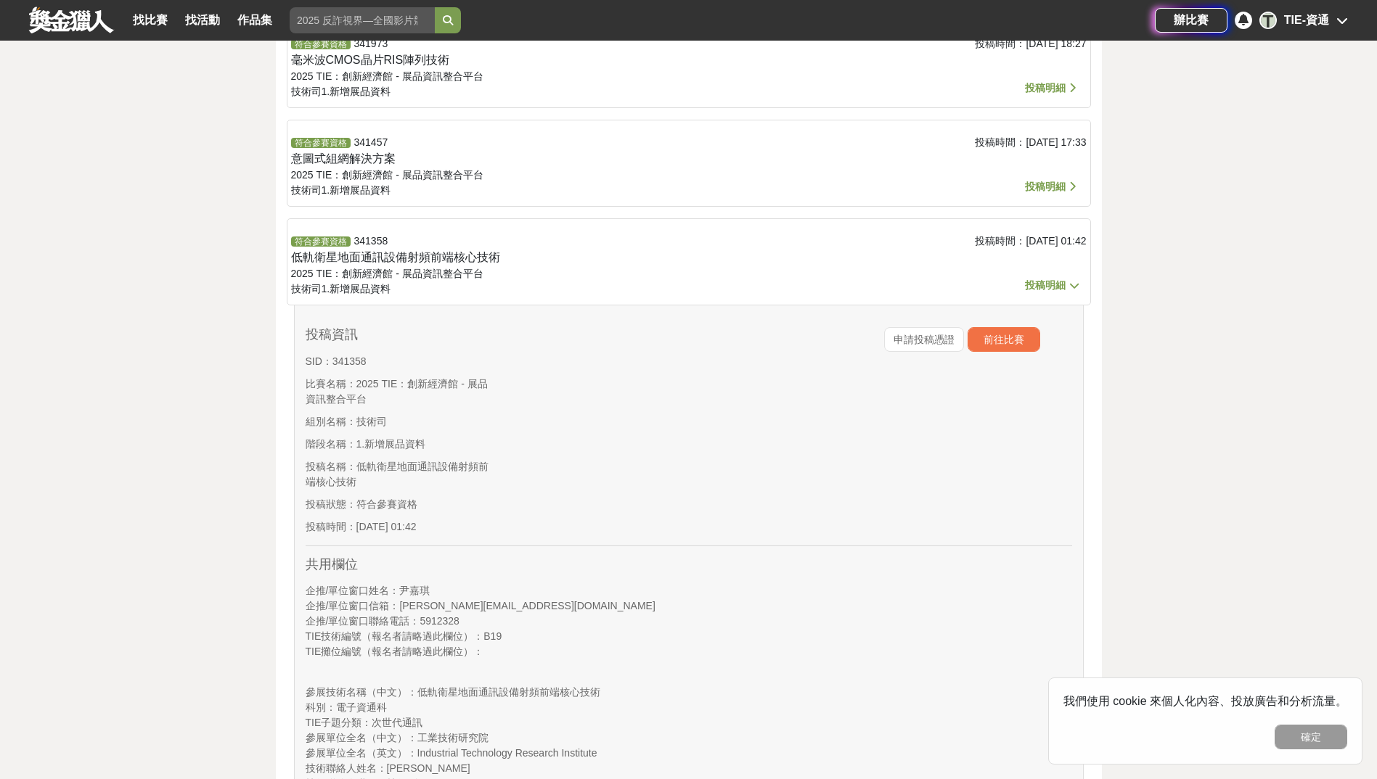
click at [1052, 286] on span "投稿明細" at bounding box center [1045, 285] width 41 height 12
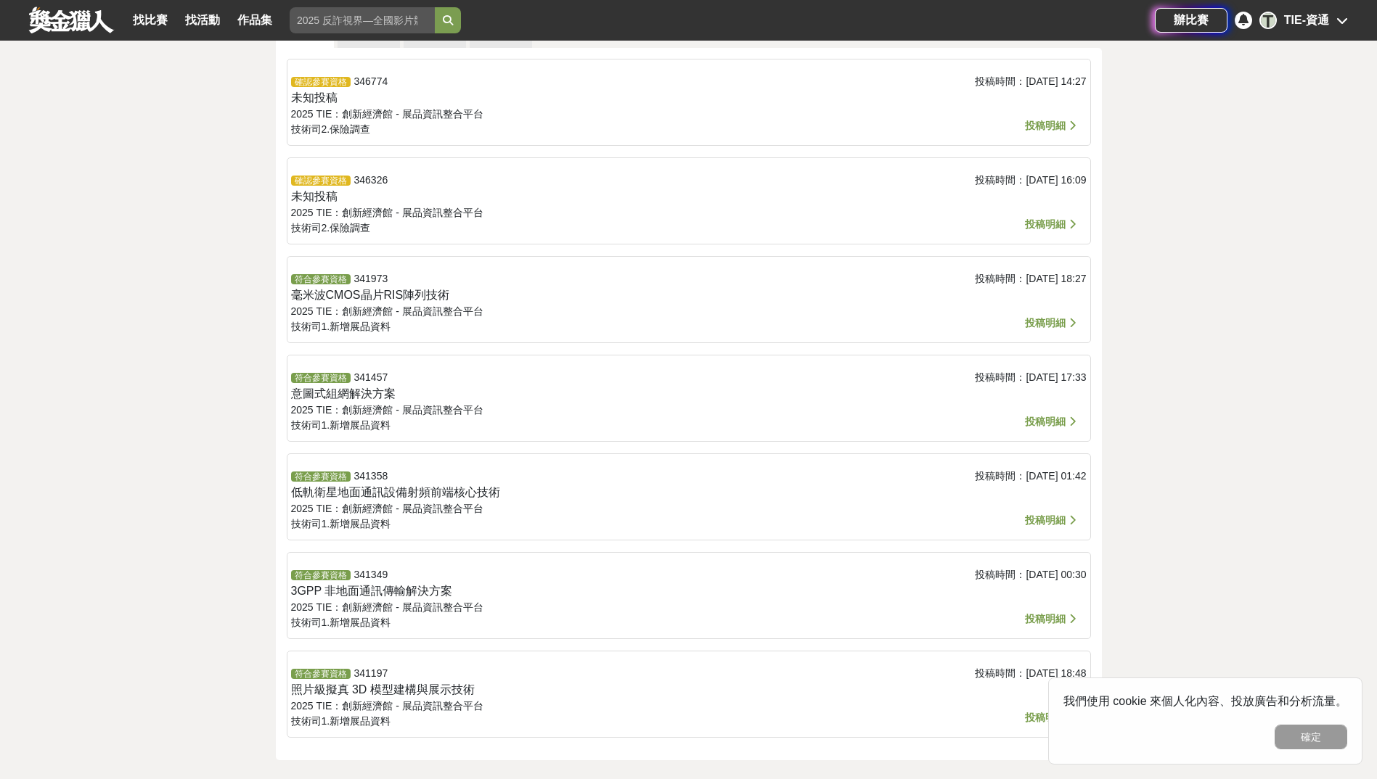
scroll to position [0, 0]
